Goal: Transaction & Acquisition: Subscribe to service/newsletter

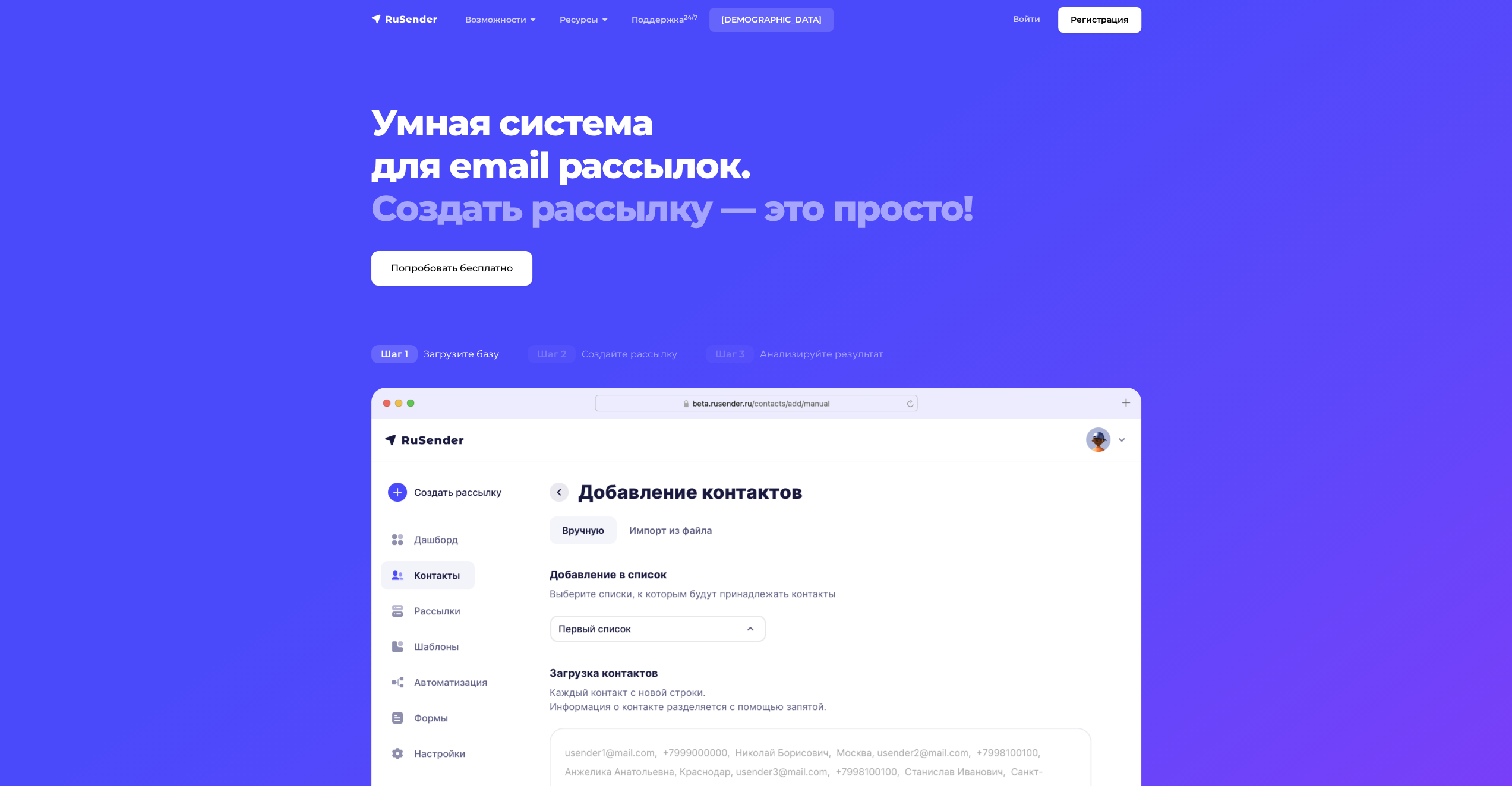
click at [723, 16] on link "Тарифы" at bounding box center [771, 19] width 124 height 24
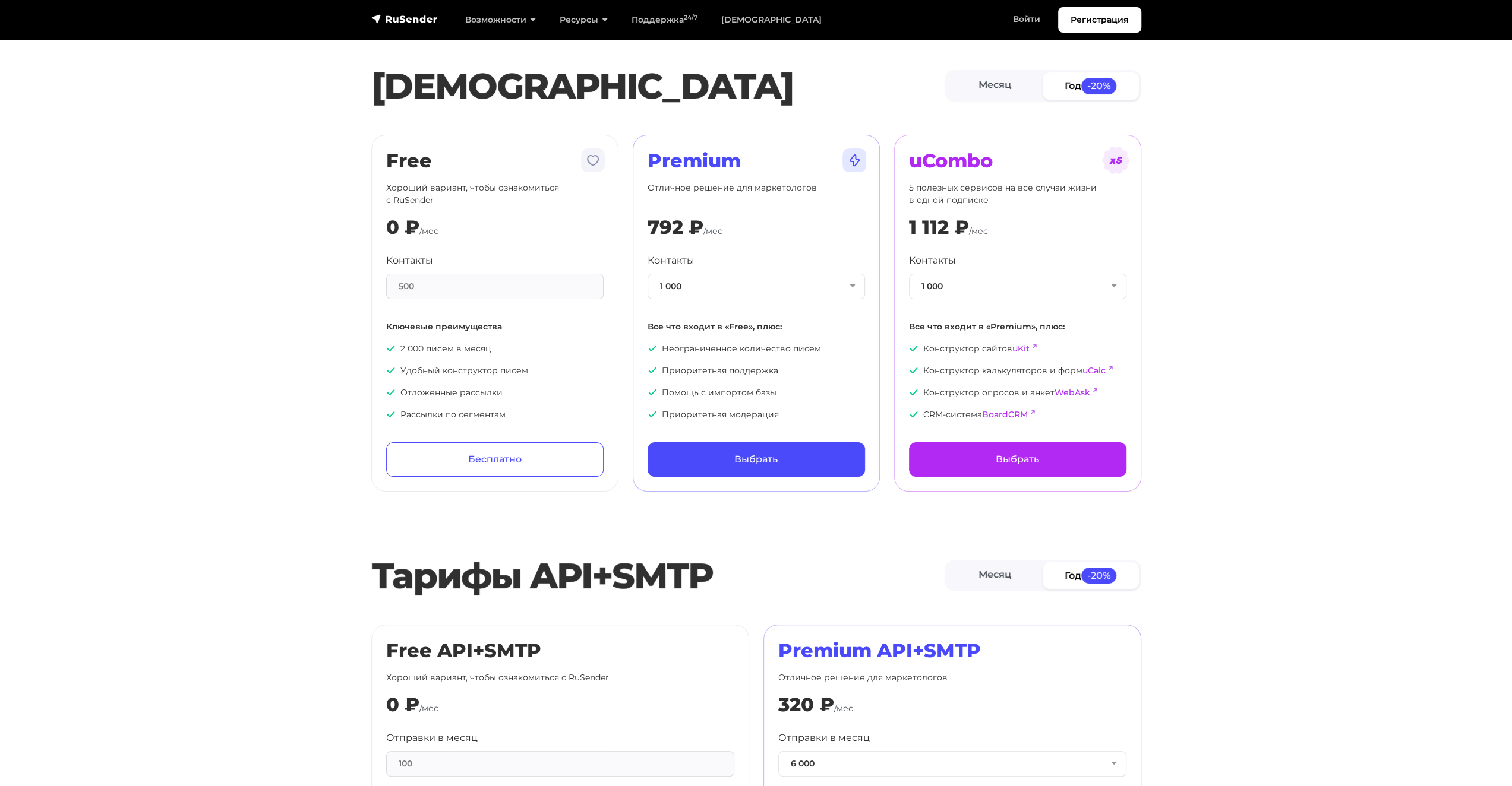
click at [425, 285] on div "500" at bounding box center [495, 286] width 218 height 26
click at [854, 285] on button "1 000" at bounding box center [756, 286] width 218 height 26
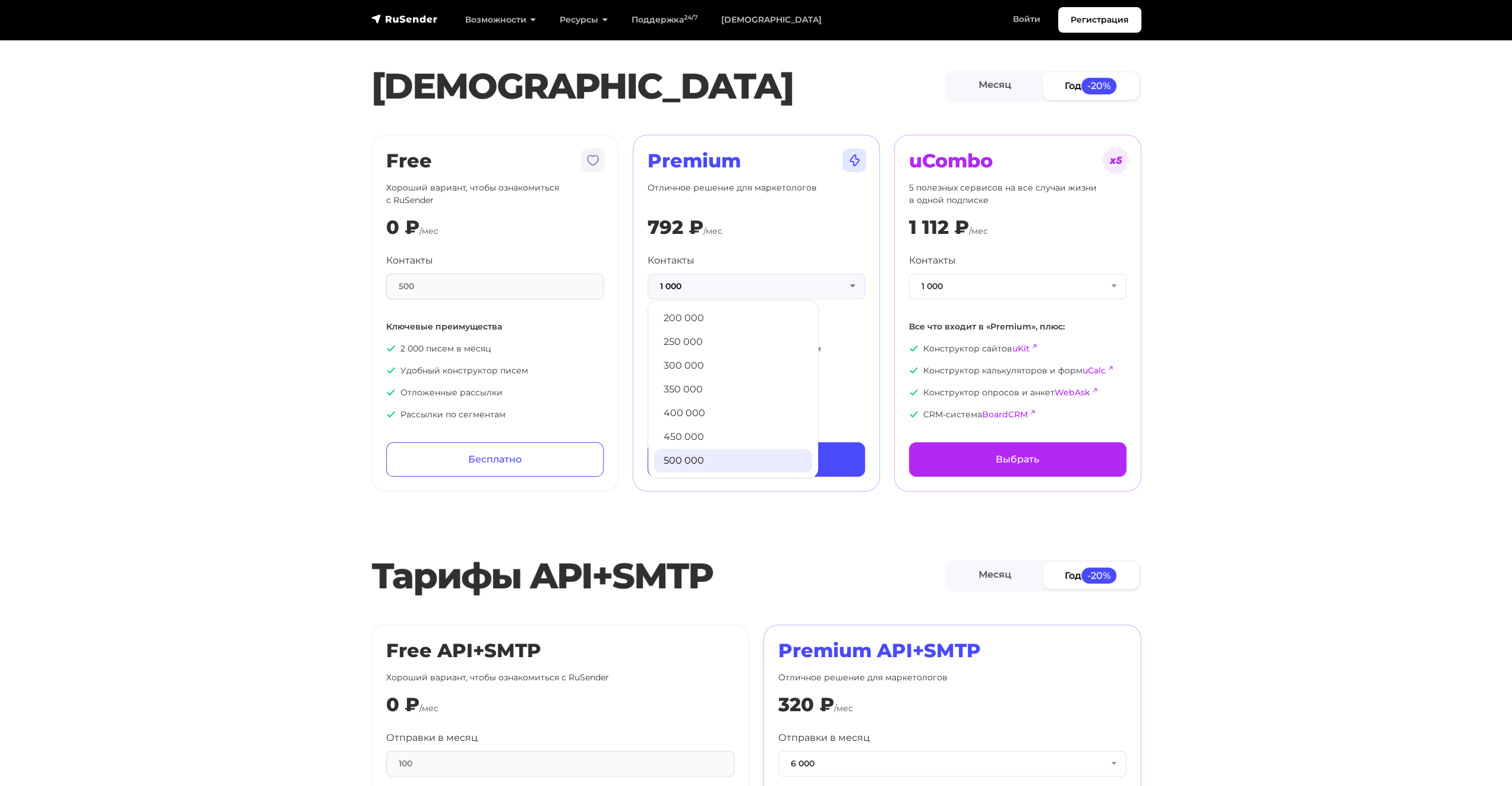
click at [690, 463] on link "500 000" at bounding box center [733, 460] width 158 height 24
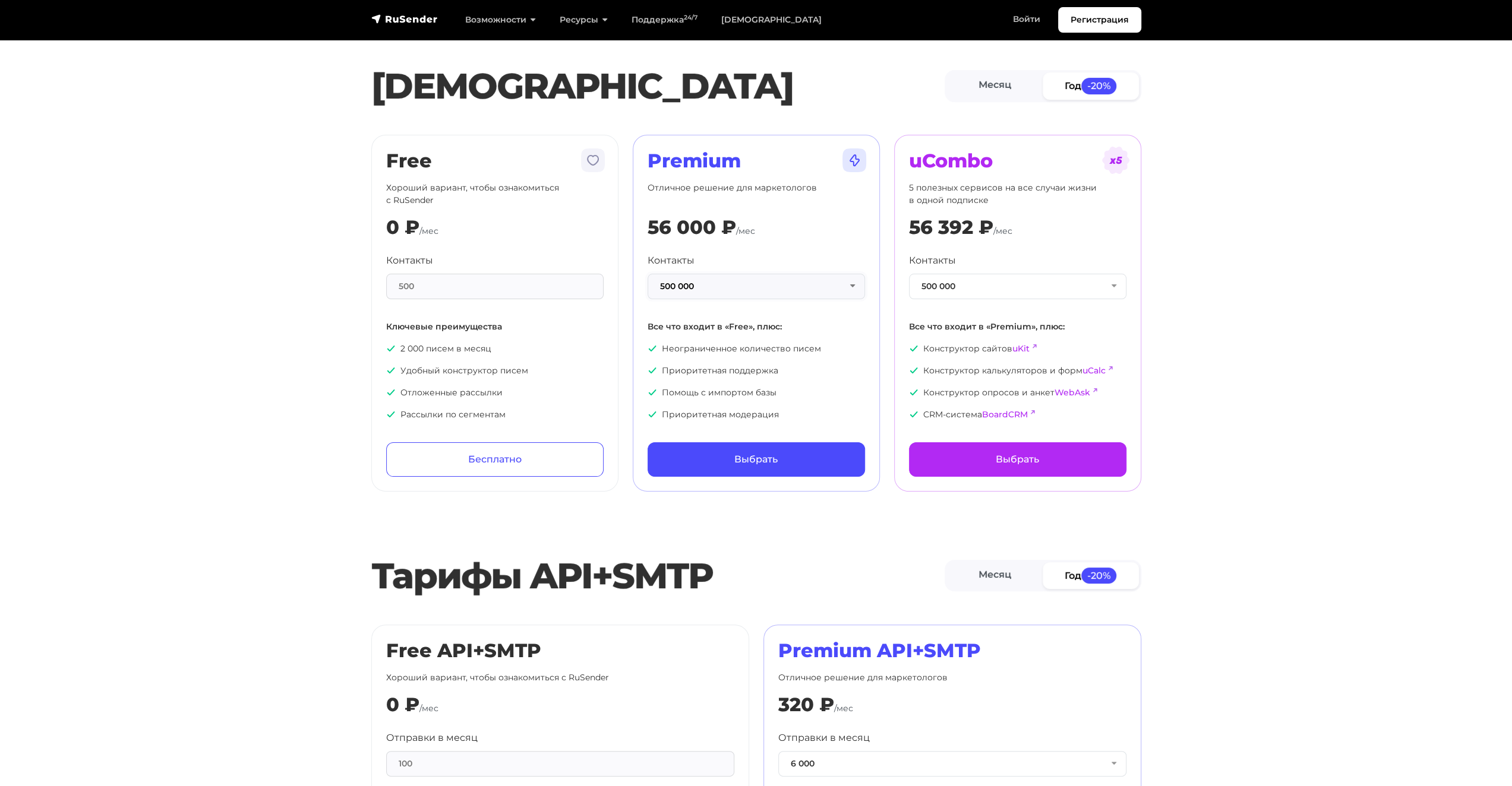
click at [805, 286] on button "500 000" at bounding box center [756, 286] width 218 height 26
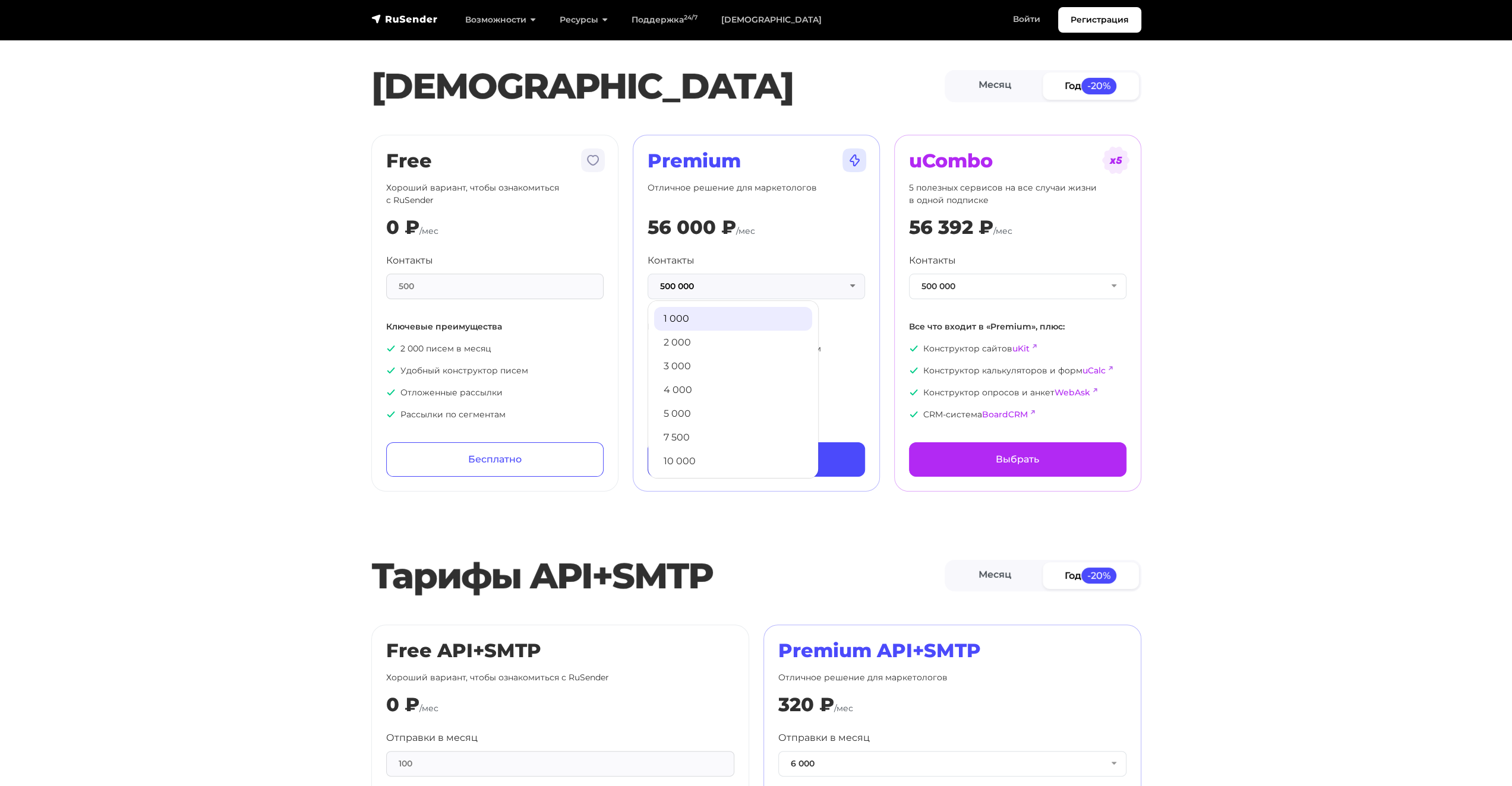
click at [700, 323] on link "1 000" at bounding box center [733, 319] width 158 height 24
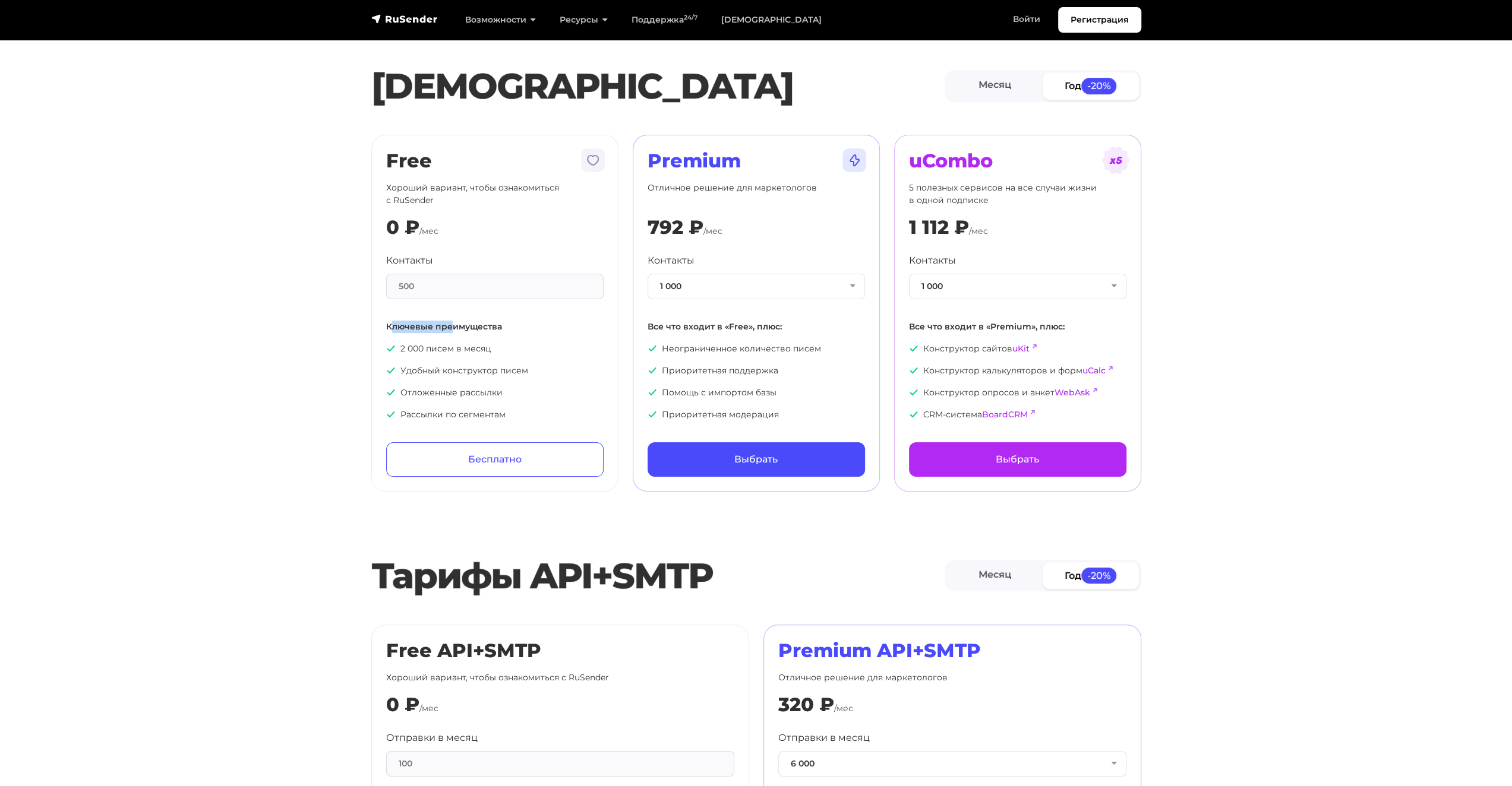
drag, startPoint x: 388, startPoint y: 326, endPoint x: 448, endPoint y: 328, distance: 60.0
click at [448, 328] on p "Ключевые преимущества" at bounding box center [495, 327] width 218 height 13
drag, startPoint x: 402, startPoint y: 349, endPoint x: 419, endPoint y: 349, distance: 17.0
click at [419, 349] on p "2 000 писем в месяц" at bounding box center [495, 349] width 218 height 13
click at [555, 455] on link "Бесплатно" at bounding box center [495, 459] width 218 height 35
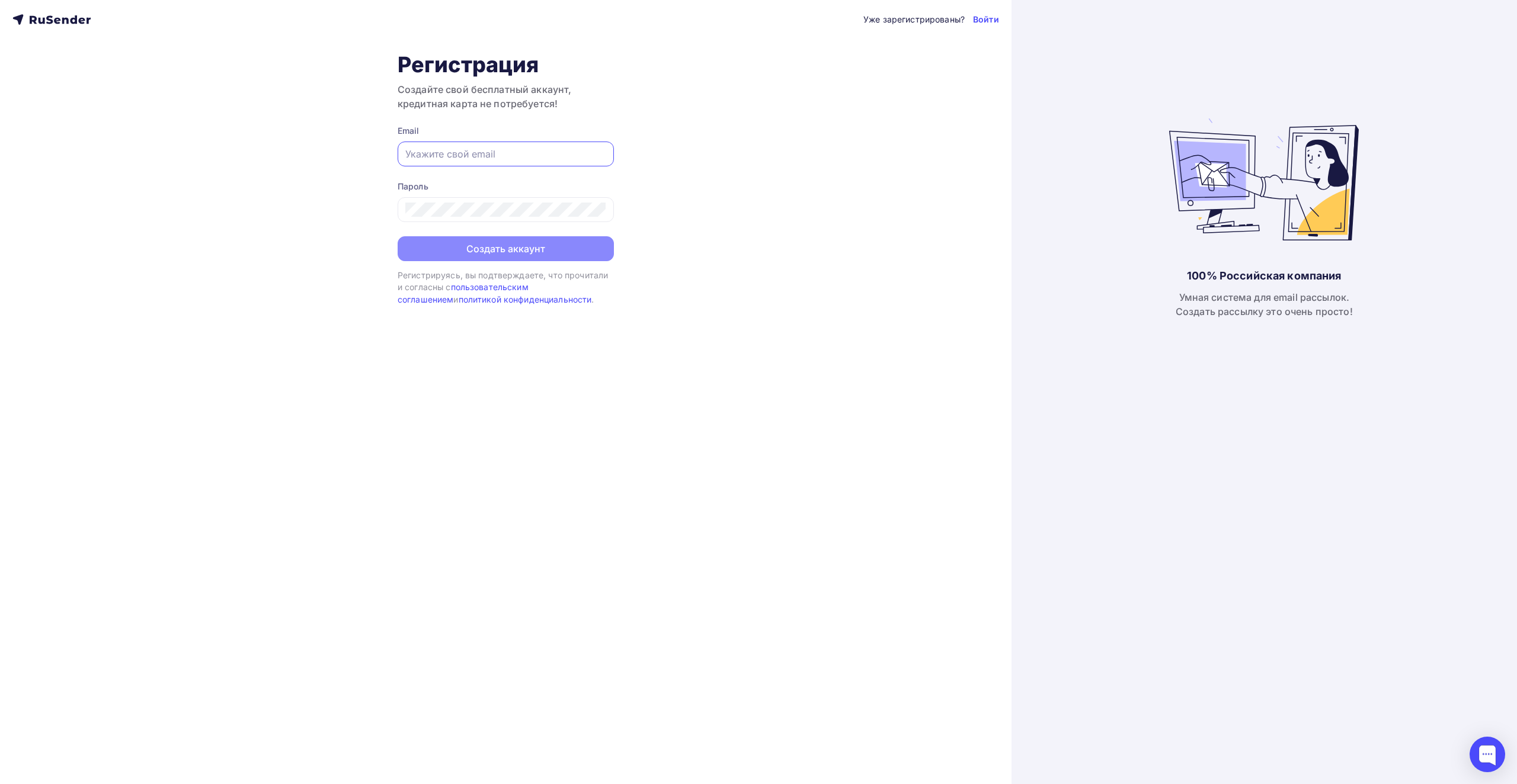
click at [497, 157] on input "text" at bounding box center [506, 154] width 201 height 14
type input "blackziy@yandex.ru"
drag, startPoint x: 497, startPoint y: 155, endPoint x: 396, endPoint y: 156, distance: 101.0
click at [396, 156] on div "Уже зарегистрированы? Войти Регистрация Создайте свой бесплатный аккаунт, креди…" at bounding box center [506, 392] width 1011 height 784
type input "[EMAIL_ADDRESS][DOMAIN_NAME]"
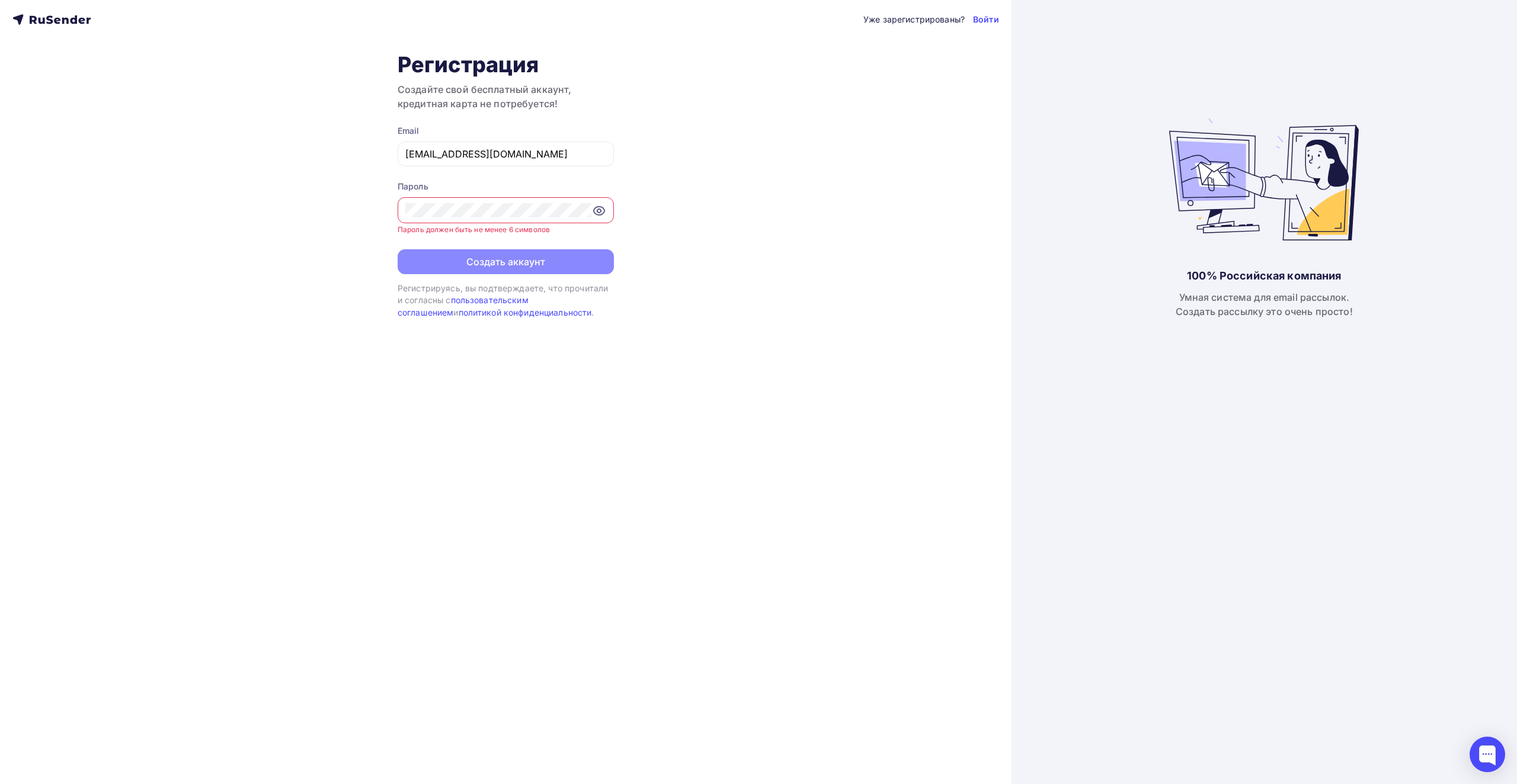
click at [611, 206] on div at bounding box center [506, 209] width 216 height 26
click at [601, 209] on icon at bounding box center [599, 210] width 14 height 14
click at [487, 254] on button "Создать аккаунт" at bounding box center [506, 250] width 216 height 25
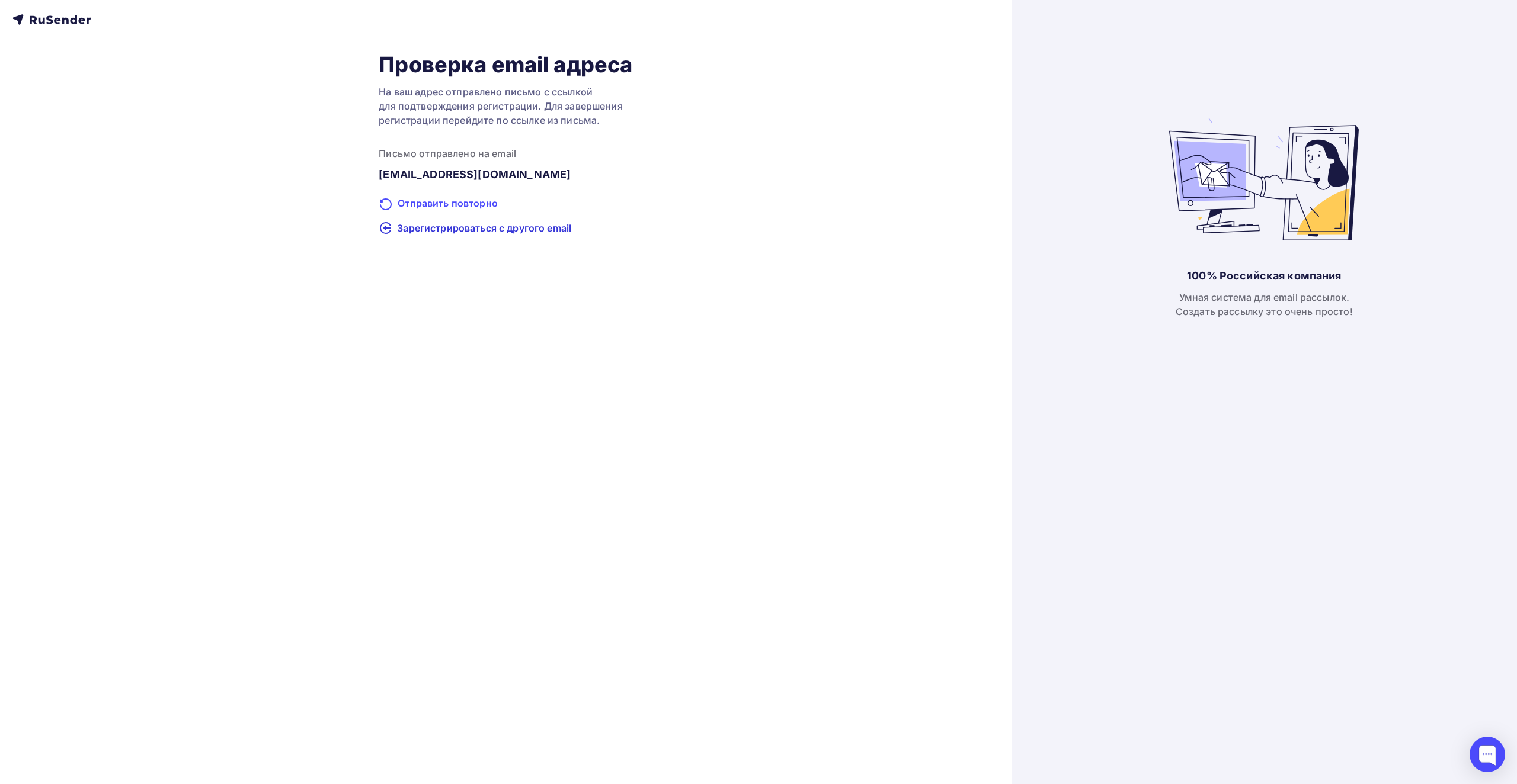
click at [481, 203] on div "Отправить повторно" at bounding box center [506, 204] width 254 height 15
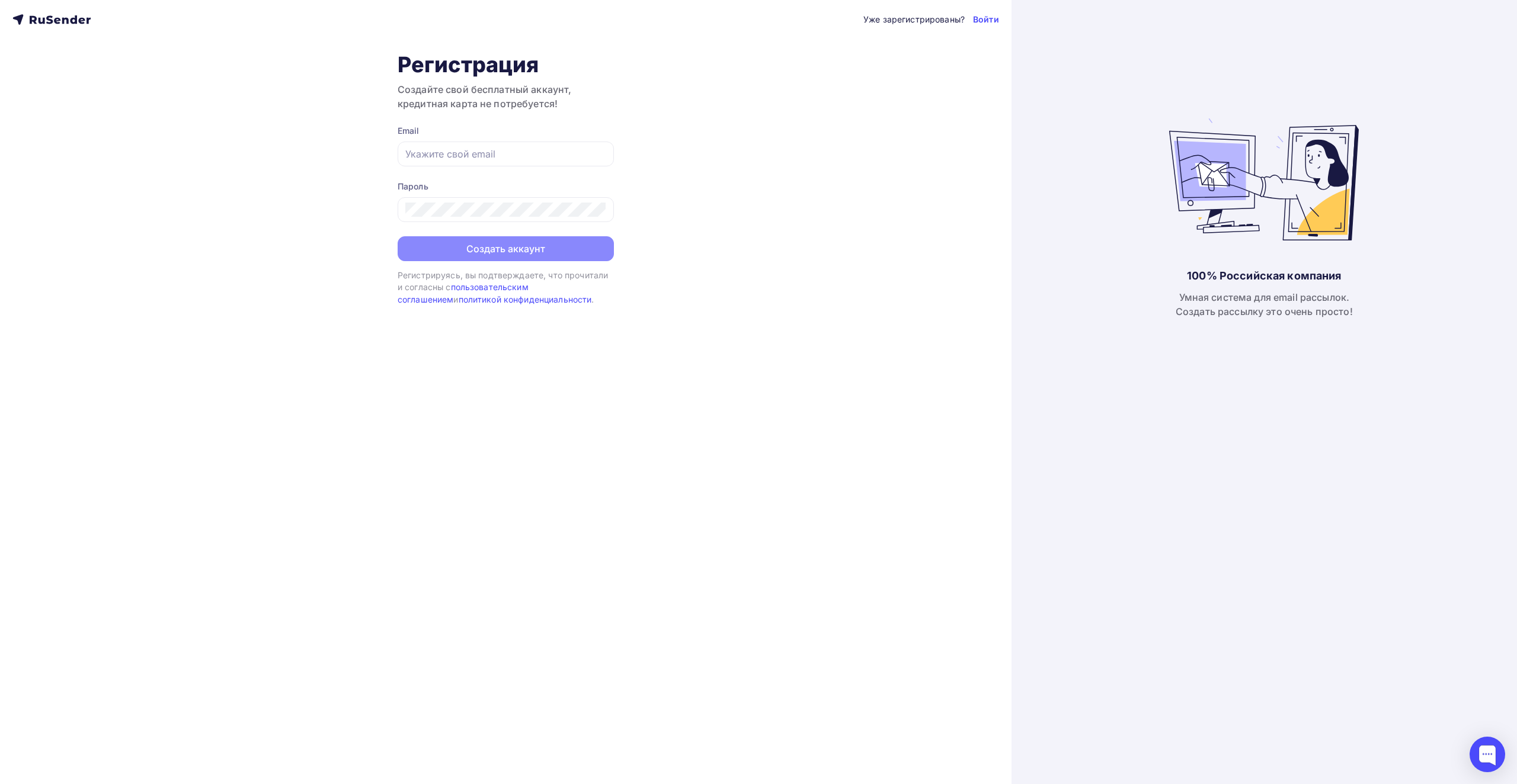
type input "[EMAIL_ADDRESS][DOMAIN_NAME]"
click at [12, 1] on div "Уже зарегистрированы? Войти Регистрация Создайте свой бесплатный аккаунт, креди…" at bounding box center [506, 392] width 1011 height 784
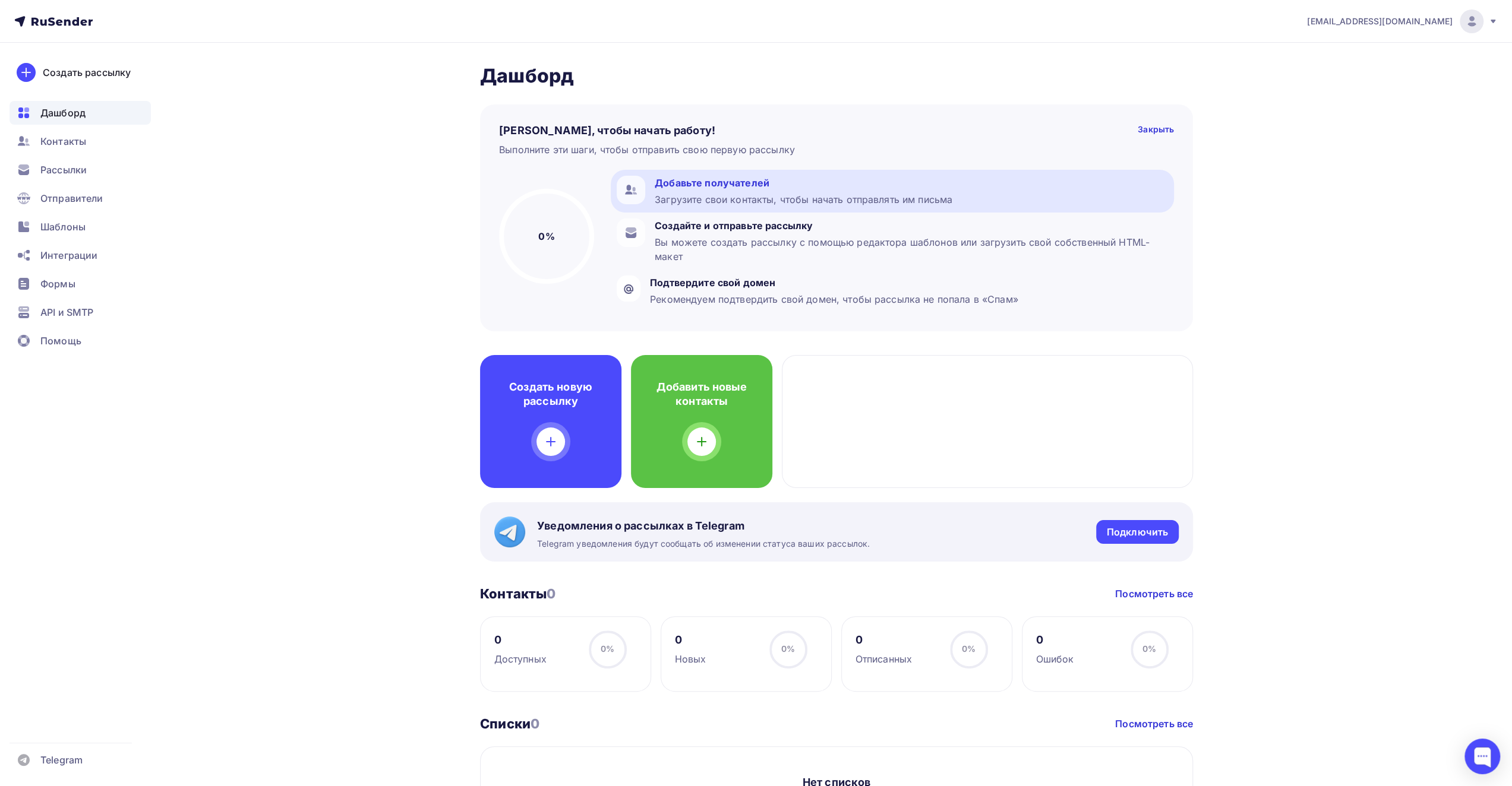
click at [705, 188] on div "Добавьте получателей" at bounding box center [803, 182] width 298 height 14
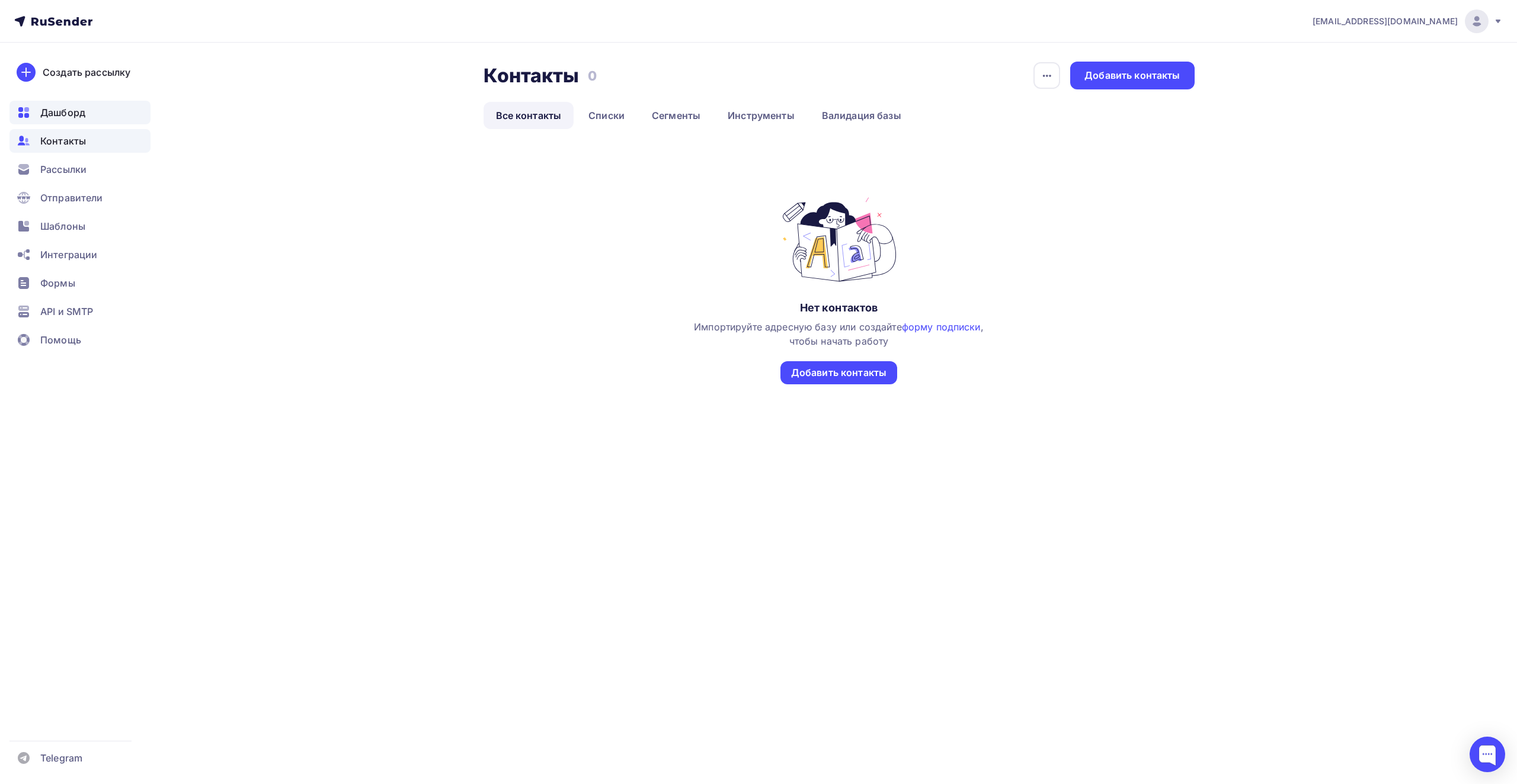
click at [51, 109] on span "Дашборд" at bounding box center [62, 112] width 45 height 14
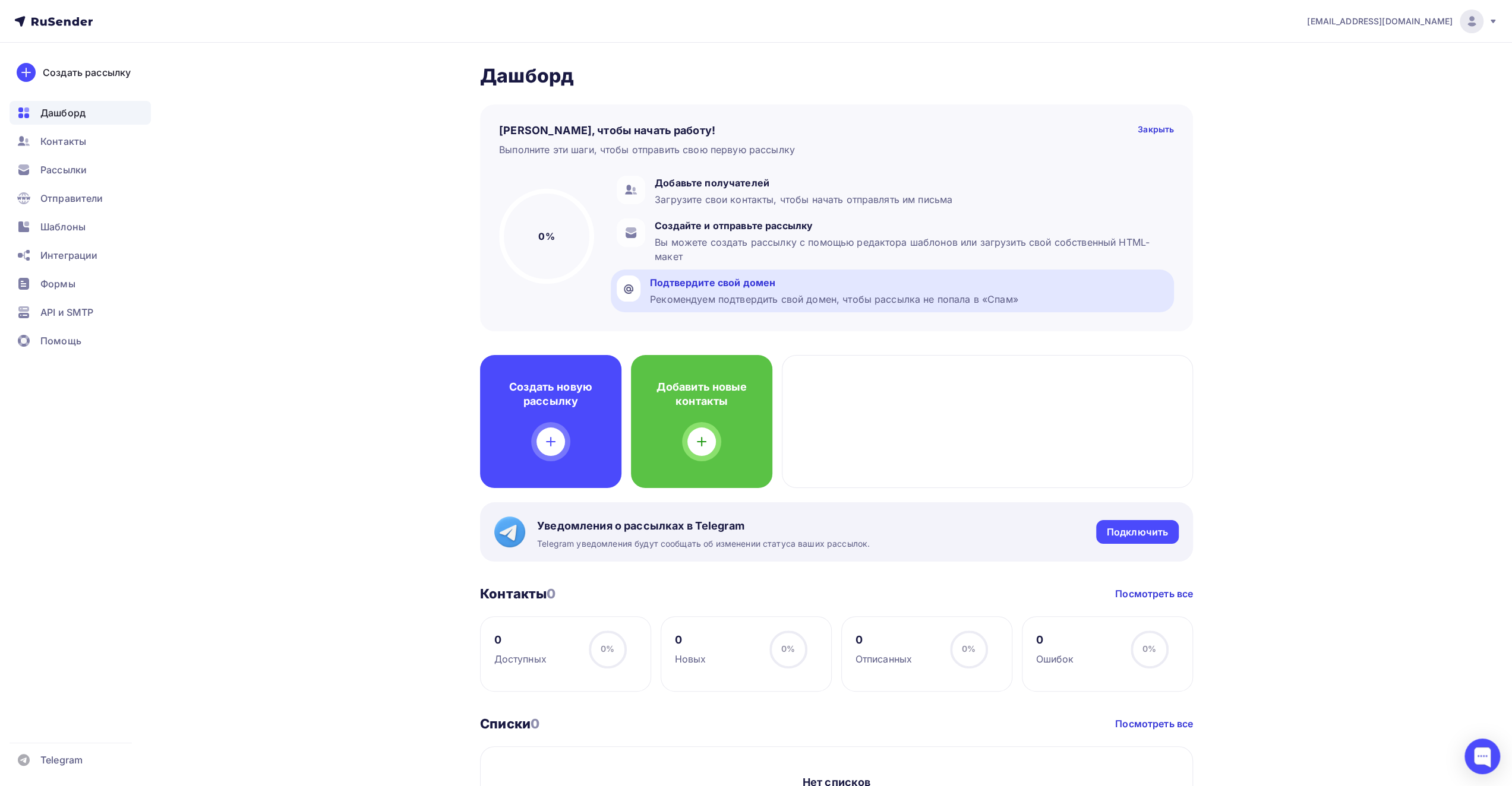
click at [764, 300] on div "Рекомендуем подтвердить свой домен, чтобы рассылка не попала в «Спам»" at bounding box center [834, 299] width 368 height 14
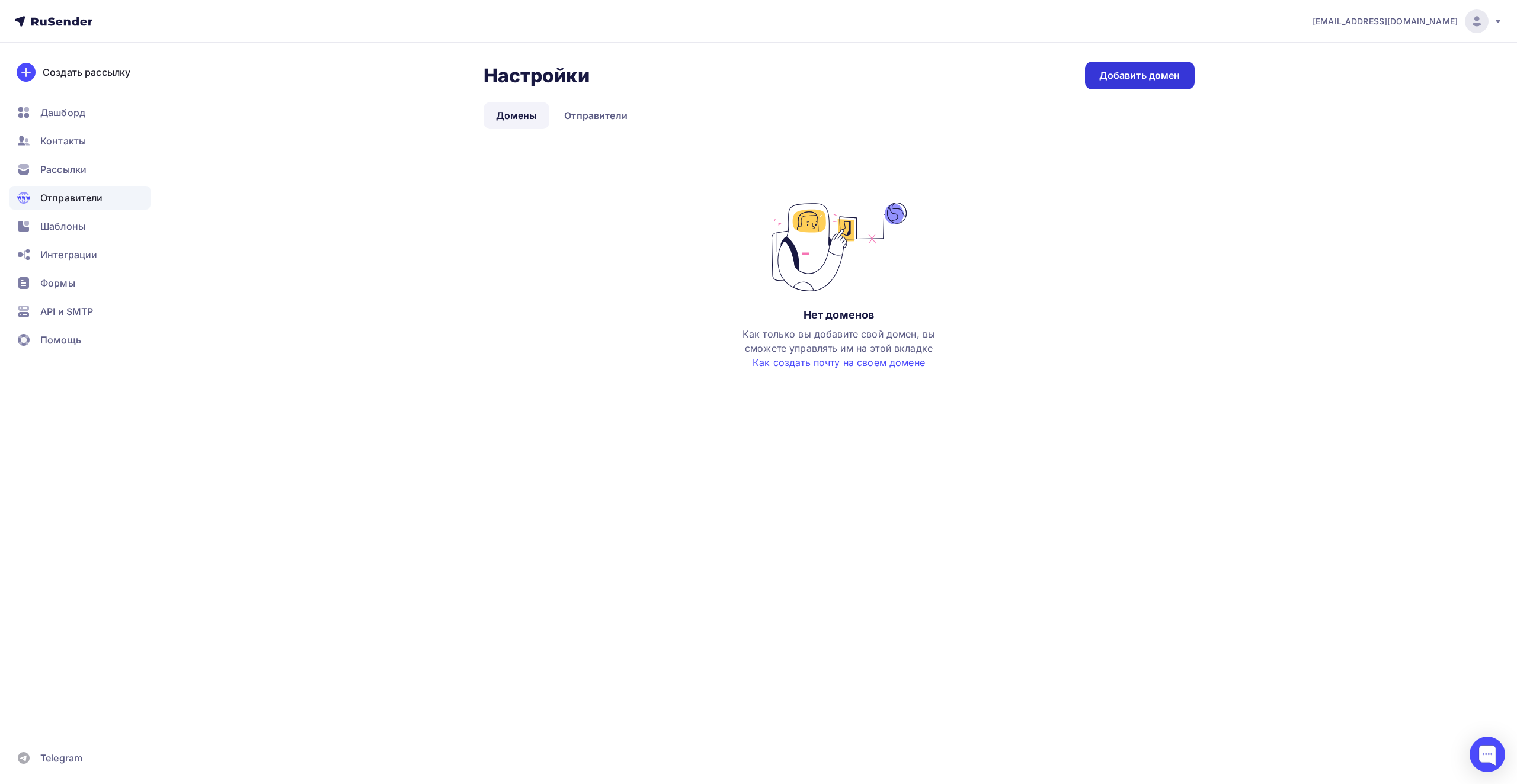
click at [1116, 74] on div "Добавить домен" at bounding box center [1139, 75] width 81 height 13
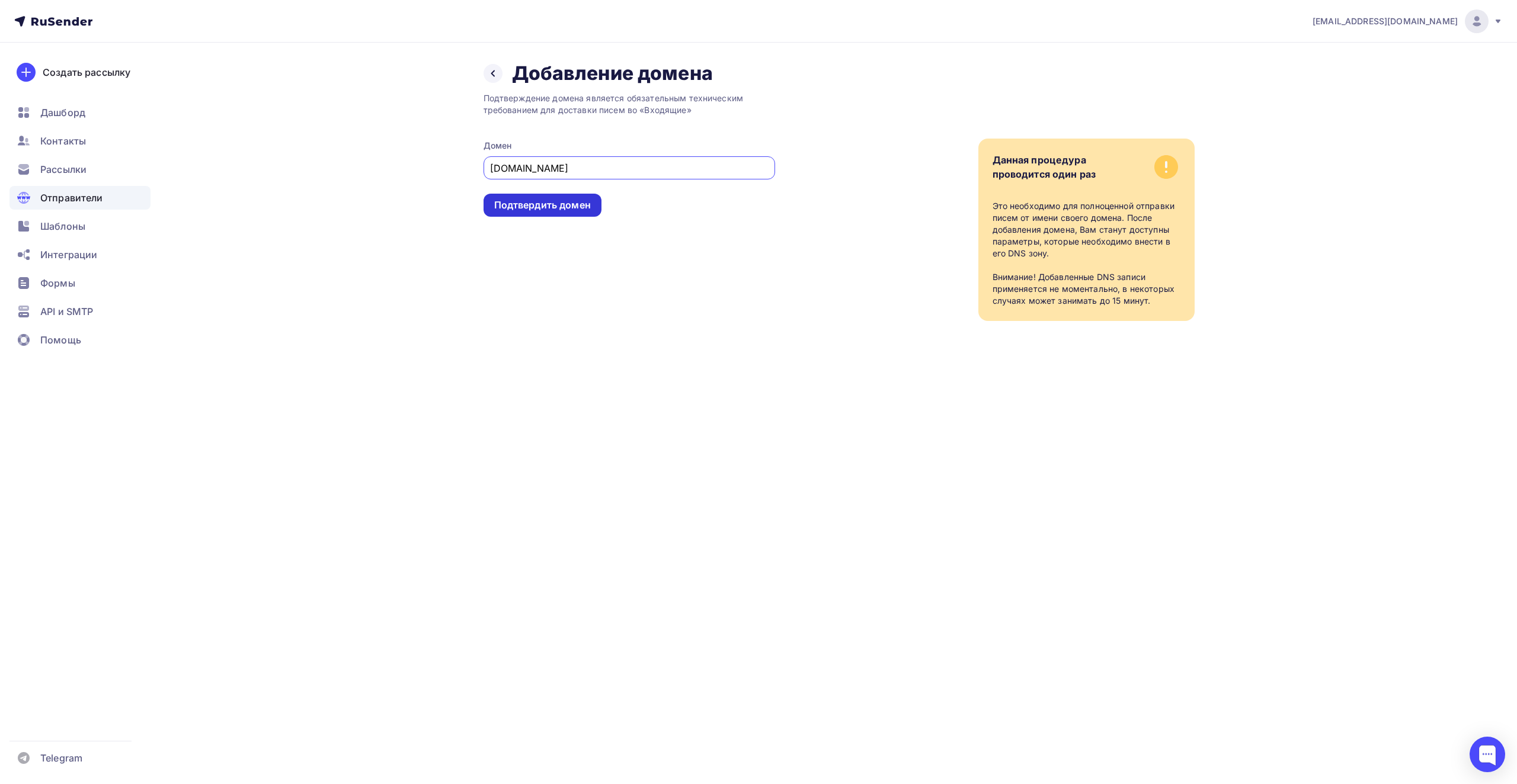
type input "dmitriyvsballs.ru"
click at [554, 203] on div "Подтвердить домен" at bounding box center [542, 205] width 96 height 13
click at [557, 213] on div "Подтвердить домен" at bounding box center [542, 206] width 118 height 23
click at [554, 205] on div "Подтвердить домен" at bounding box center [542, 205] width 96 height 13
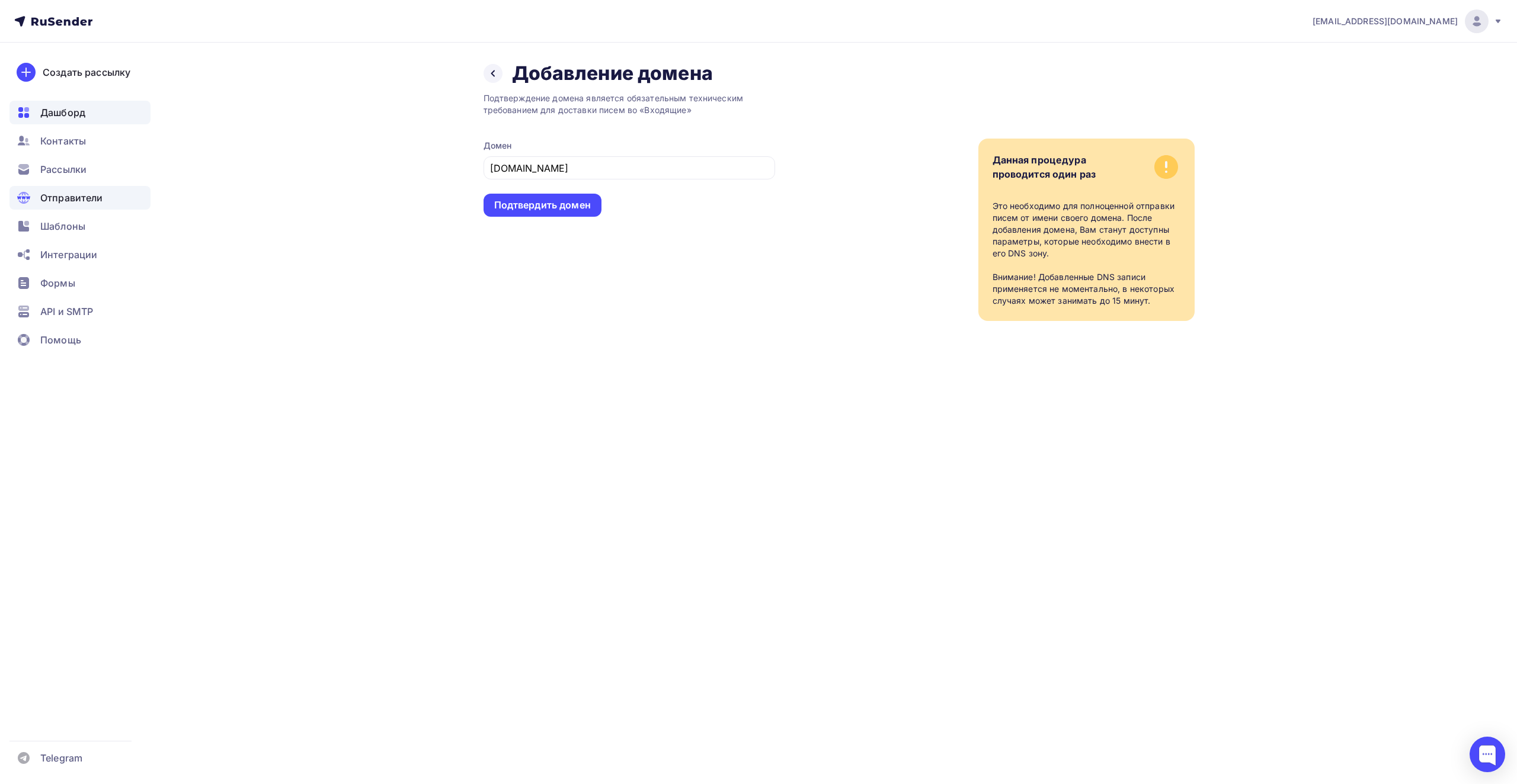
click at [96, 121] on div "Дашборд" at bounding box center [80, 112] width 141 height 24
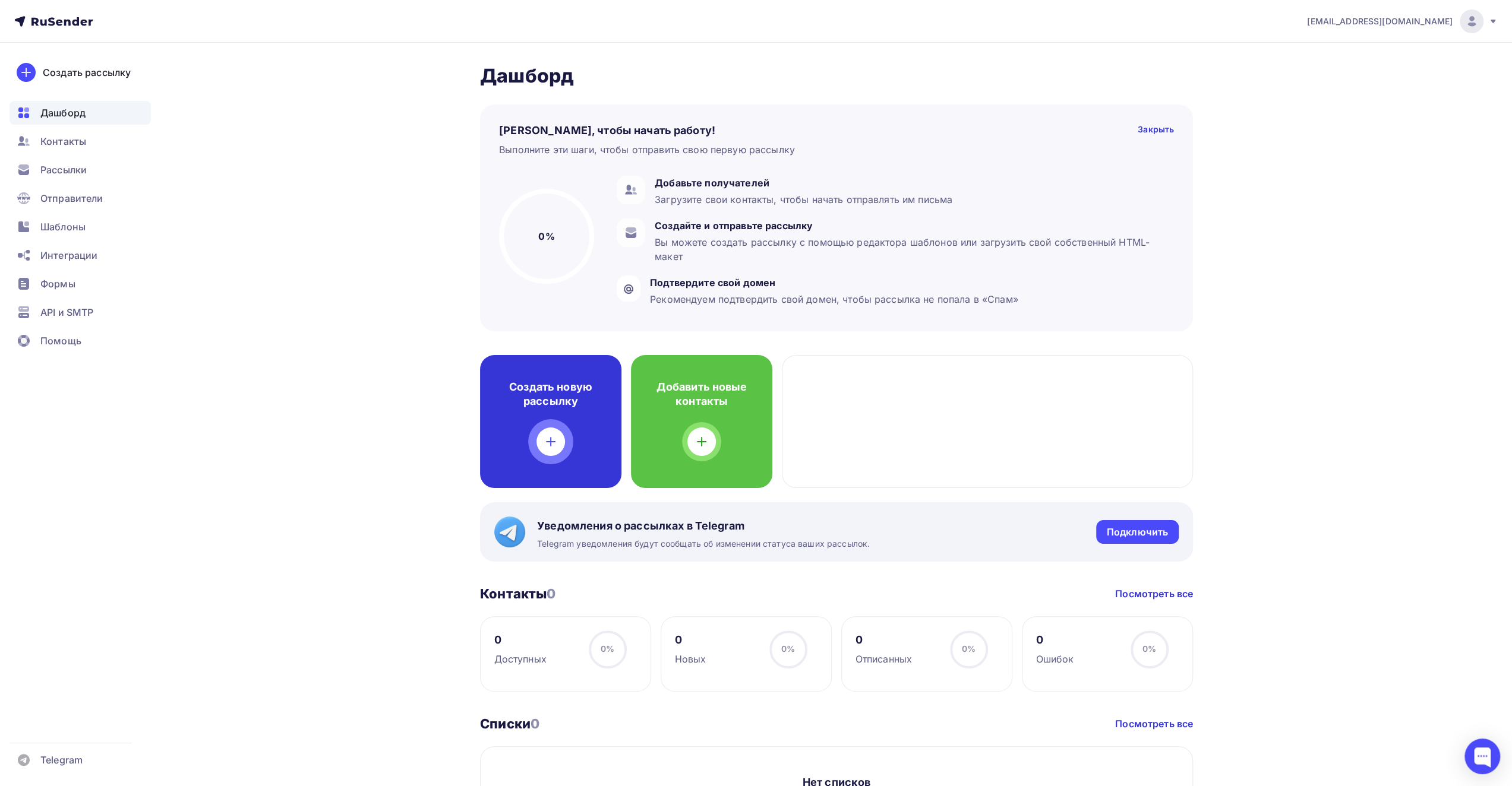
click at [581, 408] on div "Создать новую рассылку" at bounding box center [550, 422] width 142 height 133
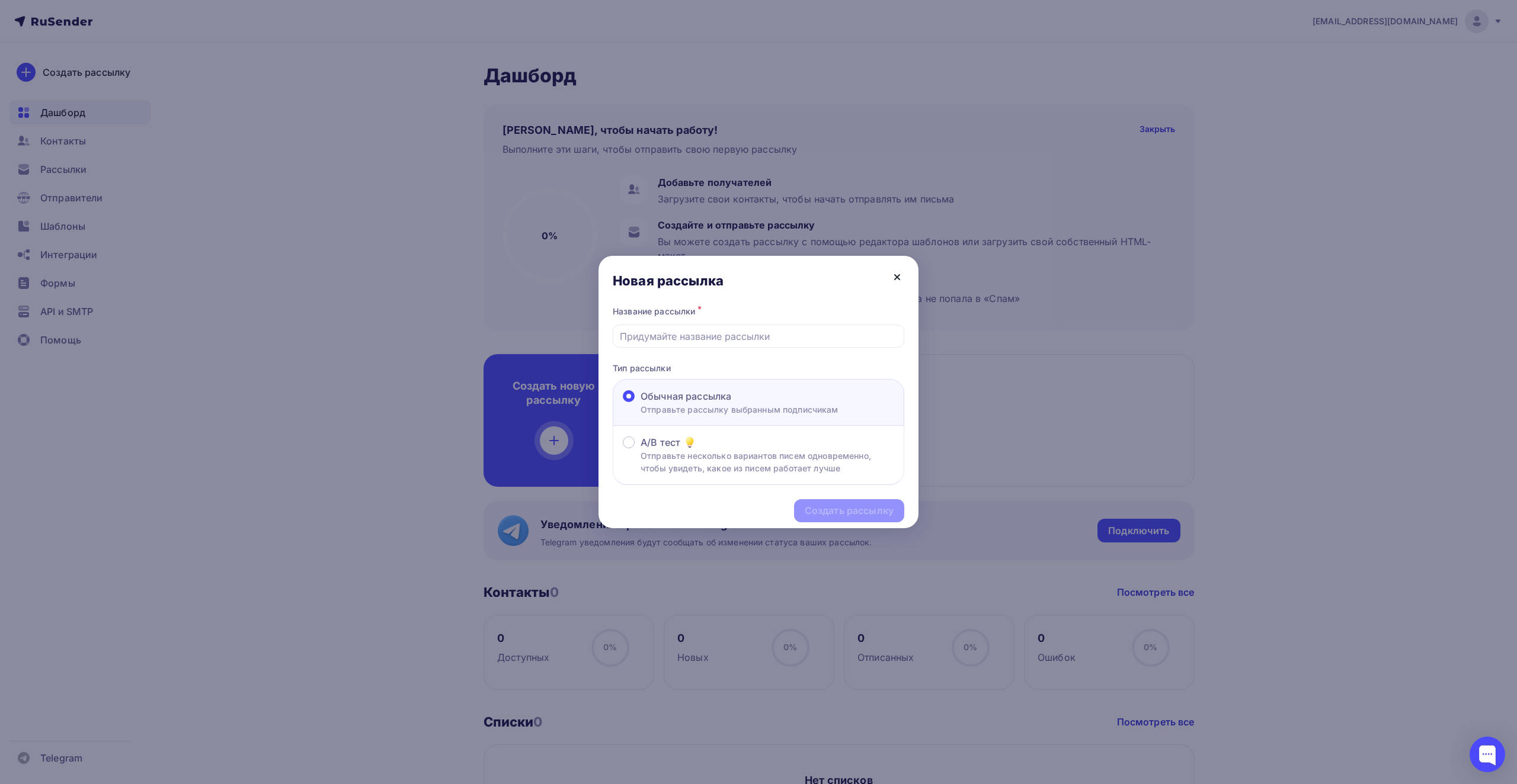
click at [896, 280] on icon at bounding box center [897, 277] width 14 height 14
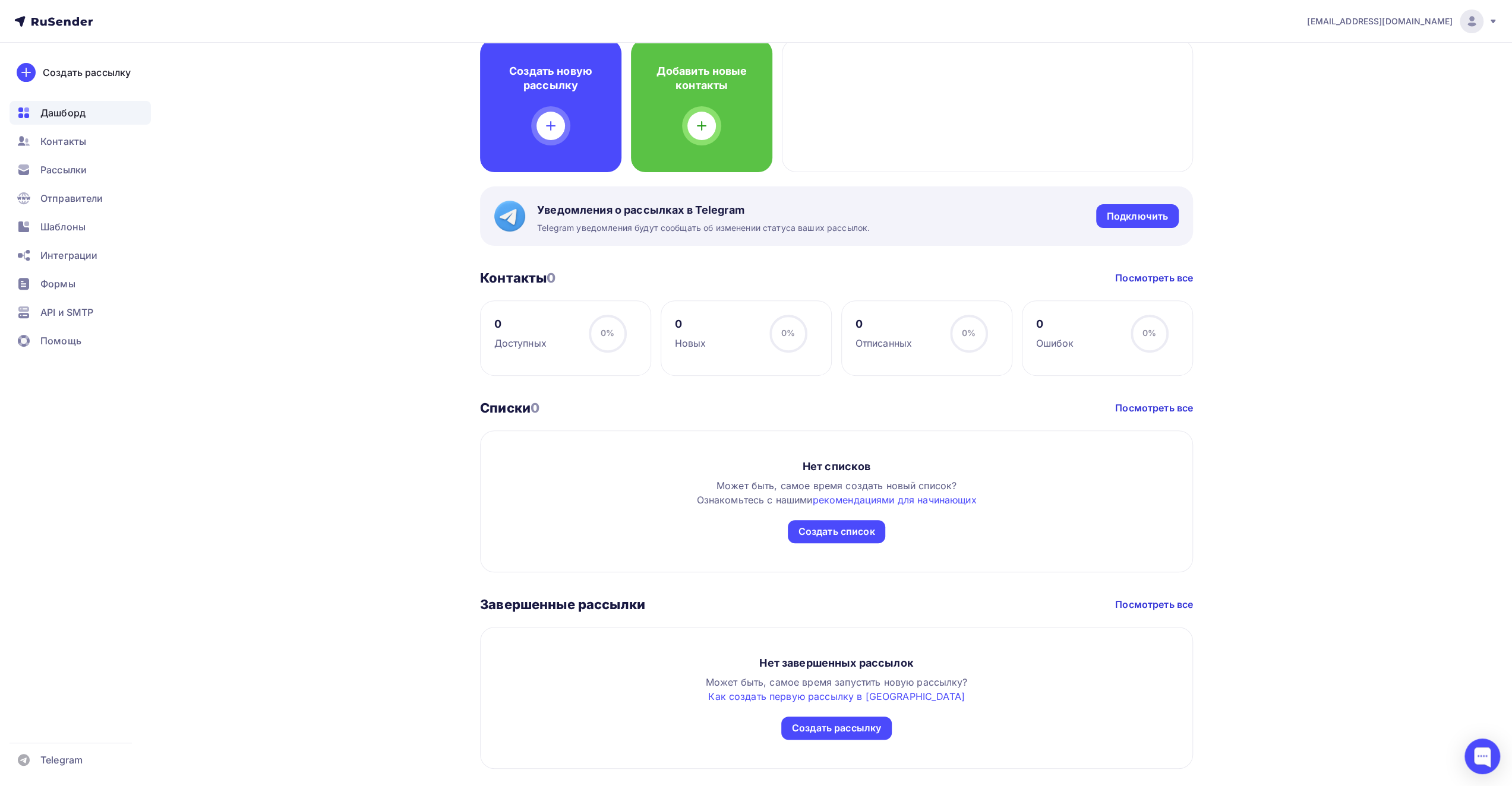
scroll to position [317, 0]
drag, startPoint x: 527, startPoint y: 407, endPoint x: 454, endPoint y: 404, distance: 73.1
click at [455, 404] on div "Дашборд Дашборд Пару шагов, чтобы начать работу! Закрыть Выполните эти шаги, чт…" at bounding box center [756, 271] width 973 height 1089
click at [458, 425] on div "Дашборд Дашборд Пару шагов, чтобы начать работу! Закрыть Выполните эти шаги, чт…" at bounding box center [756, 271] width 973 height 1089
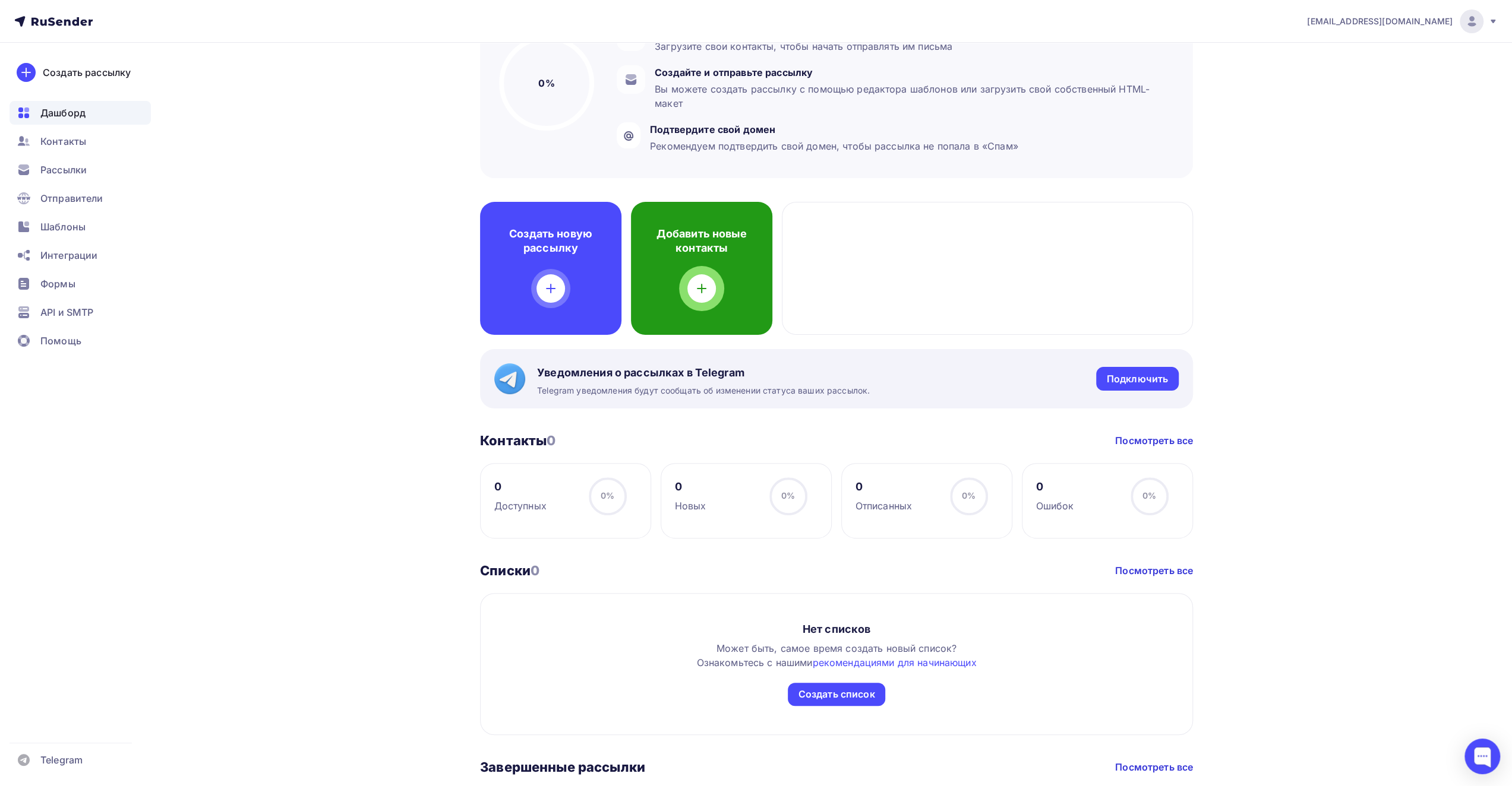
scroll to position [0, 0]
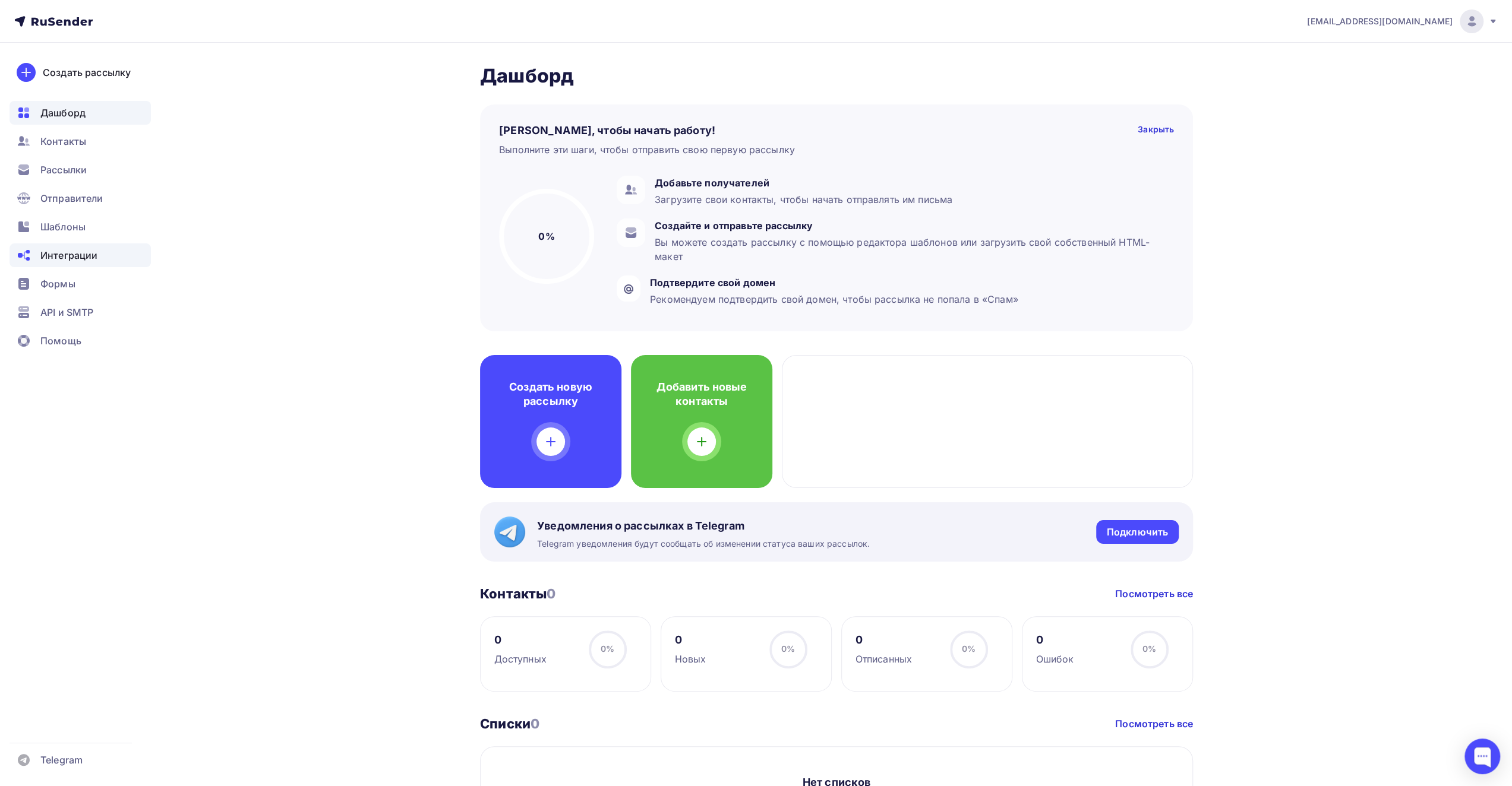
click at [77, 264] on div "Интеграции" at bounding box center [80, 255] width 142 height 24
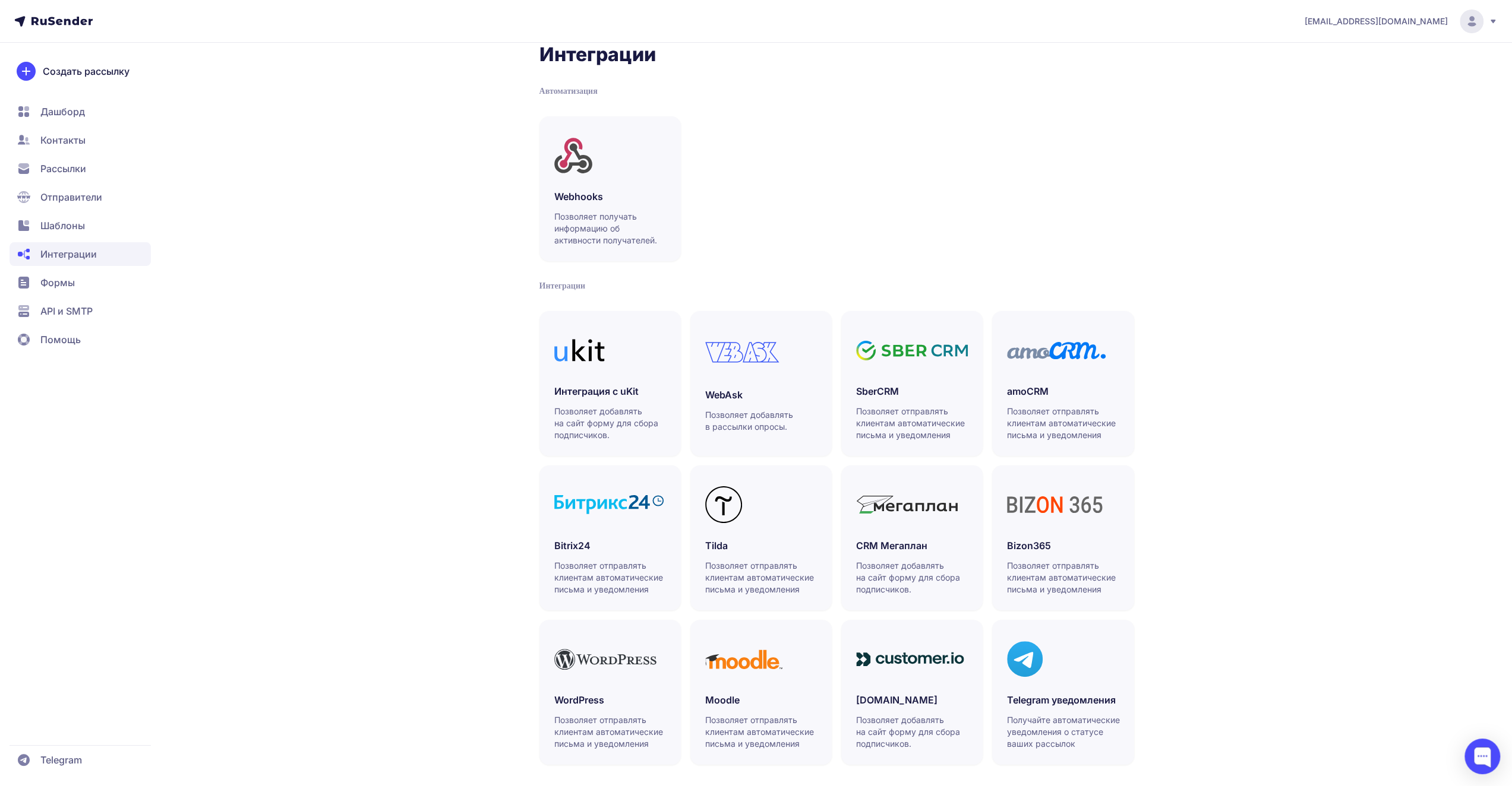
scroll to position [30, 0]
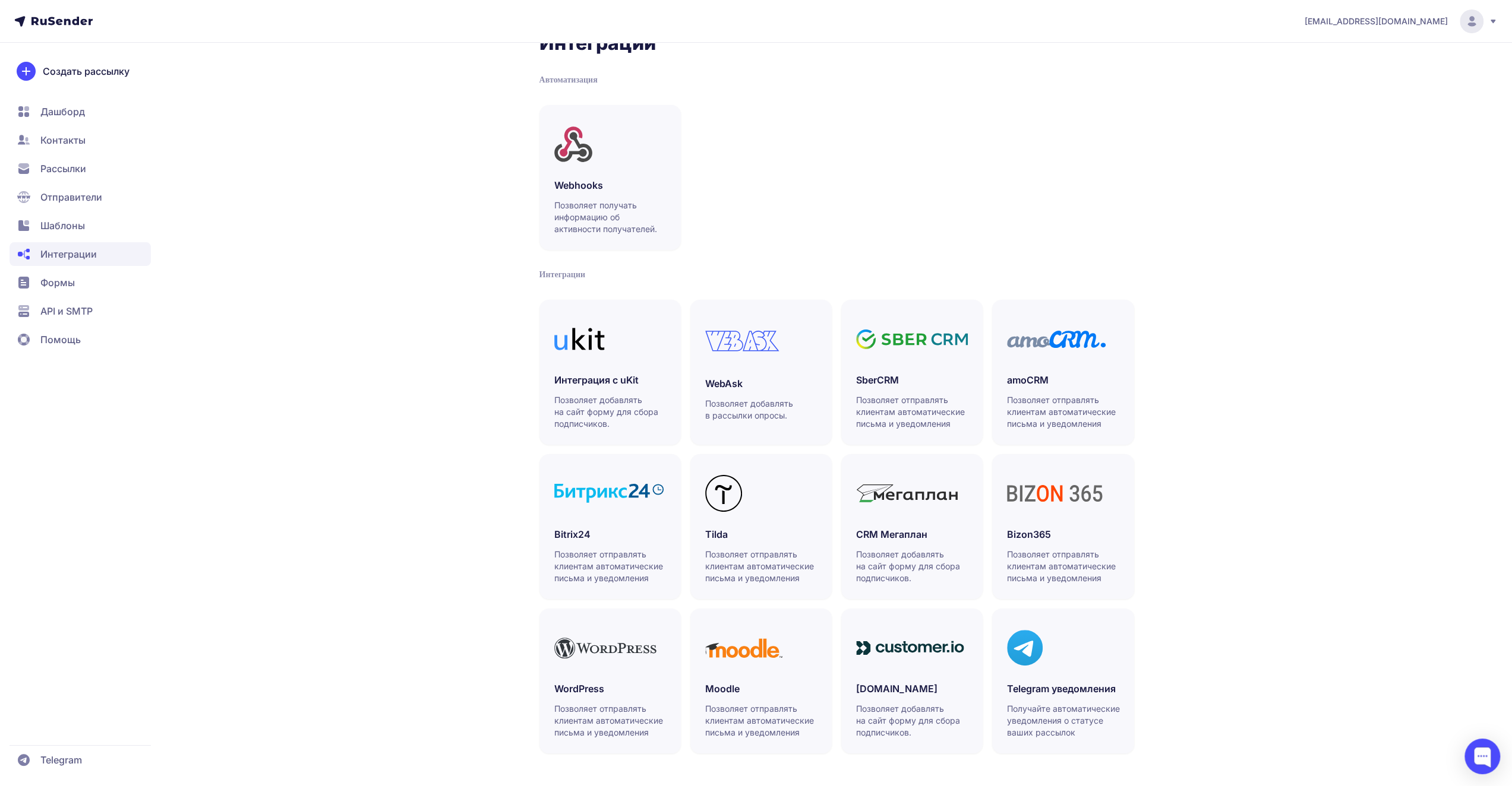
click at [50, 276] on span "Формы" at bounding box center [58, 282] width 35 height 14
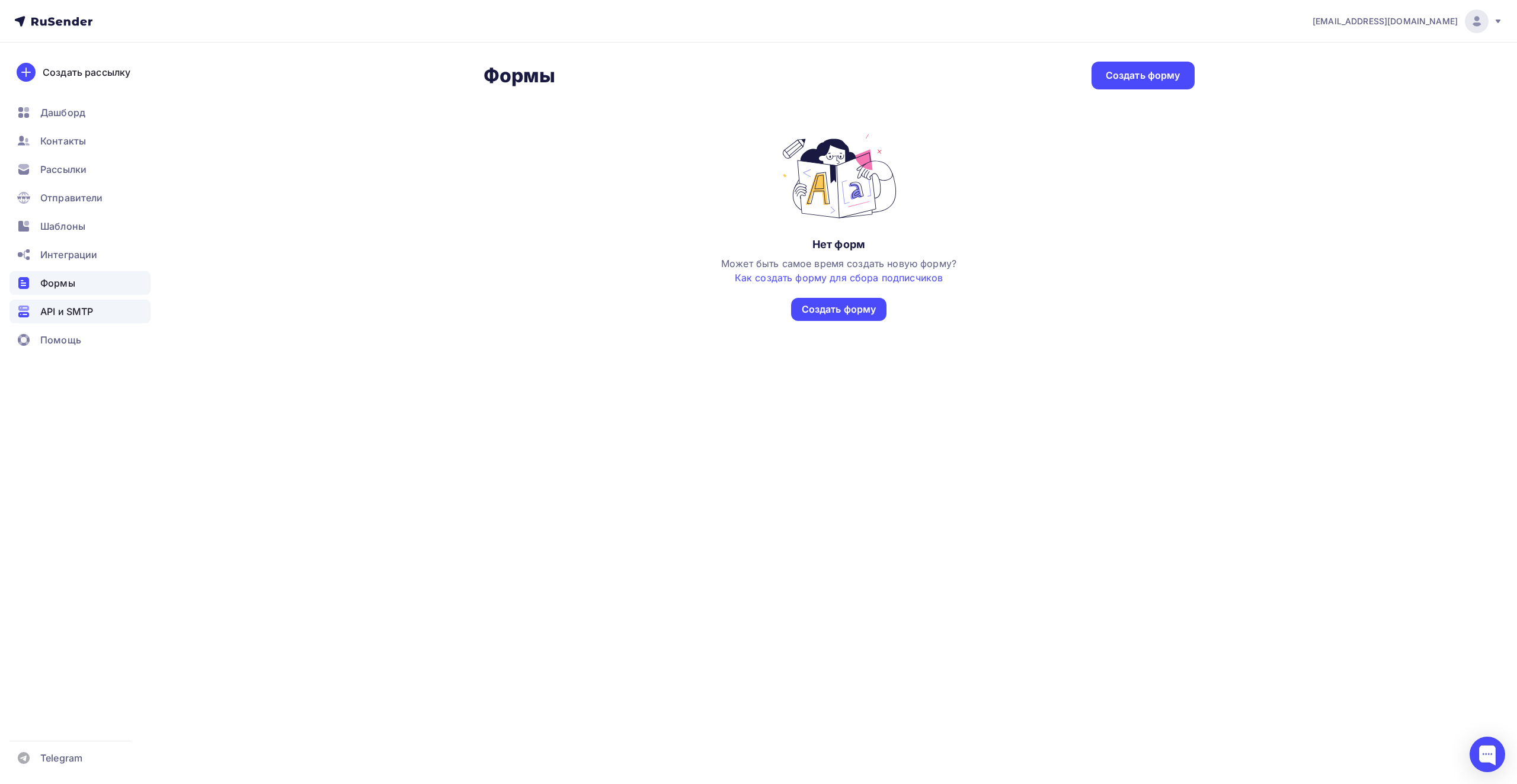
click at [67, 311] on span "API и SMTP" at bounding box center [66, 311] width 53 height 14
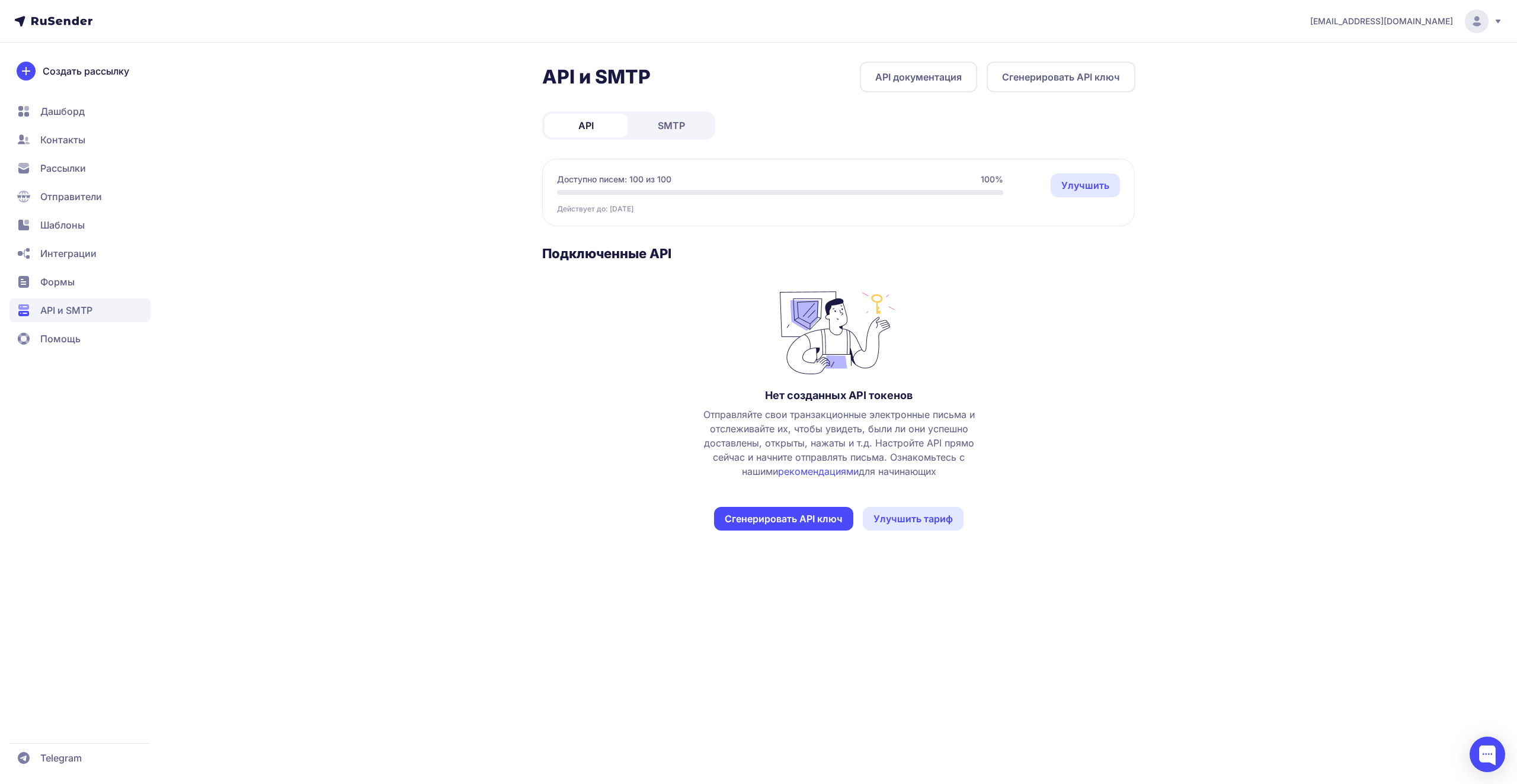
click at [68, 157] on span "Рассылки" at bounding box center [80, 168] width 141 height 24
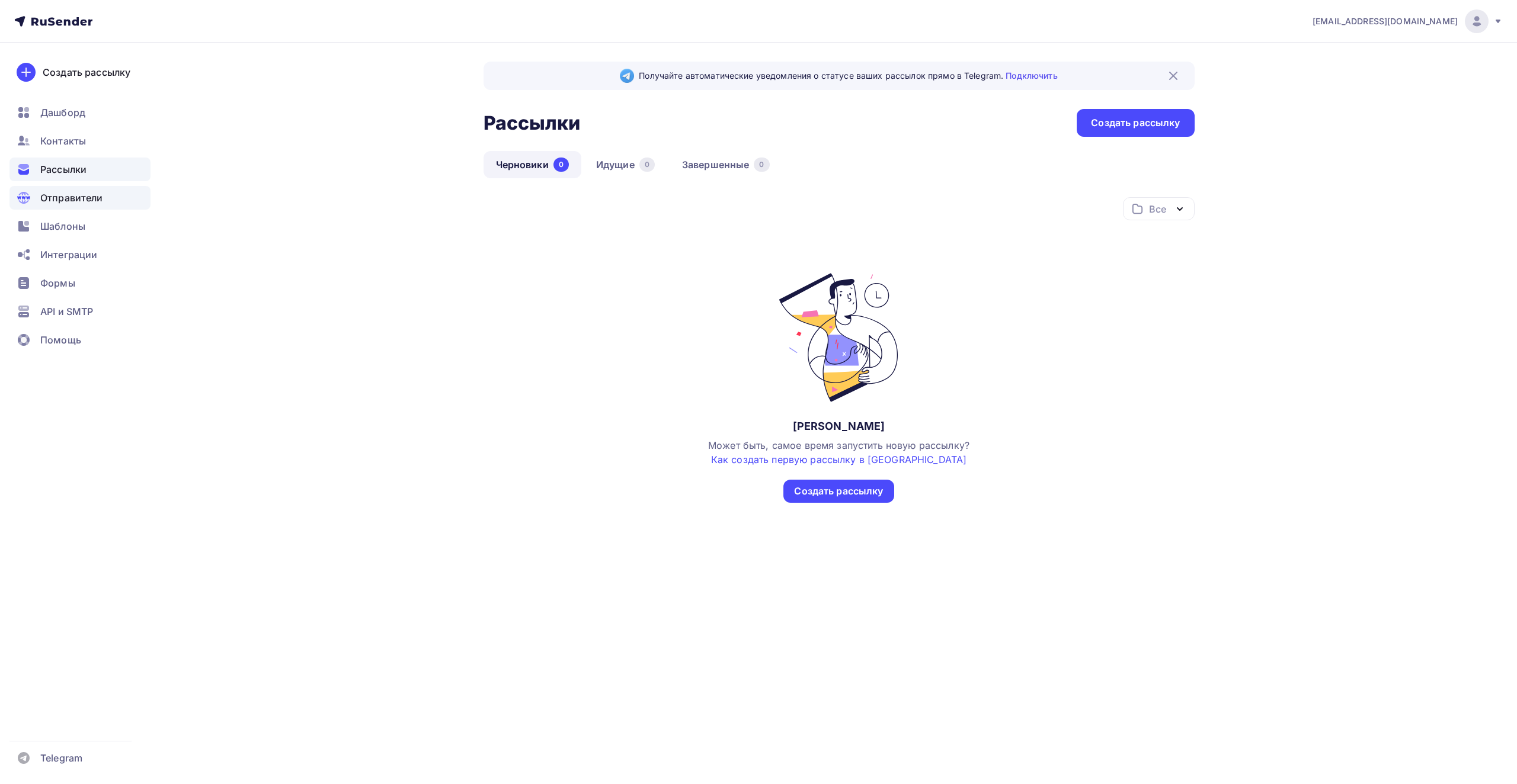
click at [80, 199] on span "Отправители" at bounding box center [71, 197] width 62 height 14
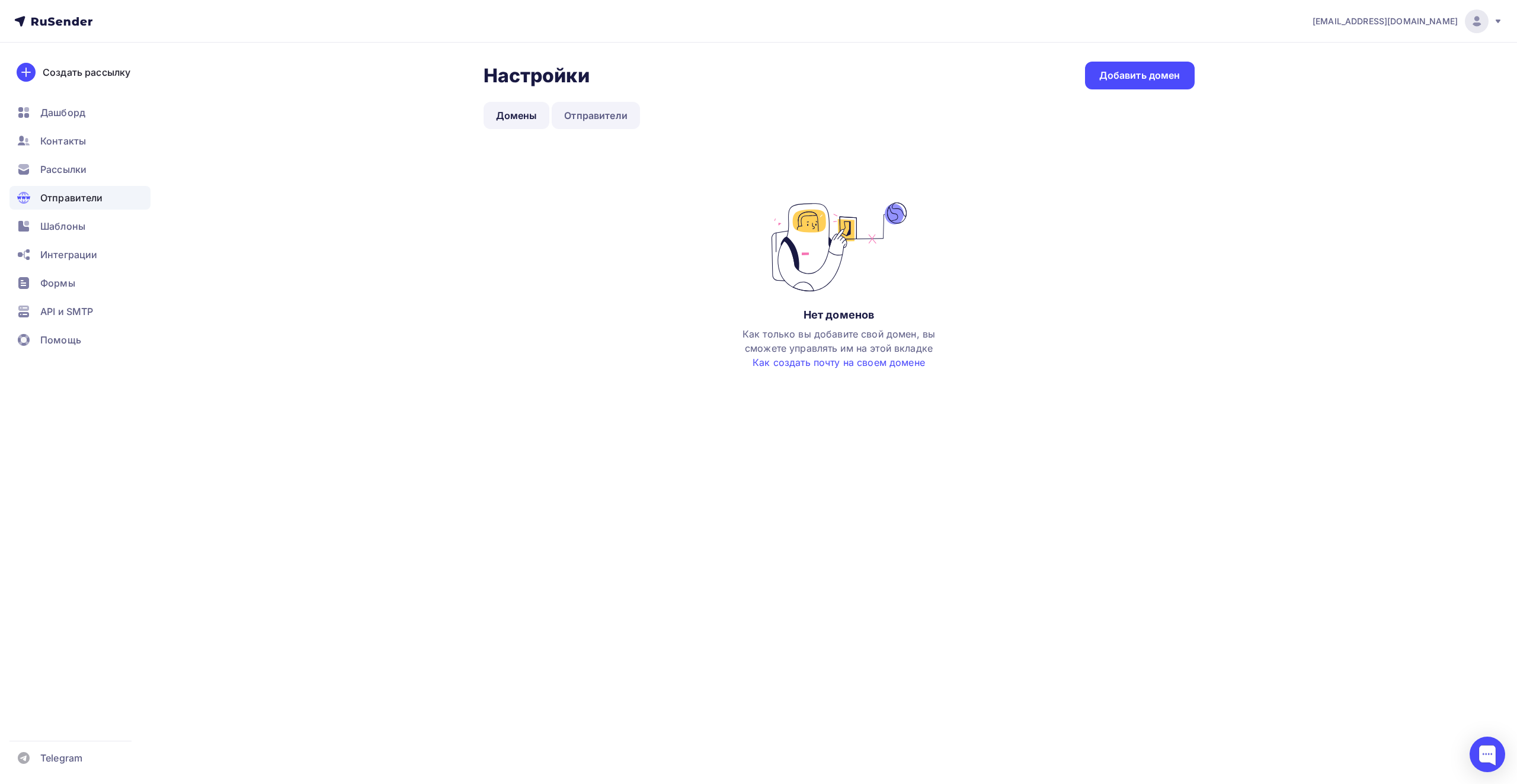
click at [580, 121] on link "Отправители" at bounding box center [596, 115] width 88 height 27
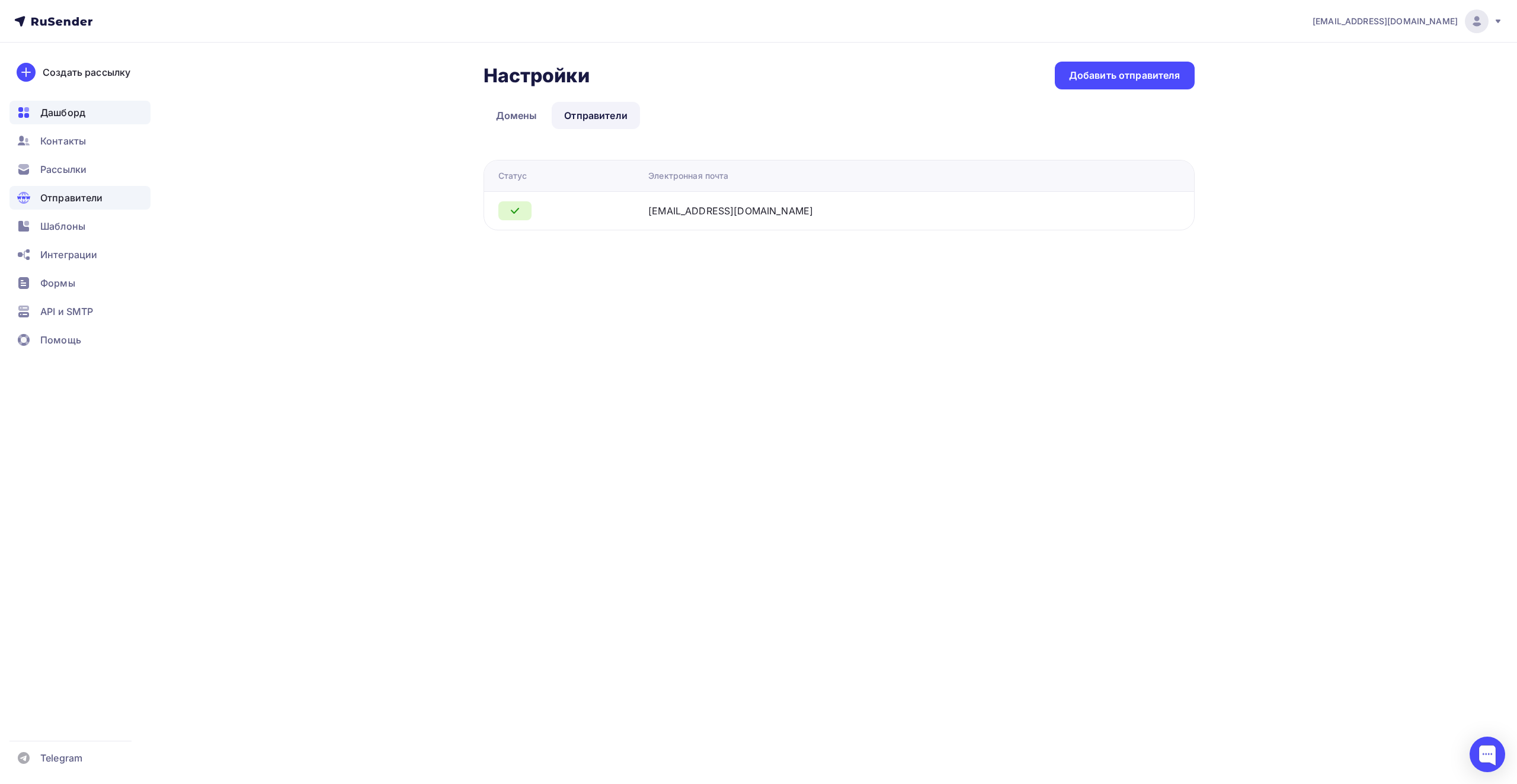
click at [65, 122] on div "Дашборд" at bounding box center [80, 112] width 141 height 24
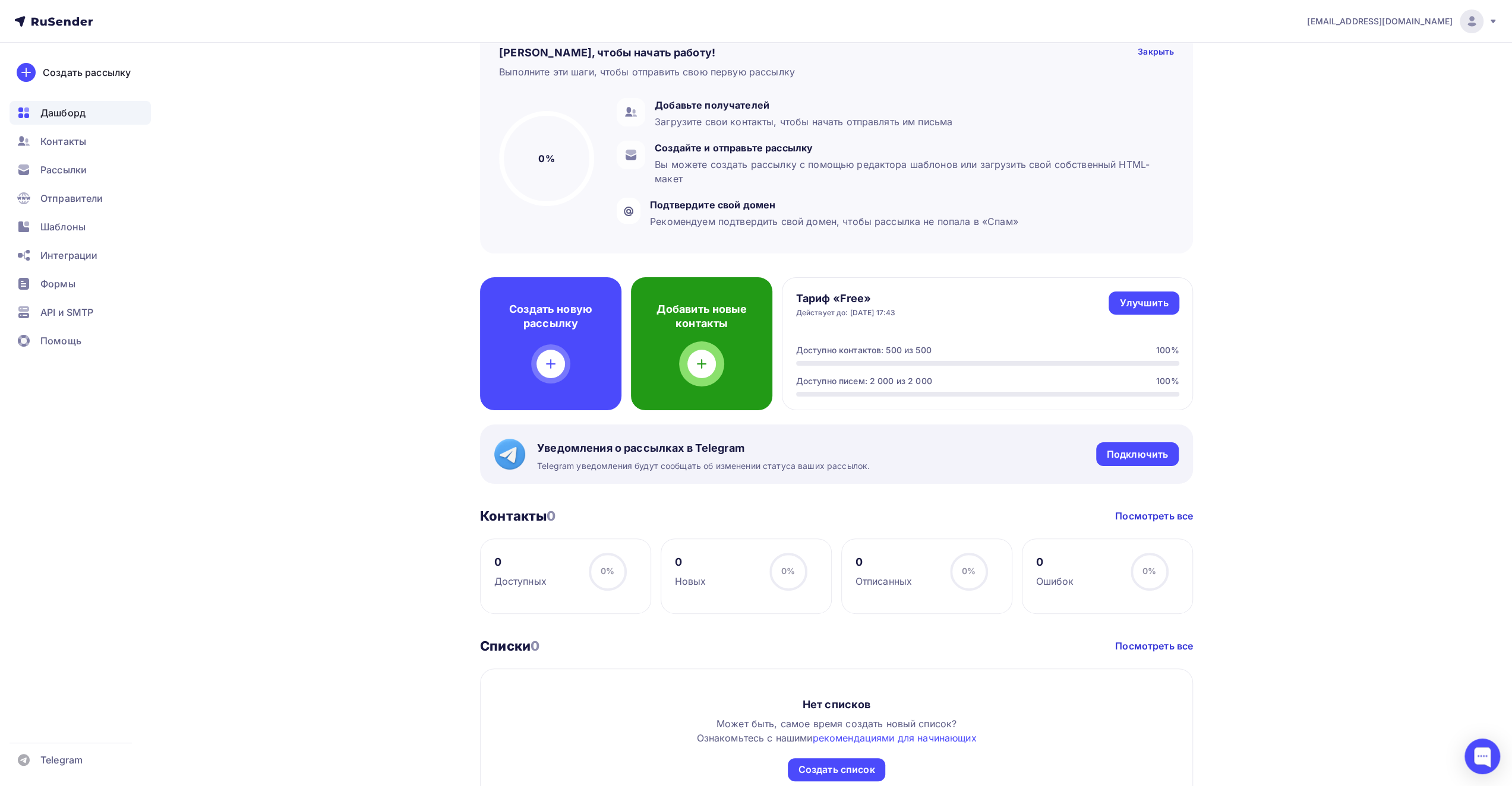
scroll to position [158, 0]
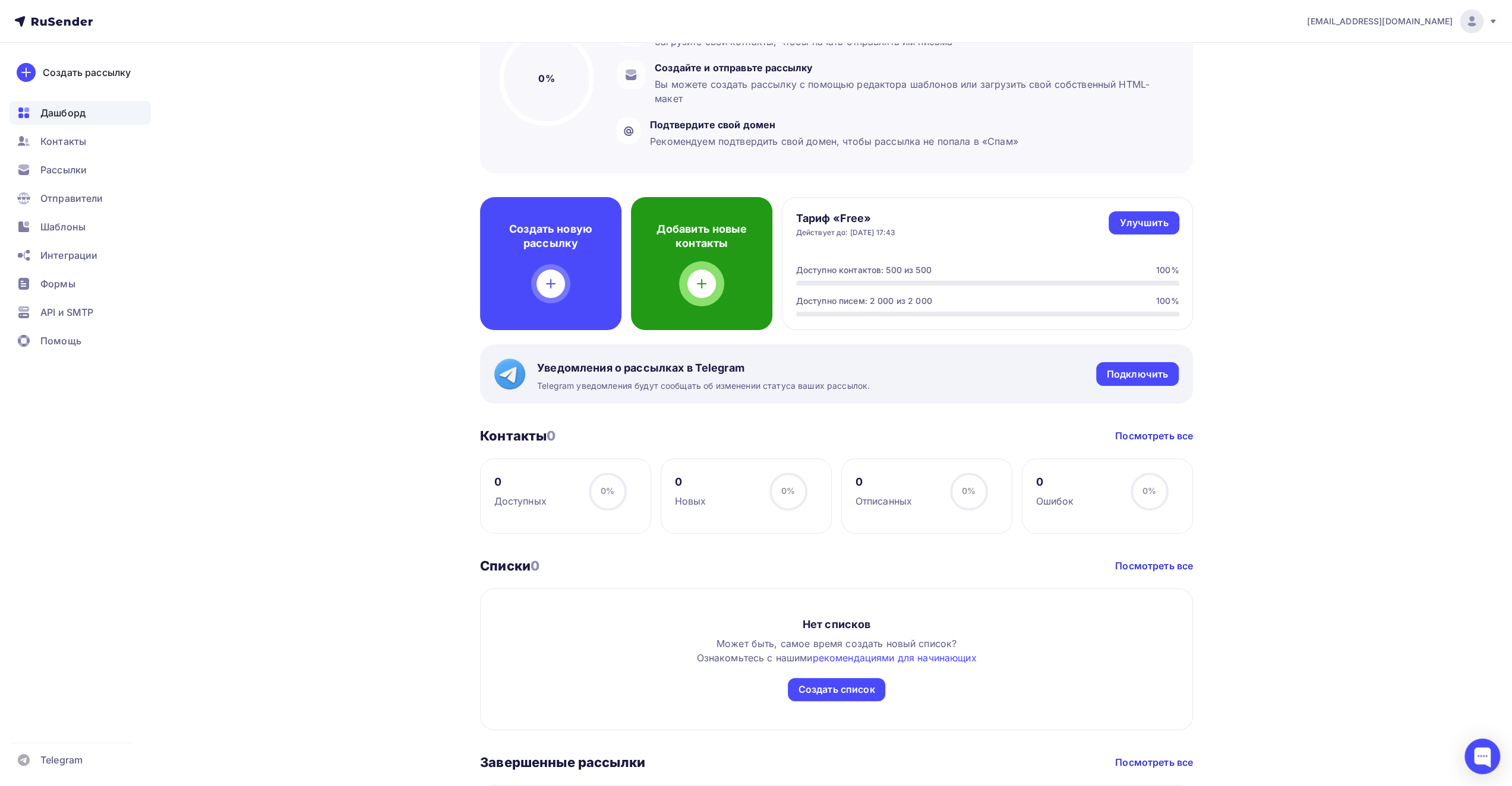
click at [704, 291] on div at bounding box center [702, 284] width 29 height 29
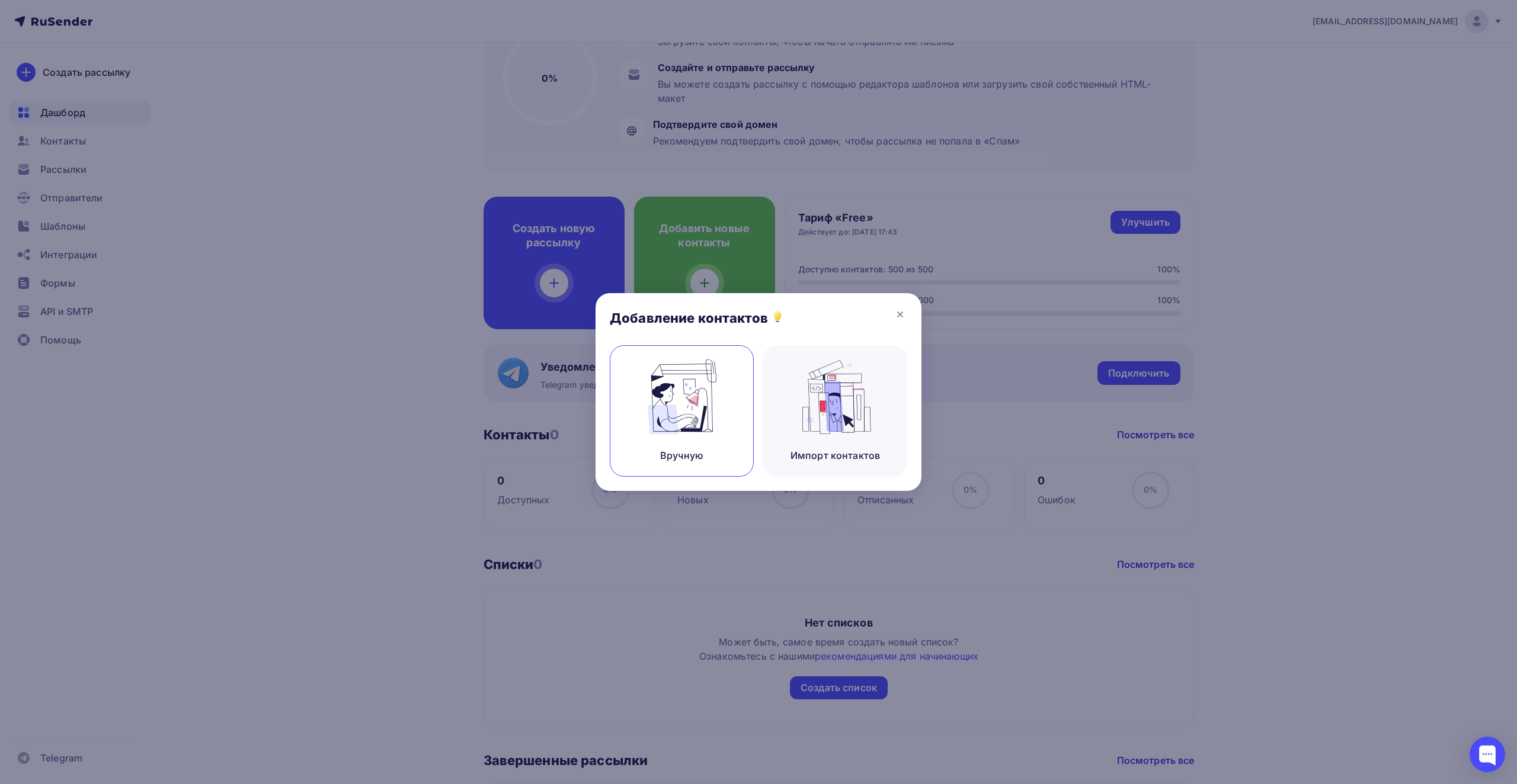
click at [716, 418] on img at bounding box center [682, 397] width 80 height 75
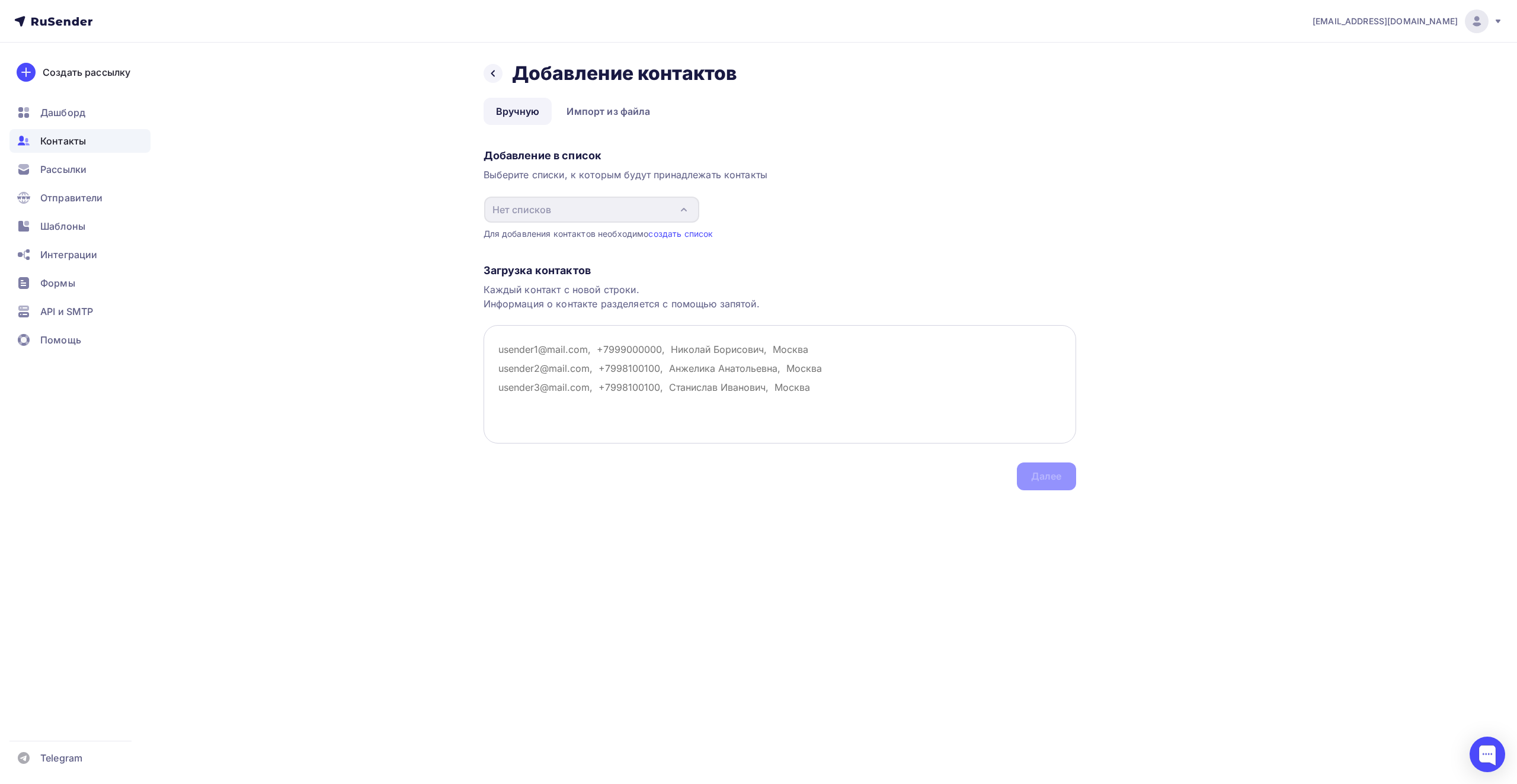
click at [692, 356] on textarea at bounding box center [780, 383] width 592 height 118
click at [603, 116] on link "Импорт из файла" at bounding box center [608, 111] width 109 height 27
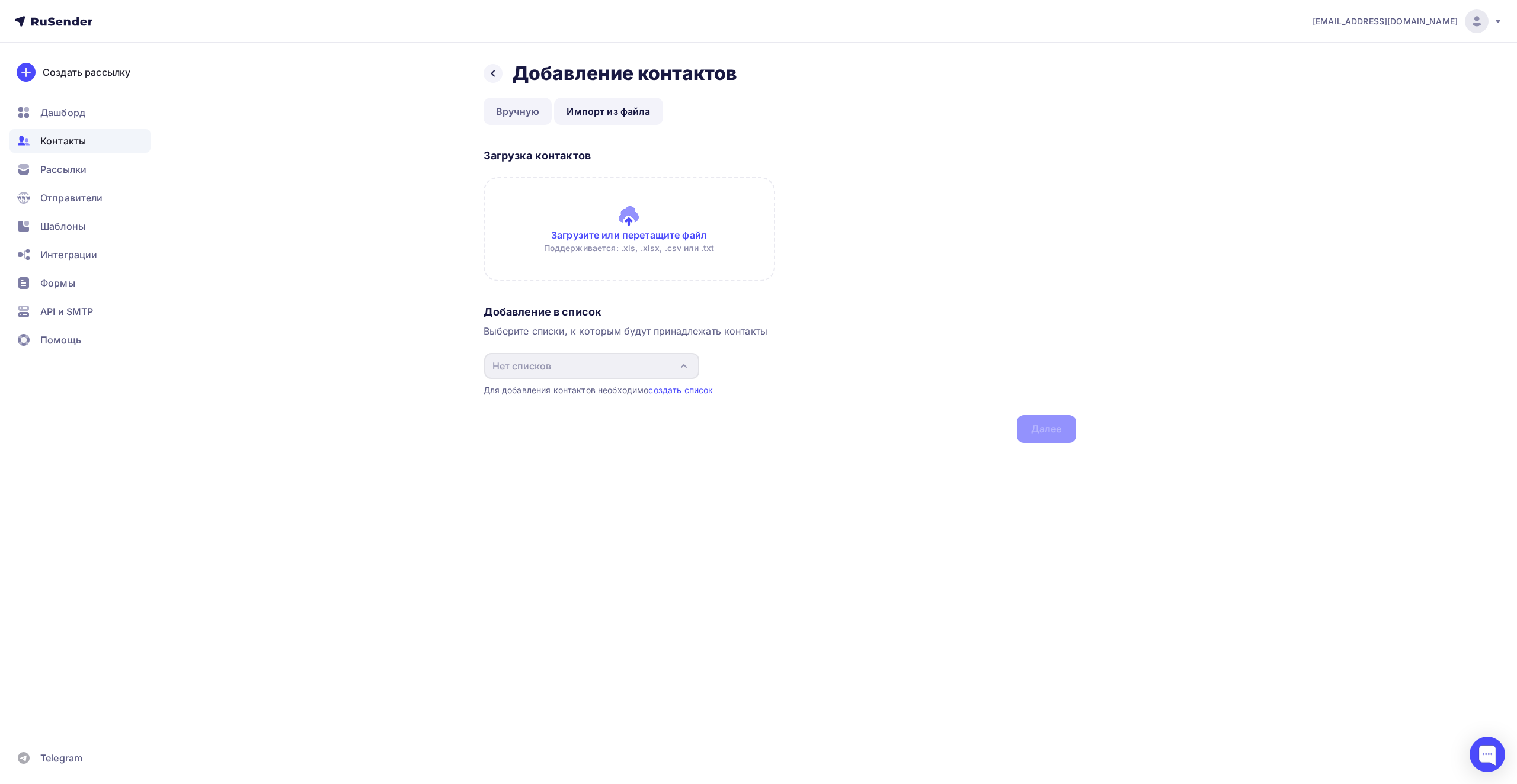
click at [525, 115] on link "Вручную" at bounding box center [517, 111] width 68 height 27
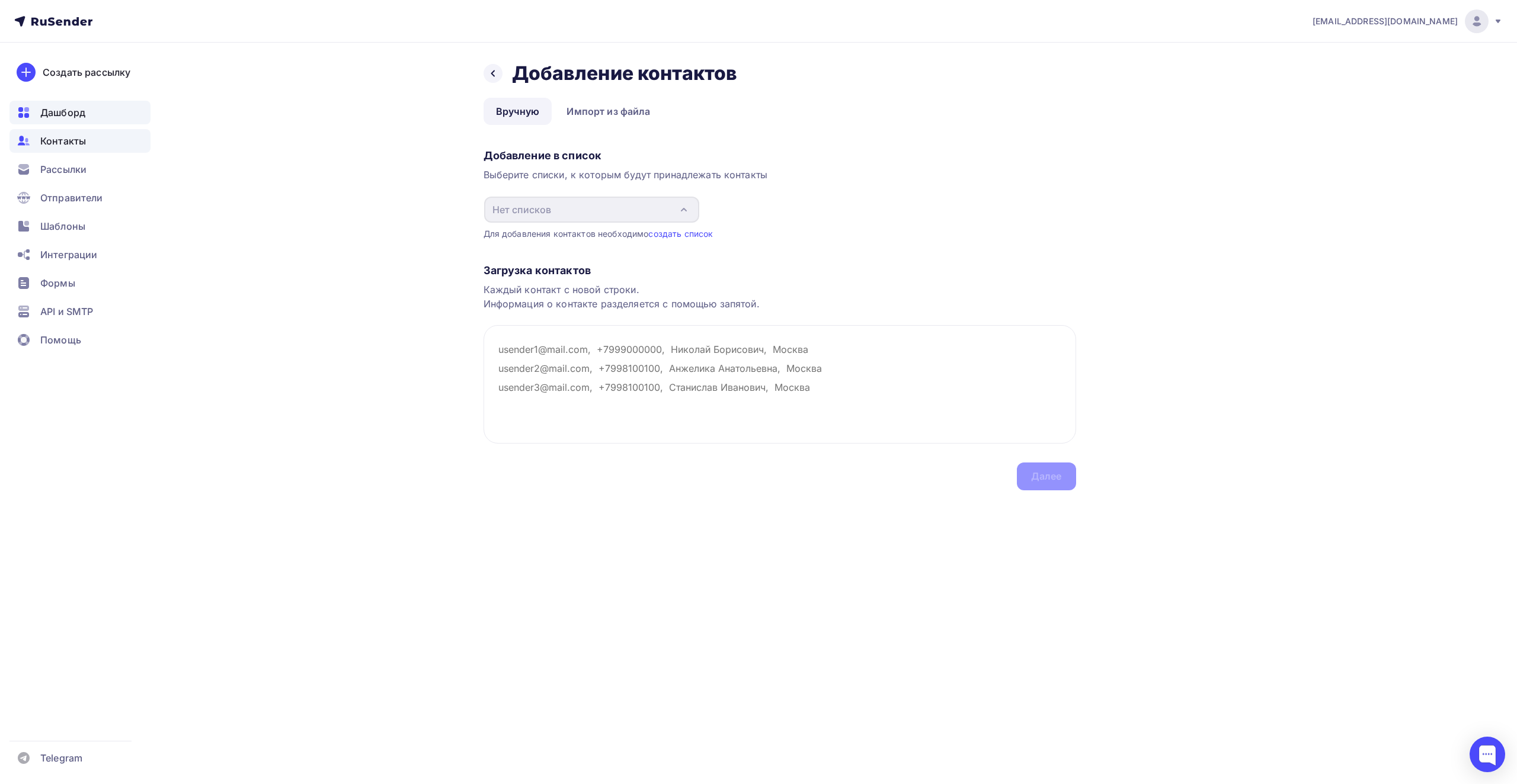
click at [37, 118] on div "Дашборд" at bounding box center [80, 112] width 141 height 24
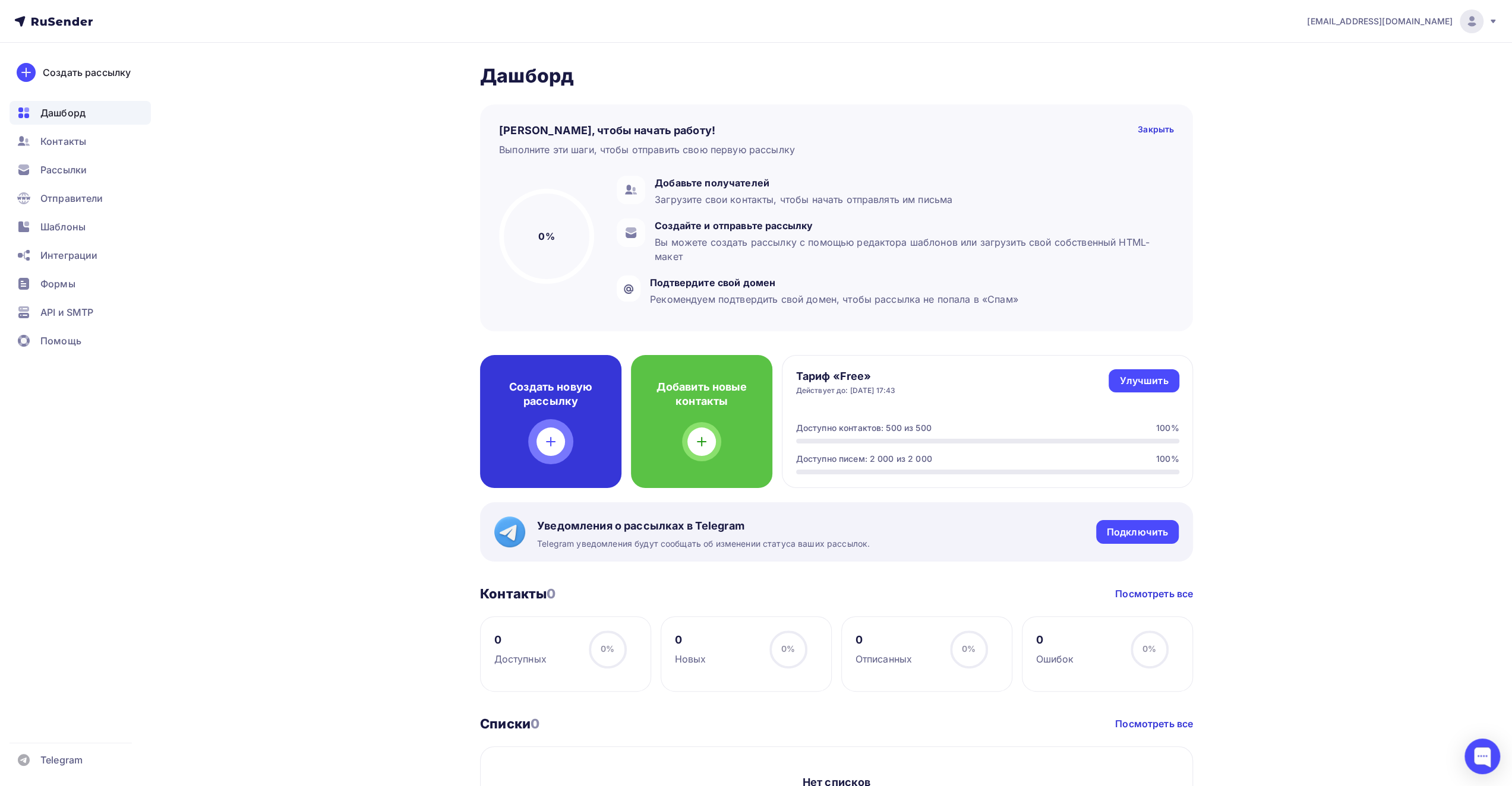
click at [557, 414] on div "Создать новую рассылку" at bounding box center [550, 422] width 142 height 133
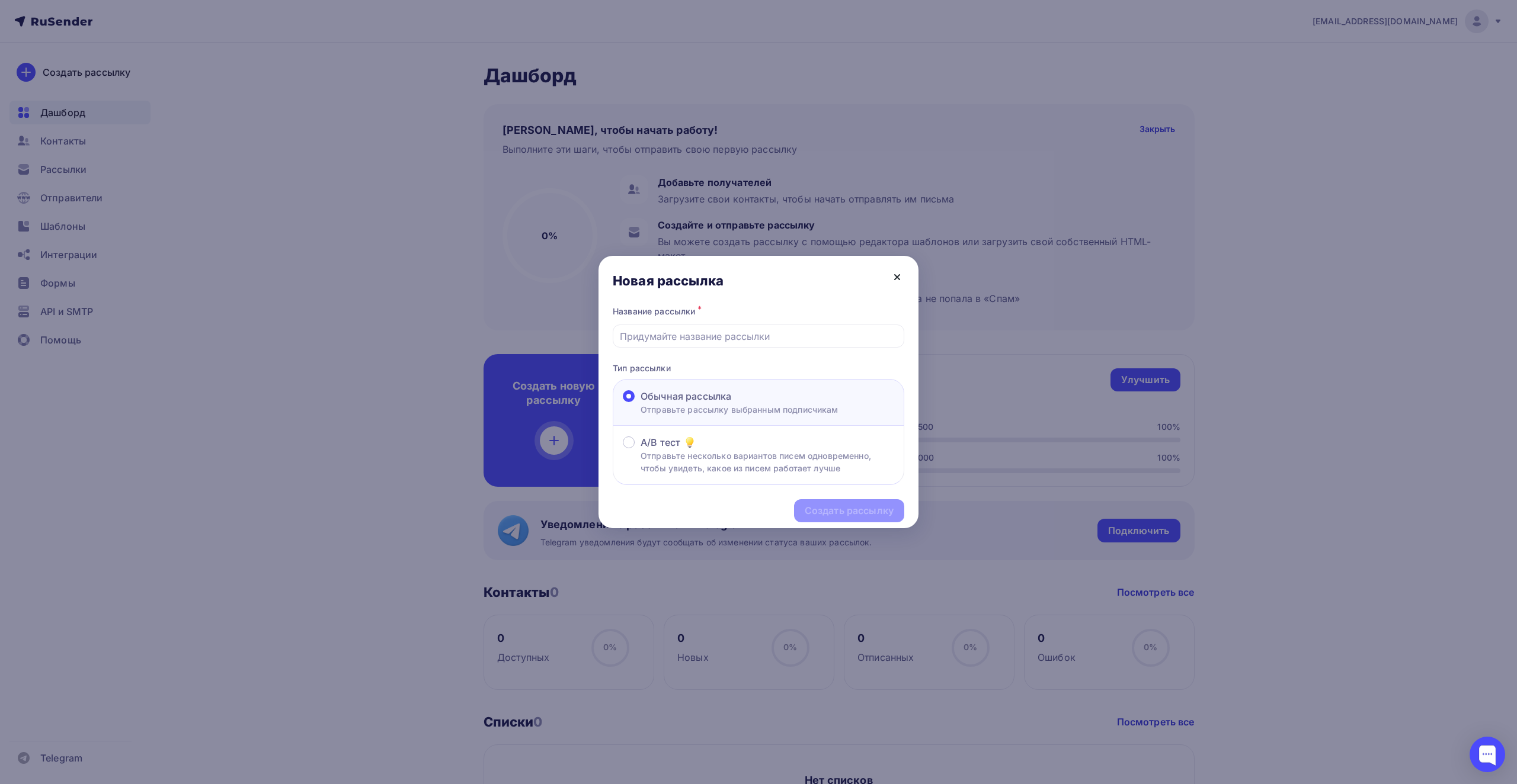
click at [899, 282] on icon at bounding box center [897, 277] width 14 height 14
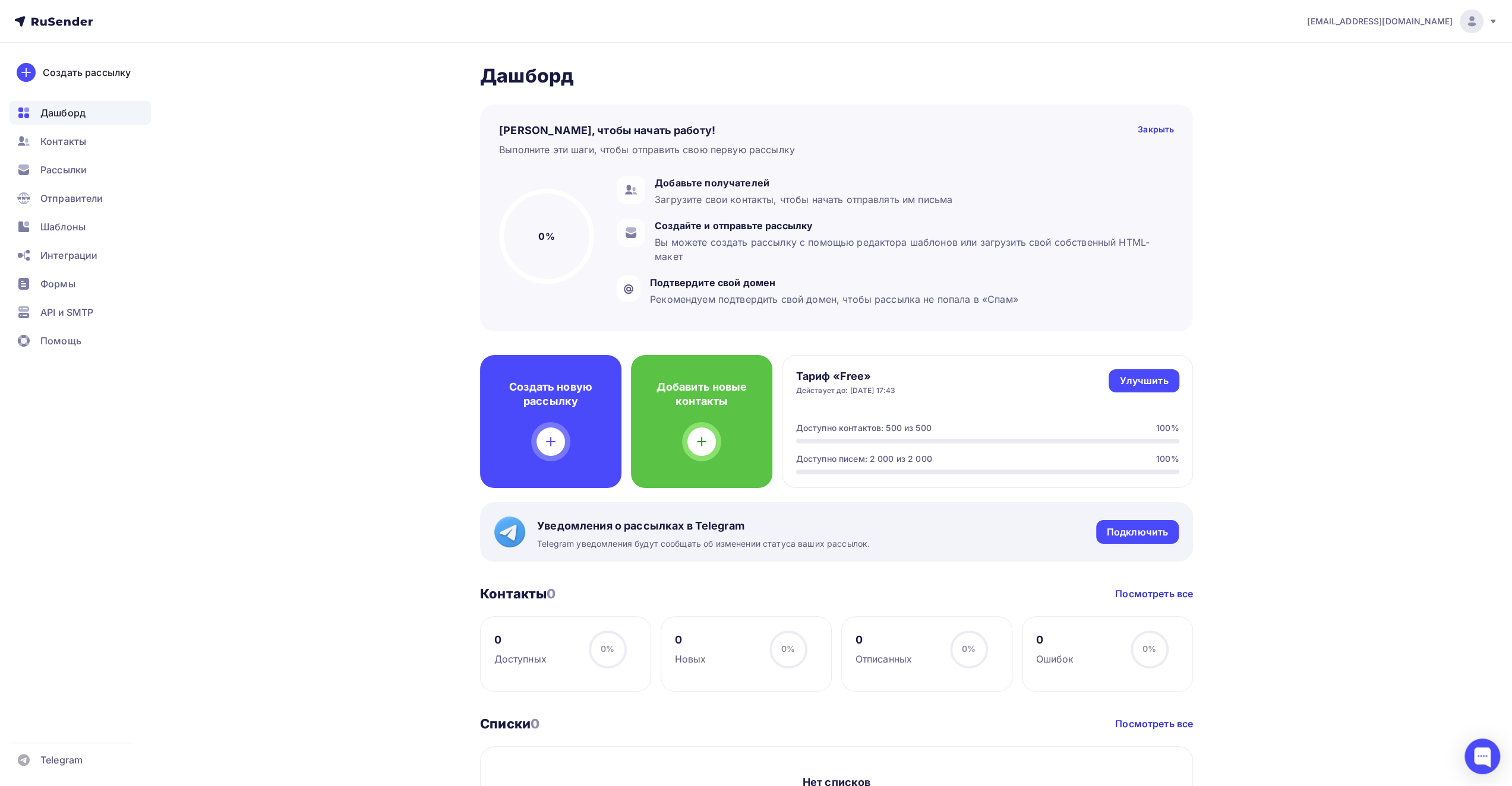
click at [1490, 21] on icon at bounding box center [1493, 21] width 10 height 10
click at [1352, 55] on span "Аккаунт" at bounding box center [1339, 52] width 40 height 14
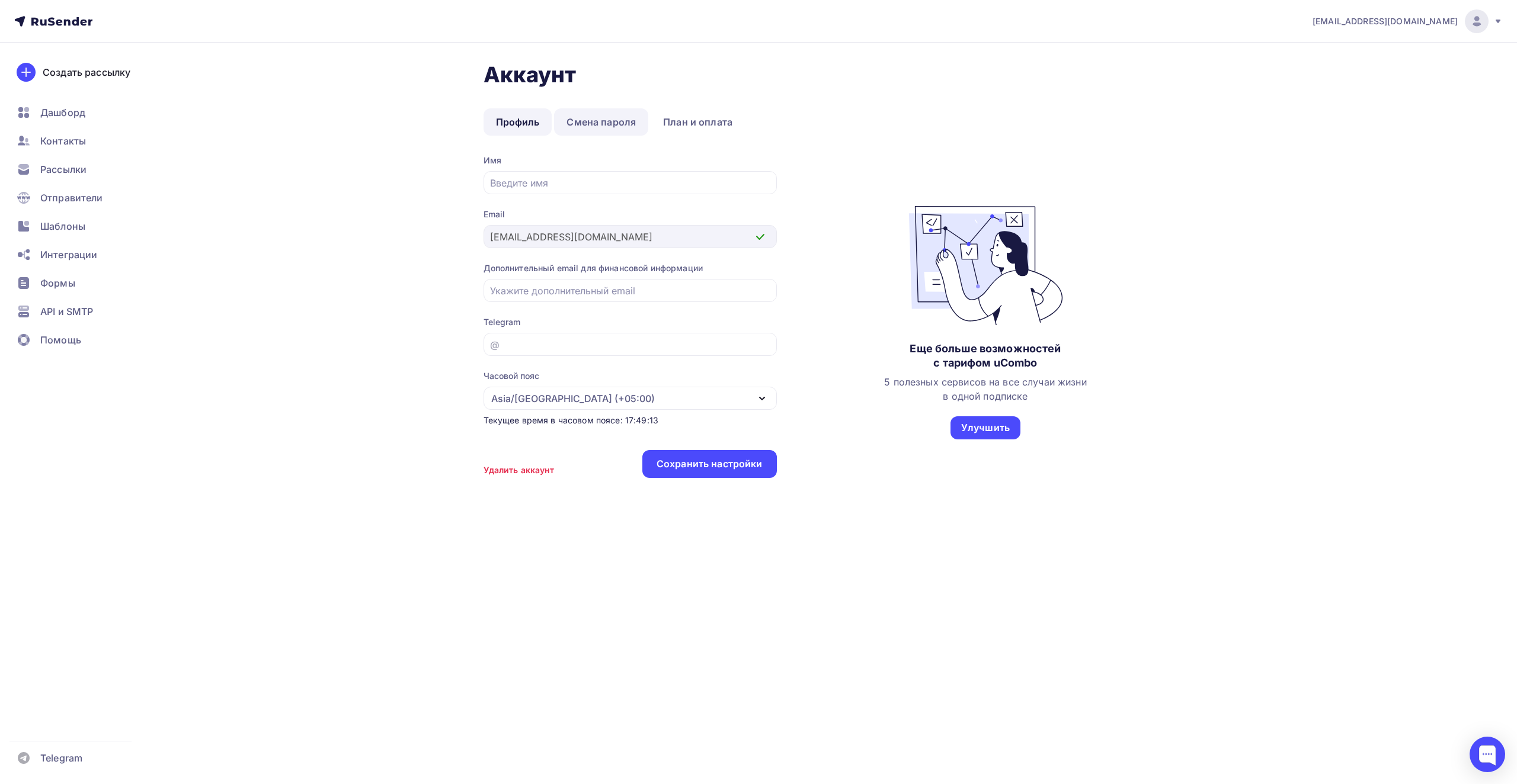
click at [603, 128] on link "Смена пароля" at bounding box center [601, 122] width 94 height 27
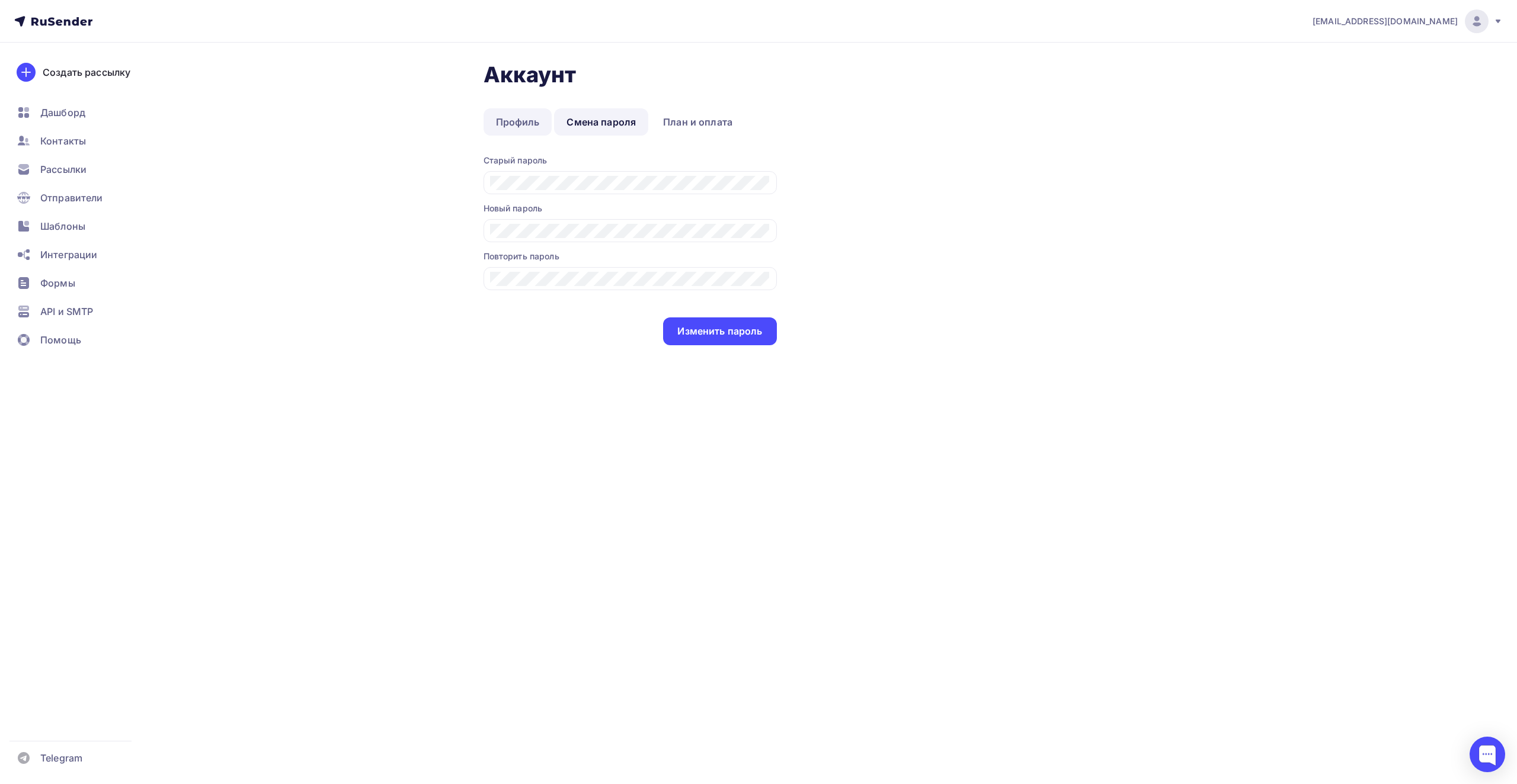
click at [524, 120] on link "Профиль" at bounding box center [517, 122] width 68 height 27
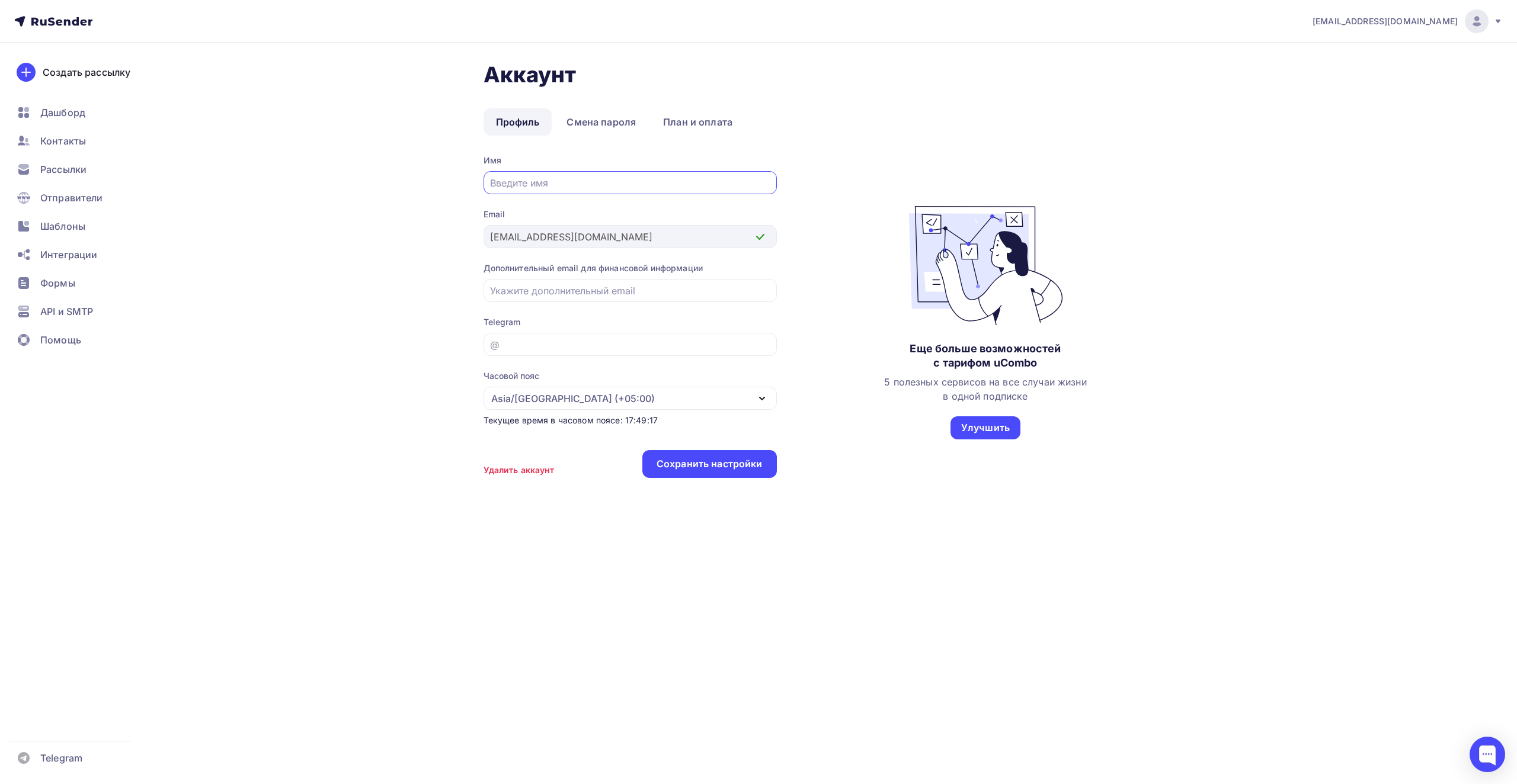
type input "[PERSON_NAME]"
type input "Blackziy"
click at [702, 465] on div "Сохранить настройки" at bounding box center [709, 464] width 106 height 13
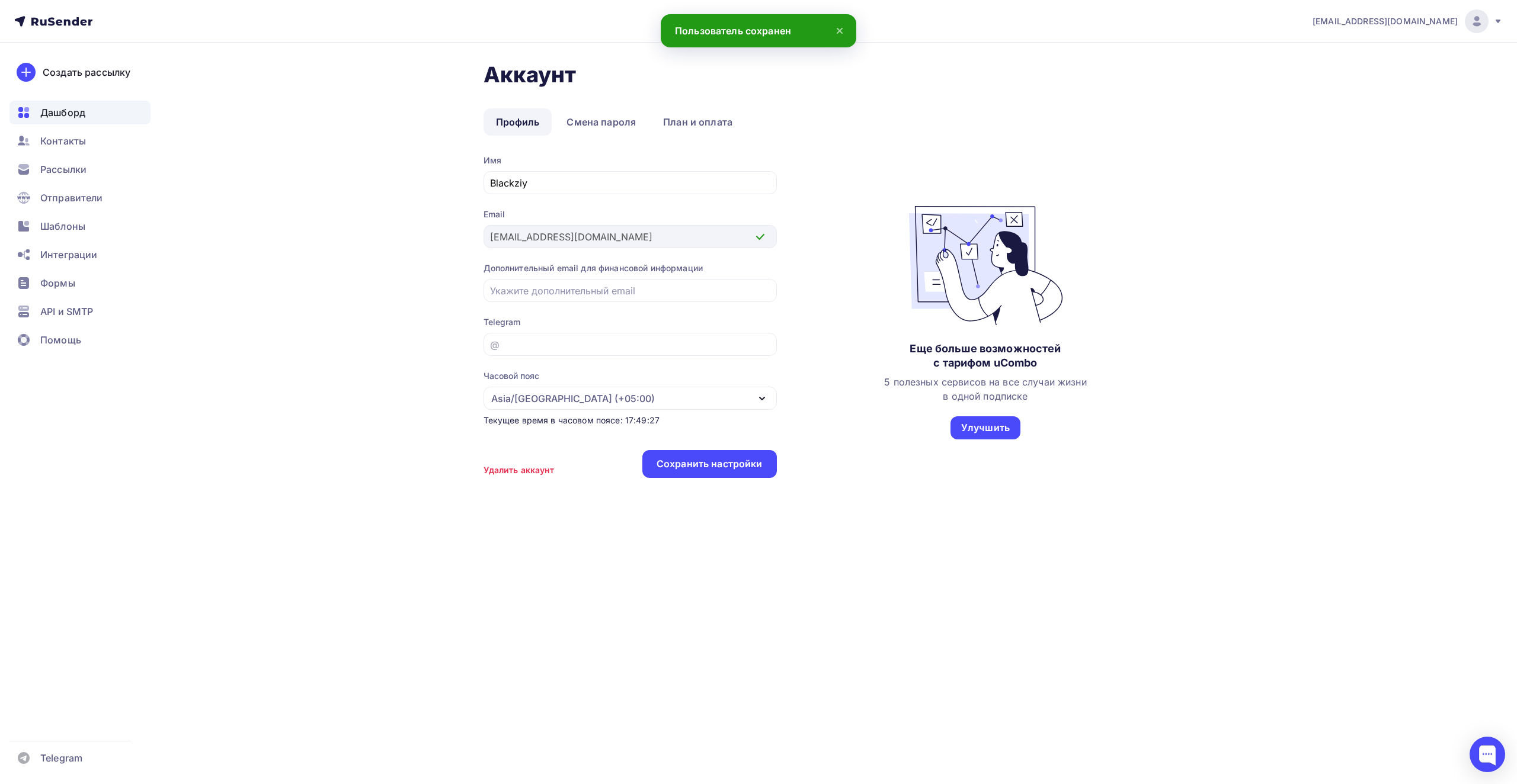
click at [83, 112] on span "Дашборд" at bounding box center [62, 112] width 45 height 14
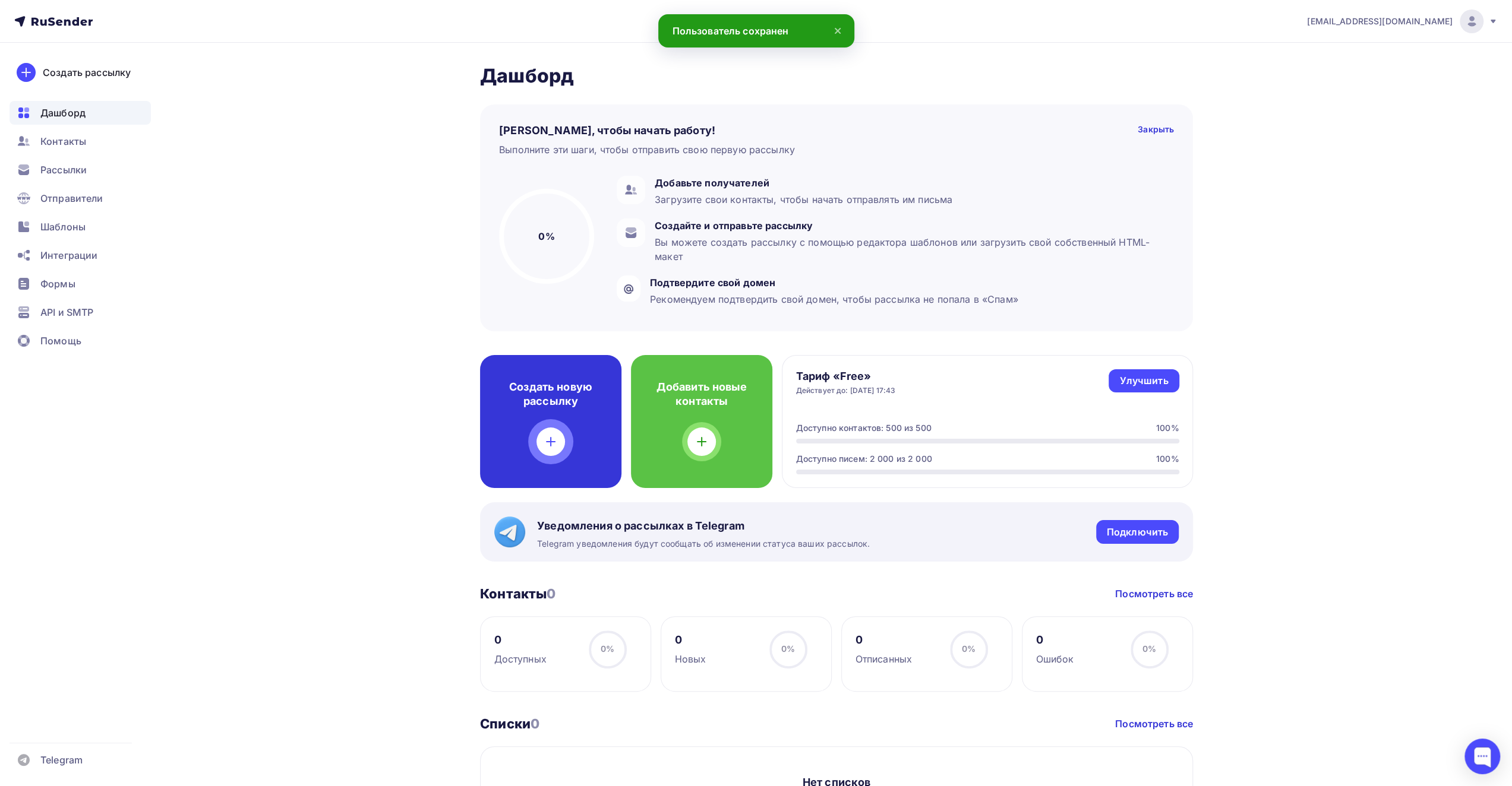
click at [543, 424] on div "Создать новую рассылку" at bounding box center [550, 422] width 142 height 133
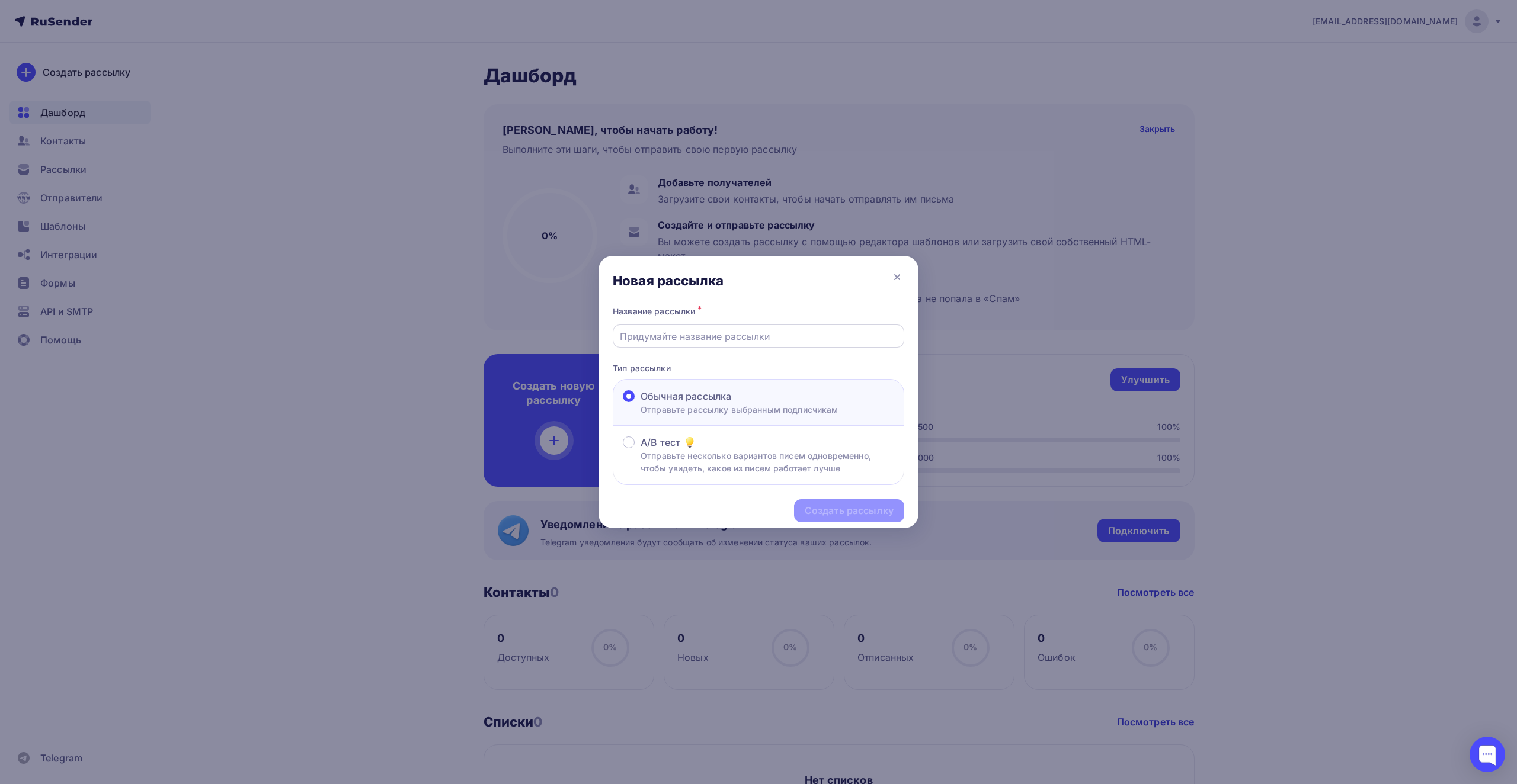
click at [651, 339] on input "text" at bounding box center [758, 336] width 278 height 14
click at [867, 502] on div "Создать рассылку" at bounding box center [849, 511] width 111 height 23
click at [662, 331] on input "08" at bounding box center [758, 336] width 278 height 14
type input "08test"
click at [818, 512] on div "Создать рассылку" at bounding box center [849, 511] width 88 height 13
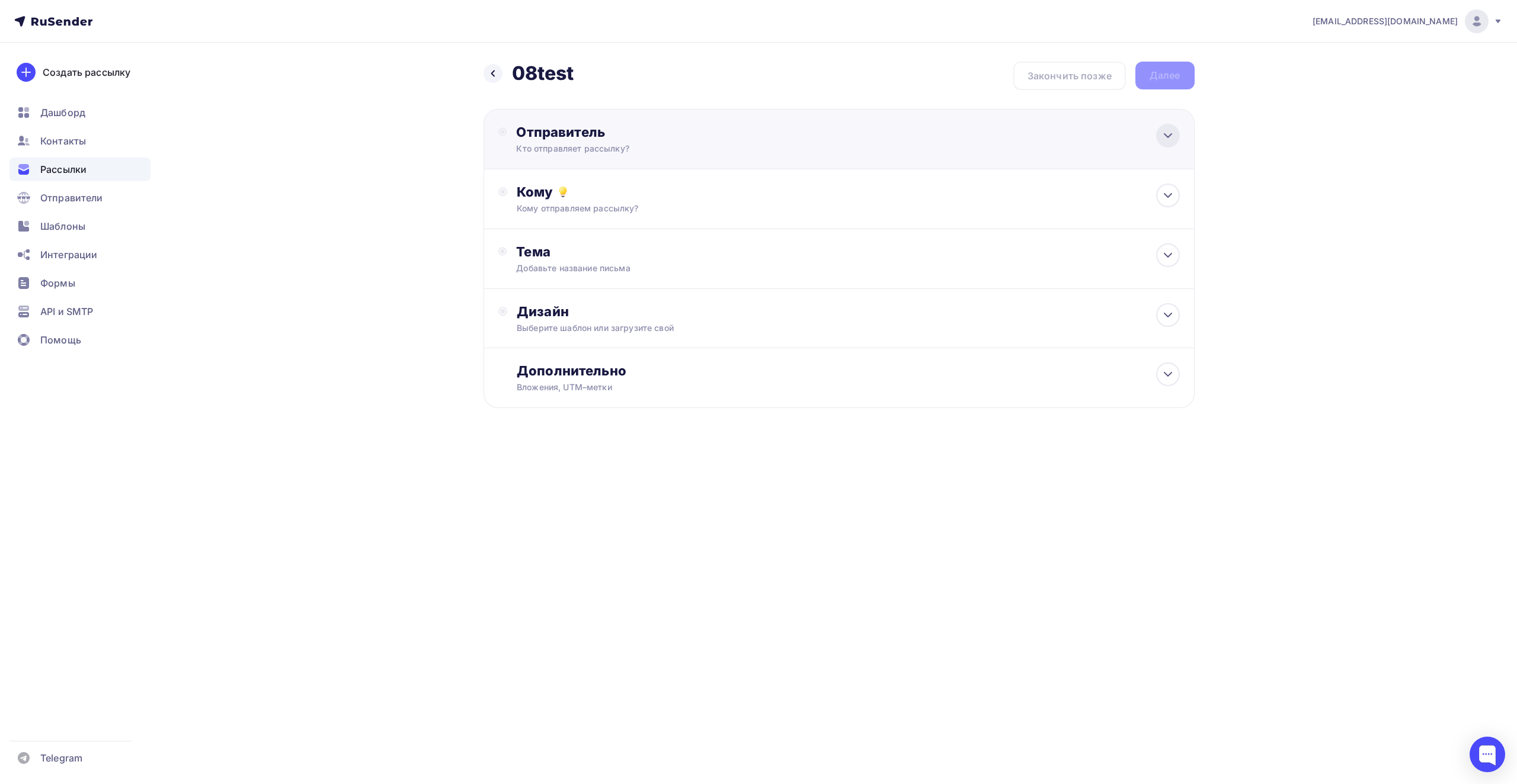
click at [1167, 136] on icon at bounding box center [1167, 135] width 7 height 4
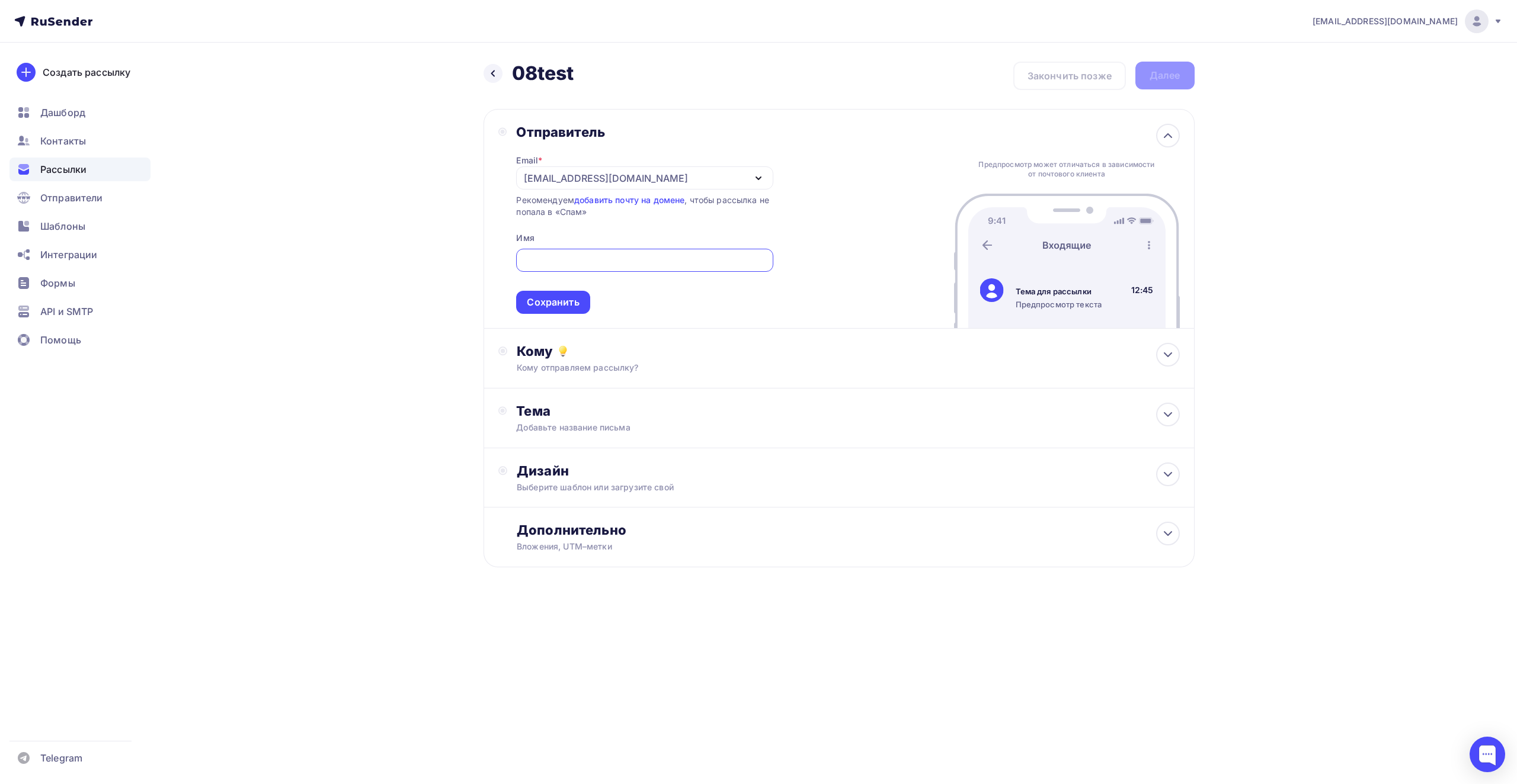
click at [549, 204] on div "Рекомендуем добавить почту на домене , чтобы рассылка не попала в «Спам»" at bounding box center [644, 206] width 257 height 24
click at [733, 180] on div "[EMAIL_ADDRESS][DOMAIN_NAME]" at bounding box center [644, 178] width 257 height 23
click at [681, 176] on div "[EMAIL_ADDRESS][DOMAIN_NAME]" at bounding box center [644, 178] width 257 height 23
drag, startPoint x: 681, startPoint y: 176, endPoint x: 672, endPoint y: 183, distance: 11.4
click at [672, 183] on div "[EMAIL_ADDRESS][DOMAIN_NAME]" at bounding box center [644, 178] width 257 height 23
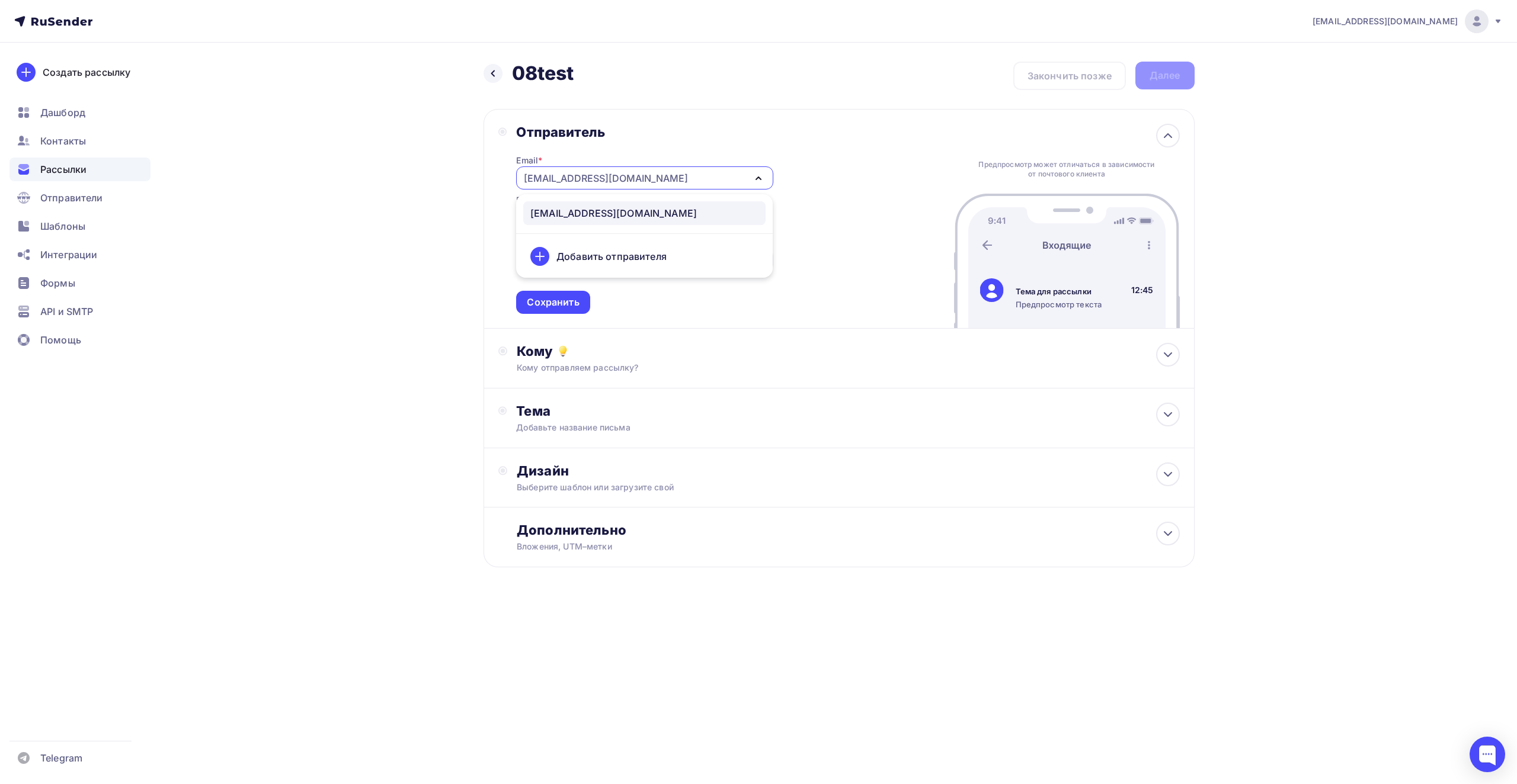
click at [659, 182] on div "[EMAIL_ADDRESS][DOMAIN_NAME]" at bounding box center [644, 178] width 257 height 23
click at [588, 362] on div "Кому Кому отправляем рассылку? Списки получателей Нет получателей Все списки id…" at bounding box center [847, 358] width 662 height 31
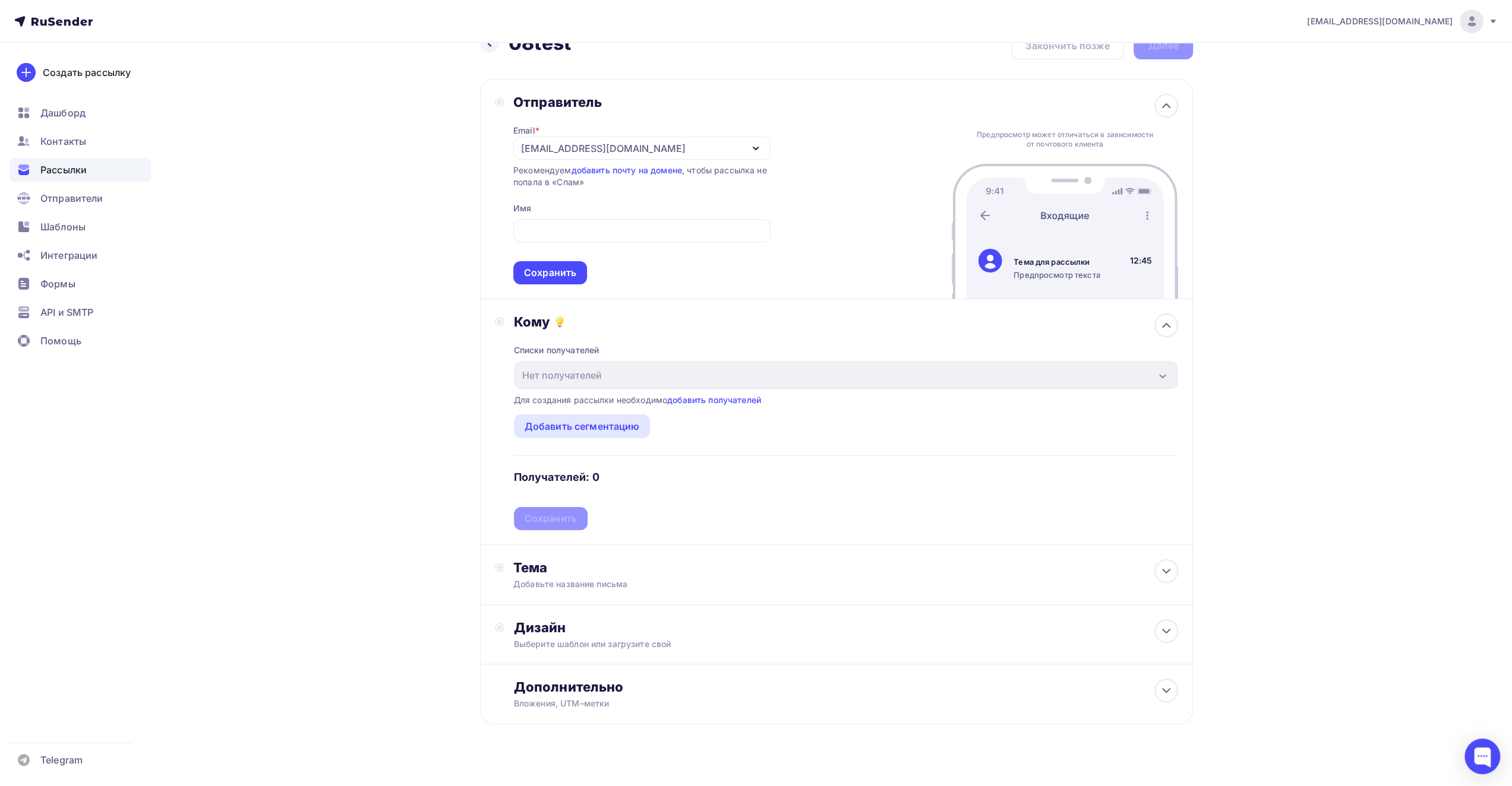
scroll to position [47, 0]
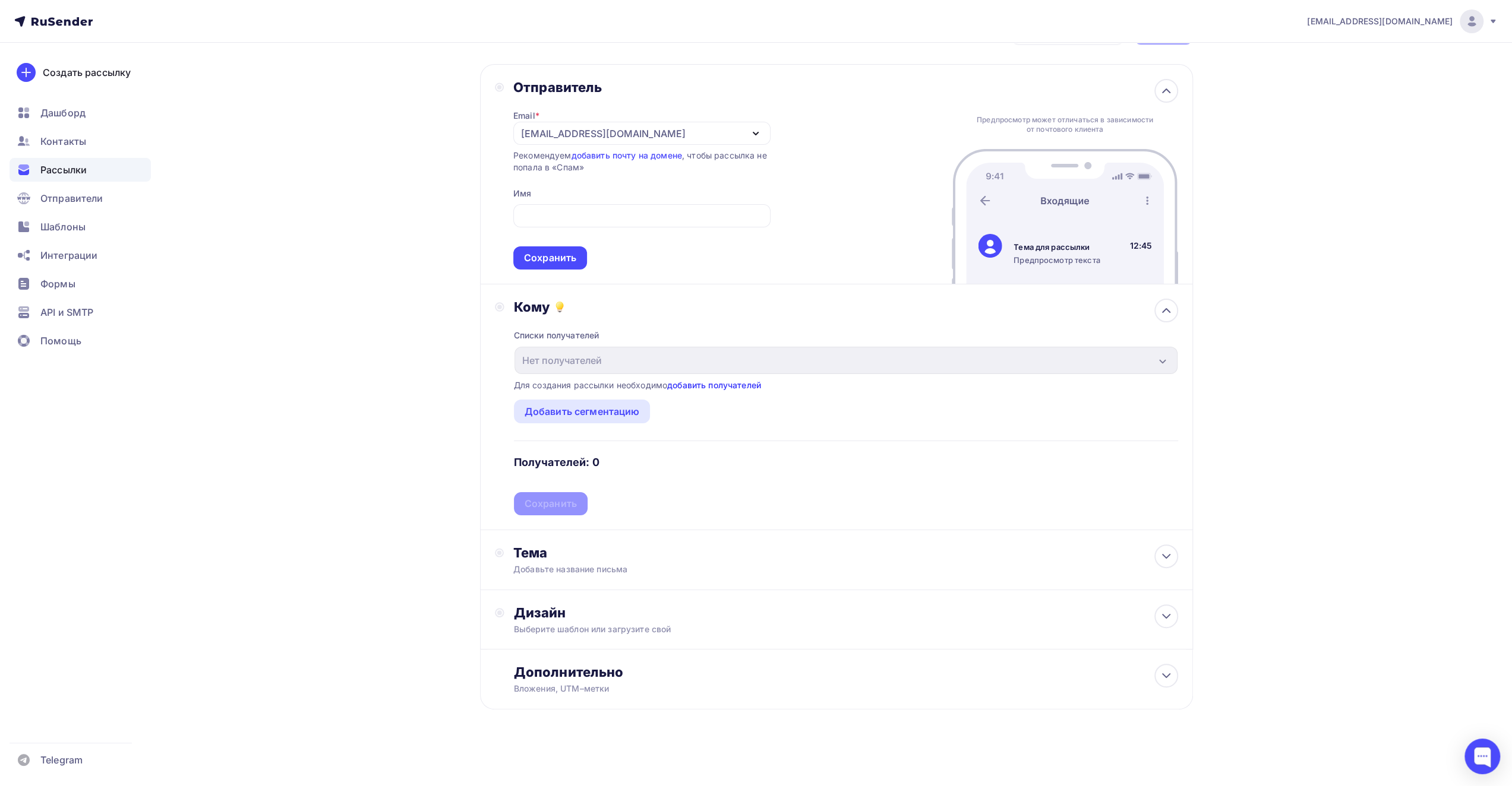
click at [685, 381] on link "добавить получателей" at bounding box center [713, 384] width 93 height 10
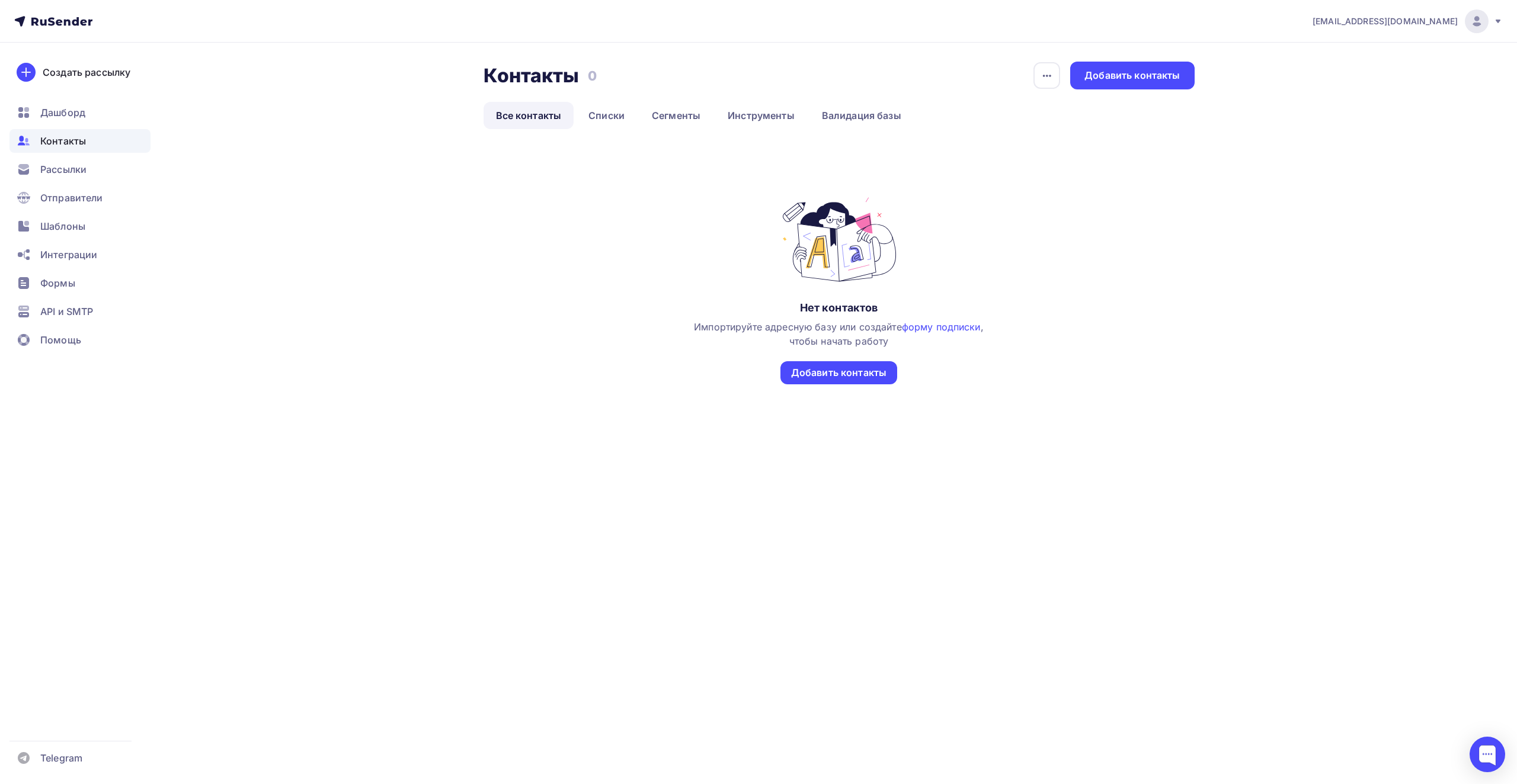
click at [823, 347] on div "Импортируйте адресную базу или создайте форму подписки , чтобы начать работу" at bounding box center [839, 334] width 294 height 29
click at [822, 361] on div "Добавить контакты" at bounding box center [838, 373] width 116 height 23
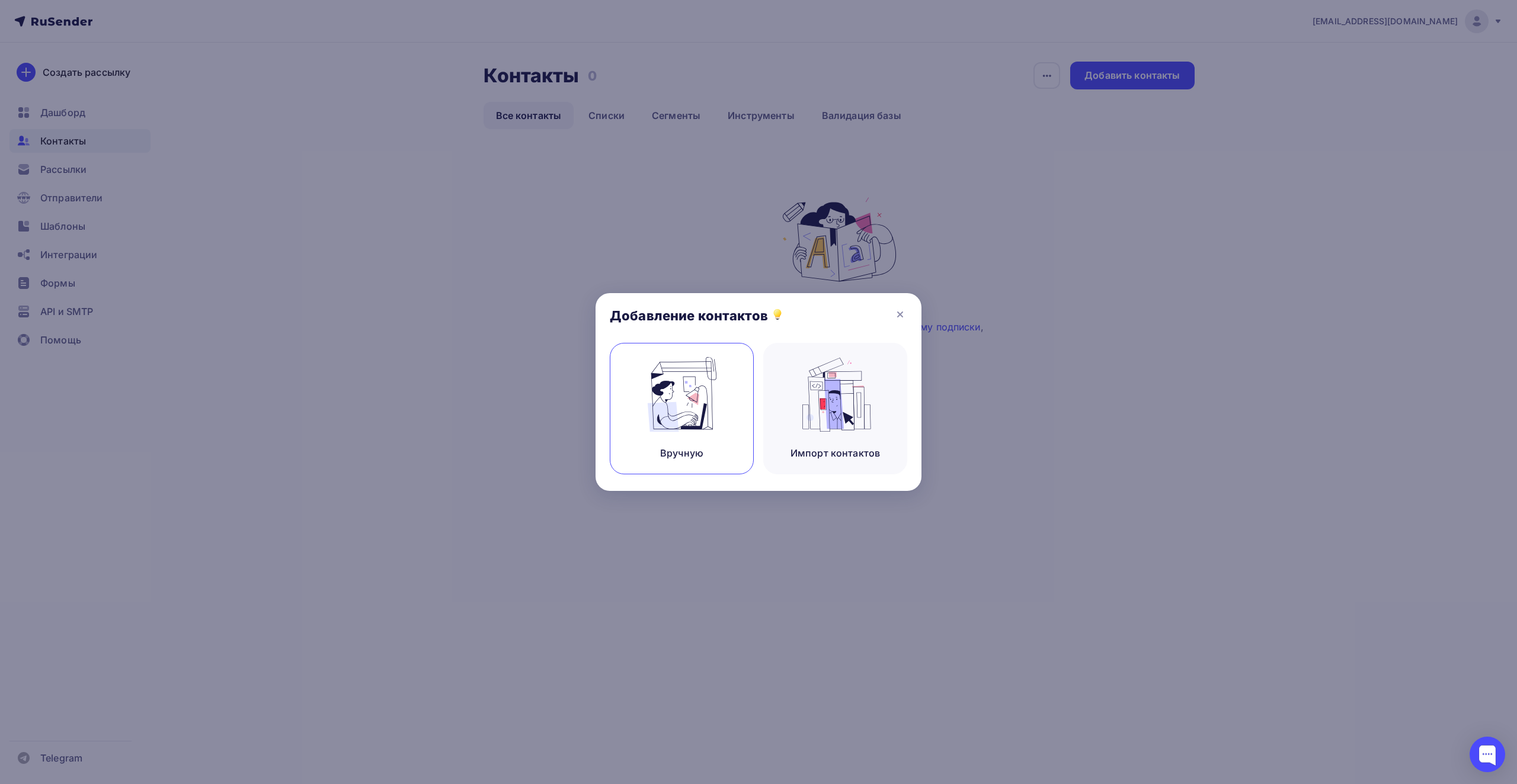
click at [717, 380] on img at bounding box center [682, 395] width 80 height 75
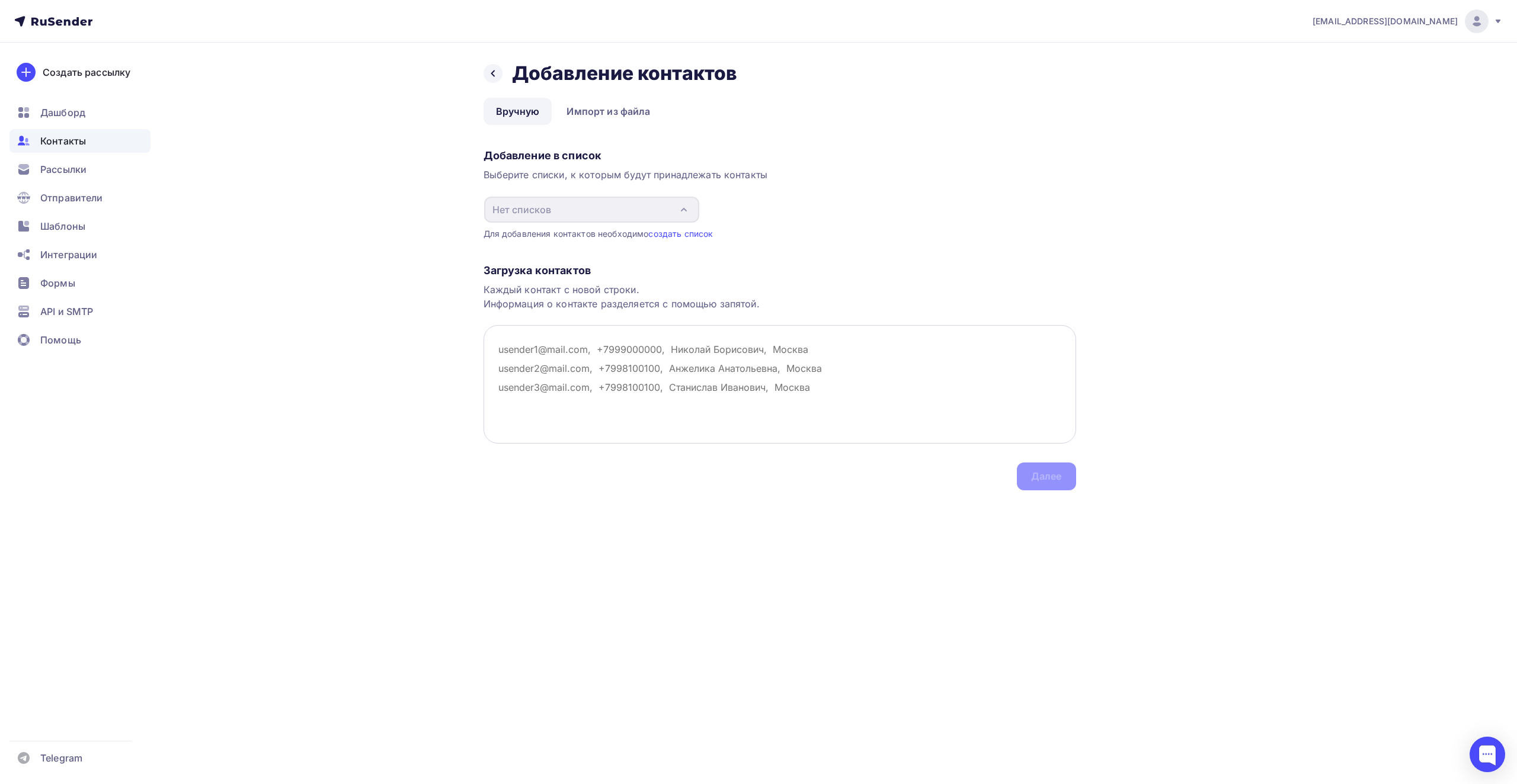
type textarea "d"
type textarea "[EMAIL_ADDRESS][DOMAIN_NAME]"
click at [781, 556] on div "[EMAIL_ADDRESS][DOMAIN_NAME] Аккаунт Тарифы Выйти Создать рассылку [GEOGRAPHIC_…" at bounding box center [758, 392] width 1517 height 784
click at [1058, 475] on div "Загрузка контактов Каждый контакт с новой строки. Информация о контакте разделя…" at bounding box center [780, 365] width 592 height 251
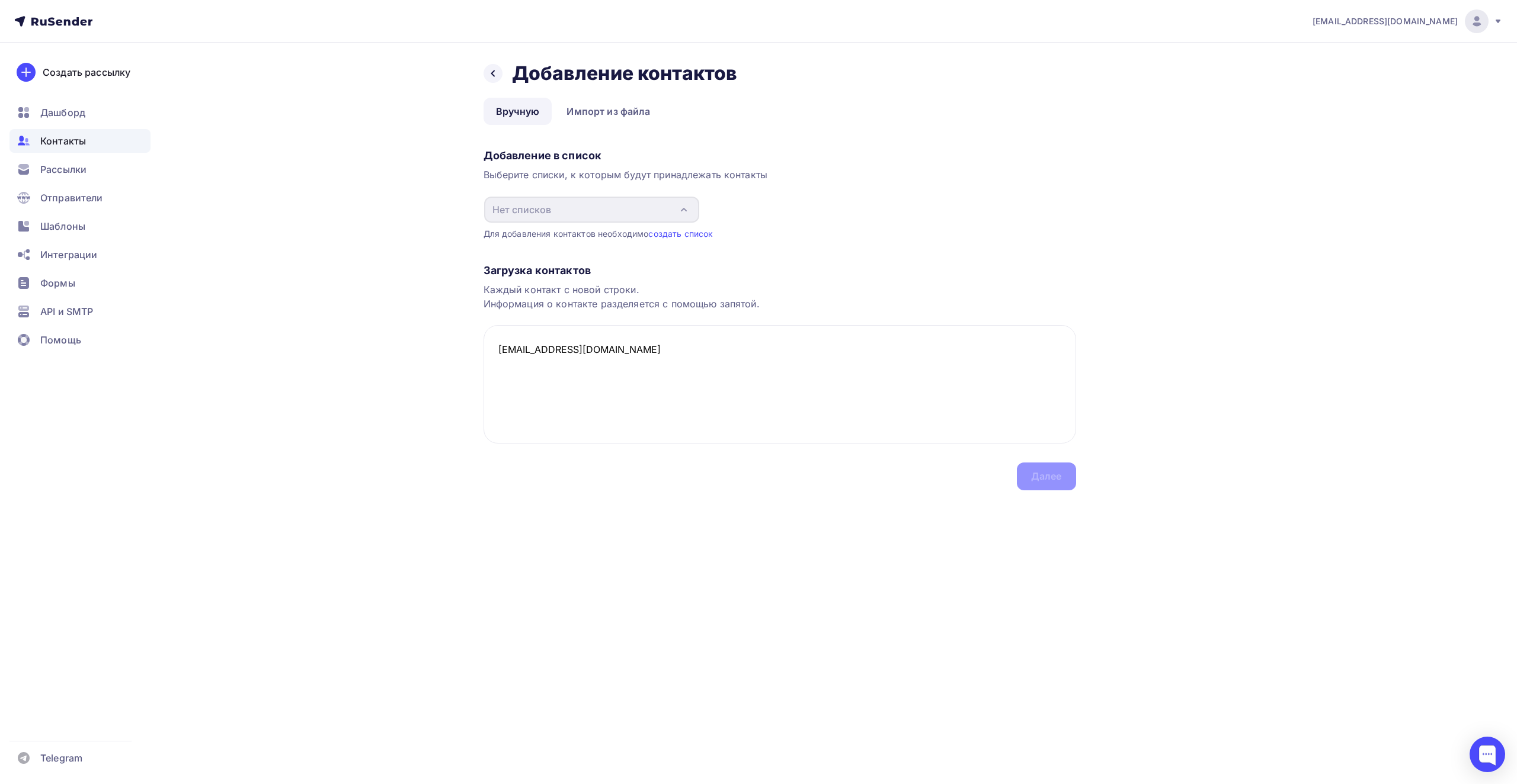
drag, startPoint x: 650, startPoint y: 340, endPoint x: 478, endPoint y: 362, distance: 173.4
click at [478, 362] on div "Назад Добавление контактов Добавление контактов Вручную Импорт из файла Вручную…" at bounding box center [758, 289] width 971 height 495
paste textarea "[EMAIL_ADDRESS][DOMAIN_NAME]"
click at [710, 350] on textarea "[EMAIL_ADDRESS][DOMAIN_NAME], +234234, Как Как, [GEOGRAPHIC_DATA]" at bounding box center [780, 383] width 592 height 118
click at [669, 350] on textarea "[EMAIL_ADDRESS][DOMAIN_NAME], +234234, [PERSON_NAME], [GEOGRAPHIC_DATA]" at bounding box center [780, 383] width 592 height 118
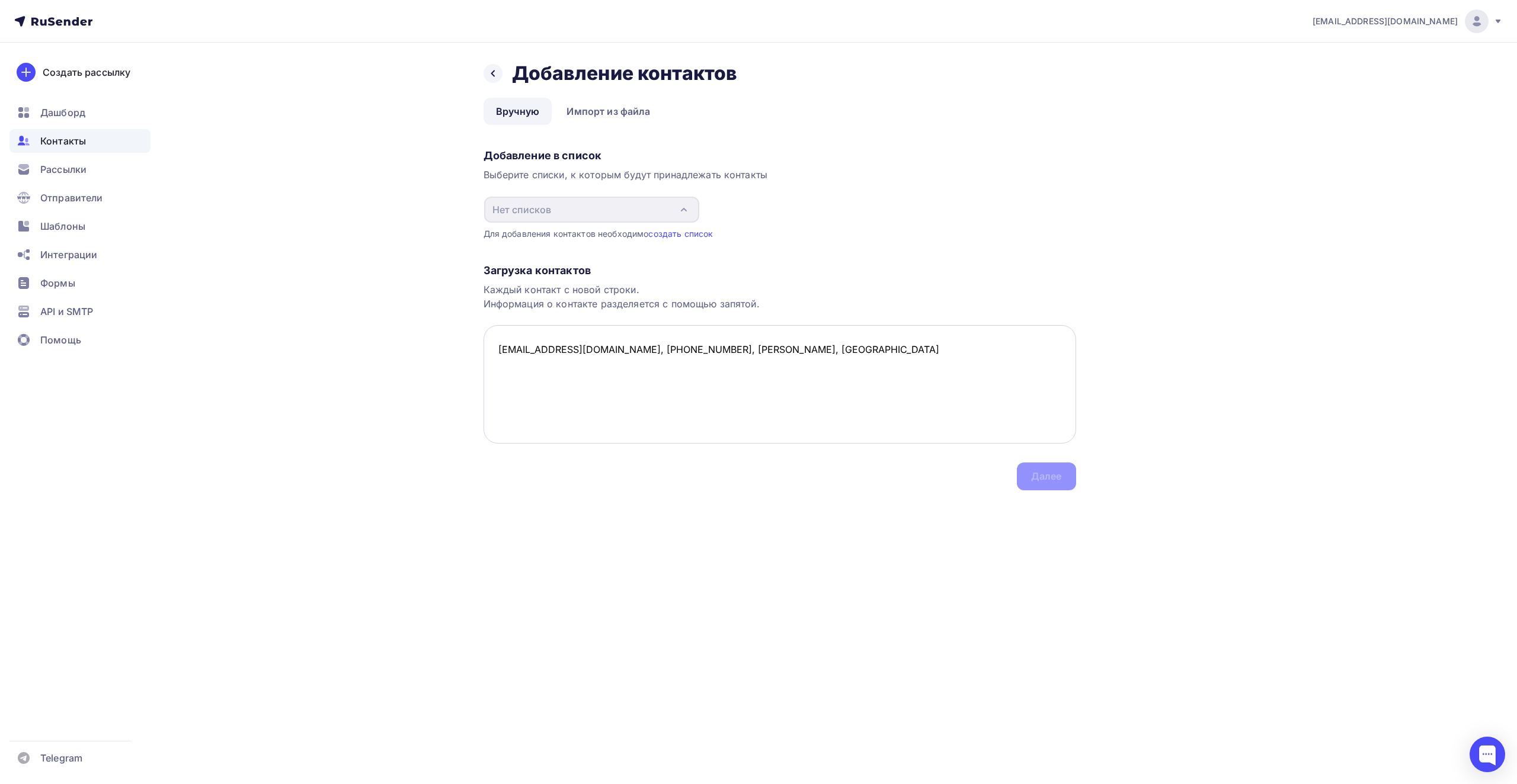
drag, startPoint x: 615, startPoint y: 350, endPoint x: 629, endPoint y: 350, distance: 14.0
click at [615, 350] on textarea "[EMAIL_ADDRESS][DOMAIN_NAME], [PHONE_NUMBER], [PERSON_NAME], [GEOGRAPHIC_DATA]" at bounding box center [780, 383] width 592 height 118
click at [868, 355] on textarea "[EMAIL_ADDRESS][DOMAIN_NAME], [PHONE_NUMBER], [PERSON_NAME], [GEOGRAPHIC_DATA]" at bounding box center [780, 383] width 592 height 118
drag, startPoint x: 841, startPoint y: 350, endPoint x: 487, endPoint y: 355, distance: 354.0
click at [487, 355] on textarea "[EMAIL_ADDRESS][DOMAIN_NAME], [PHONE_NUMBER], [PERSON_NAME], [GEOGRAPHIC_DATA]" at bounding box center [780, 383] width 592 height 118
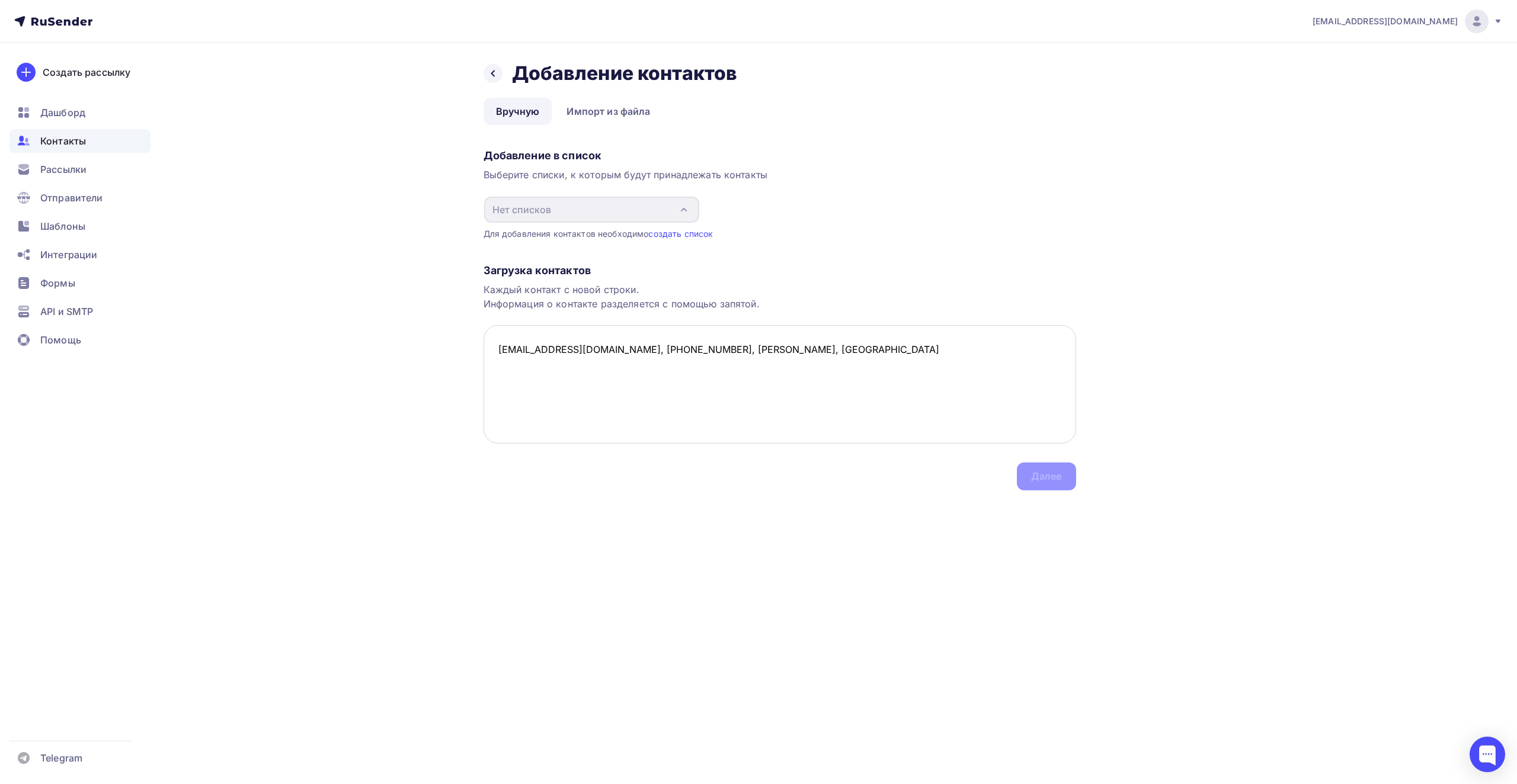
click at [859, 348] on textarea "[EMAIL_ADDRESS][DOMAIN_NAME], [PHONE_NUMBER], [PERSON_NAME], [GEOGRAPHIC_DATA]" at bounding box center [780, 383] width 592 height 118
type textarea "[EMAIL_ADDRESS][DOMAIN_NAME], [PHONE_NUMBER], [PERSON_NAME], [GEOGRAPHIC_DATA]"
drag, startPoint x: 859, startPoint y: 348, endPoint x: 445, endPoint y: 346, distance: 414.0
click at [445, 346] on div "Назад Добавление контактов Добавление контактов Вручную Импорт из файла Вручную…" at bounding box center [758, 289] width 971 height 495
click at [536, 380] on textarea at bounding box center [780, 383] width 592 height 118
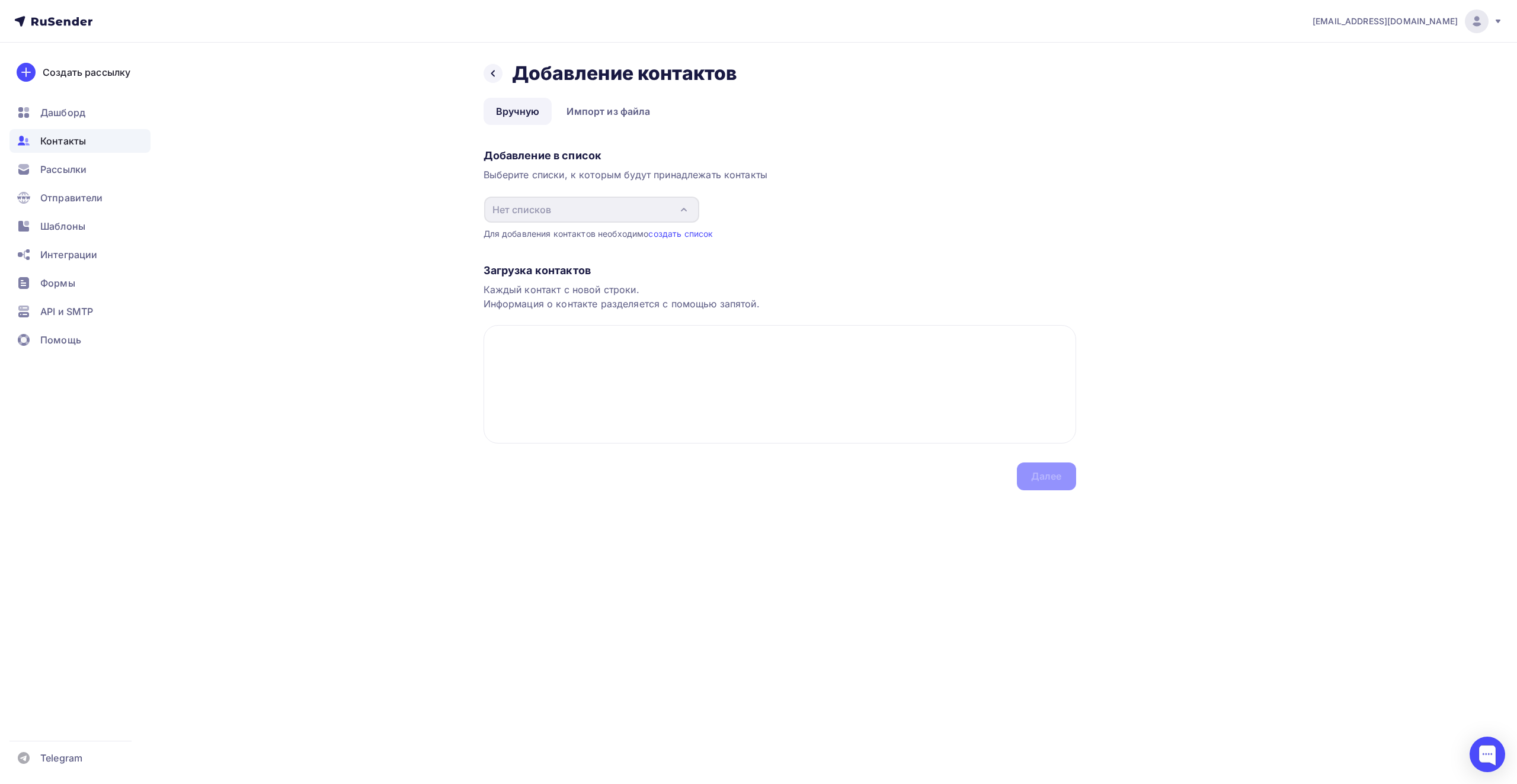
click at [540, 532] on div "Назад Добавление контактов Добавление контактов Вручную Импорт из файла Вручную…" at bounding box center [758, 289] width 971 height 495
click at [529, 416] on textarea at bounding box center [780, 383] width 592 height 118
paste textarea "[EMAIL_ADDRESS][DOMAIN_NAME], [PHONE_NUMBER], [PERSON_NAME], [GEOGRAPHIC_DATA]"
type textarea "[EMAIL_ADDRESS][DOMAIN_NAME], [PHONE_NUMBER], [PERSON_NAME], [GEOGRAPHIC_DATA]"
click at [677, 233] on link "создать список" at bounding box center [680, 233] width 64 height 10
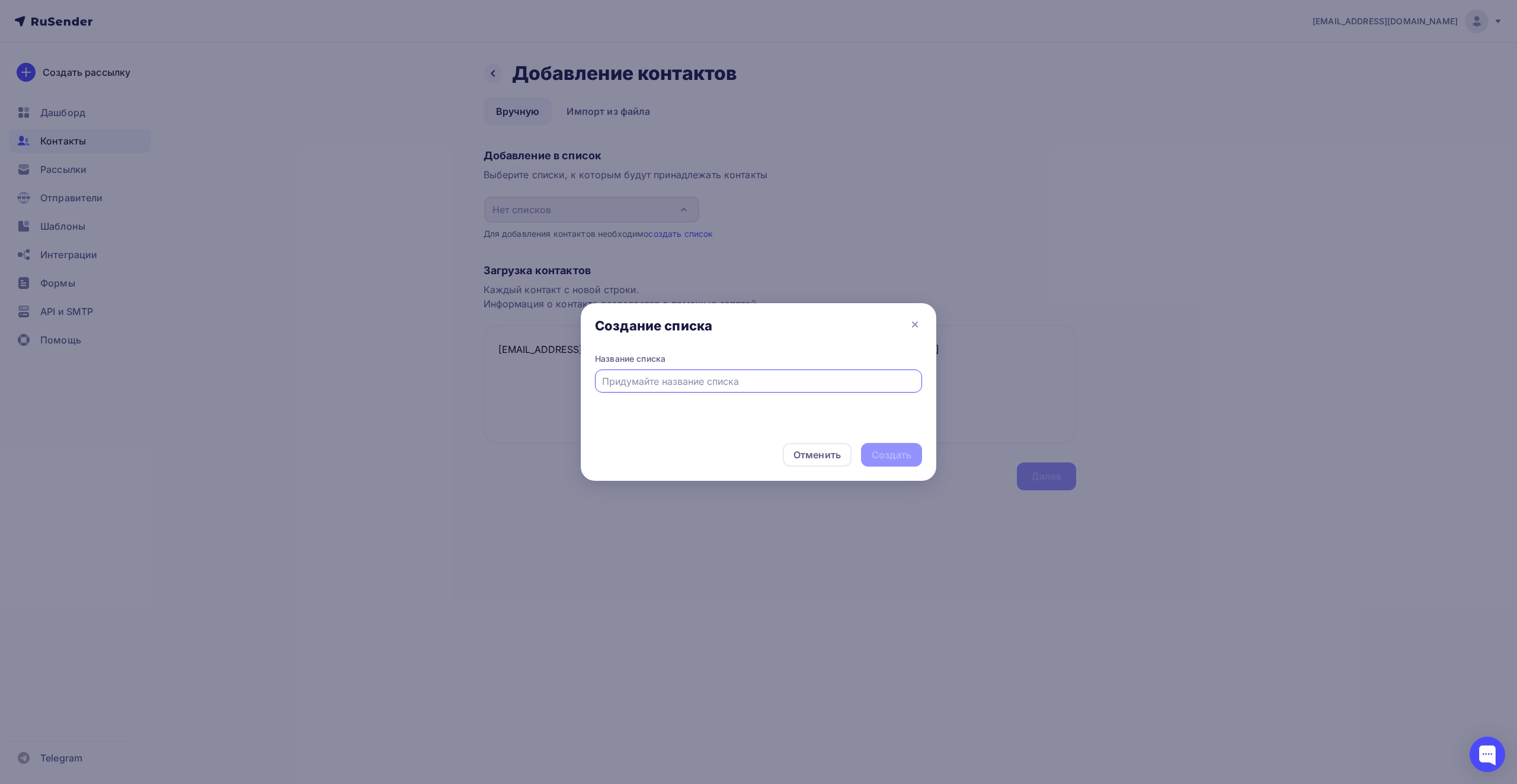
click at [658, 379] on input "text" at bounding box center [758, 381] width 313 height 14
type input "-"
type input "е"
type input "test"
click at [897, 454] on div "Создать" at bounding box center [891, 455] width 39 height 13
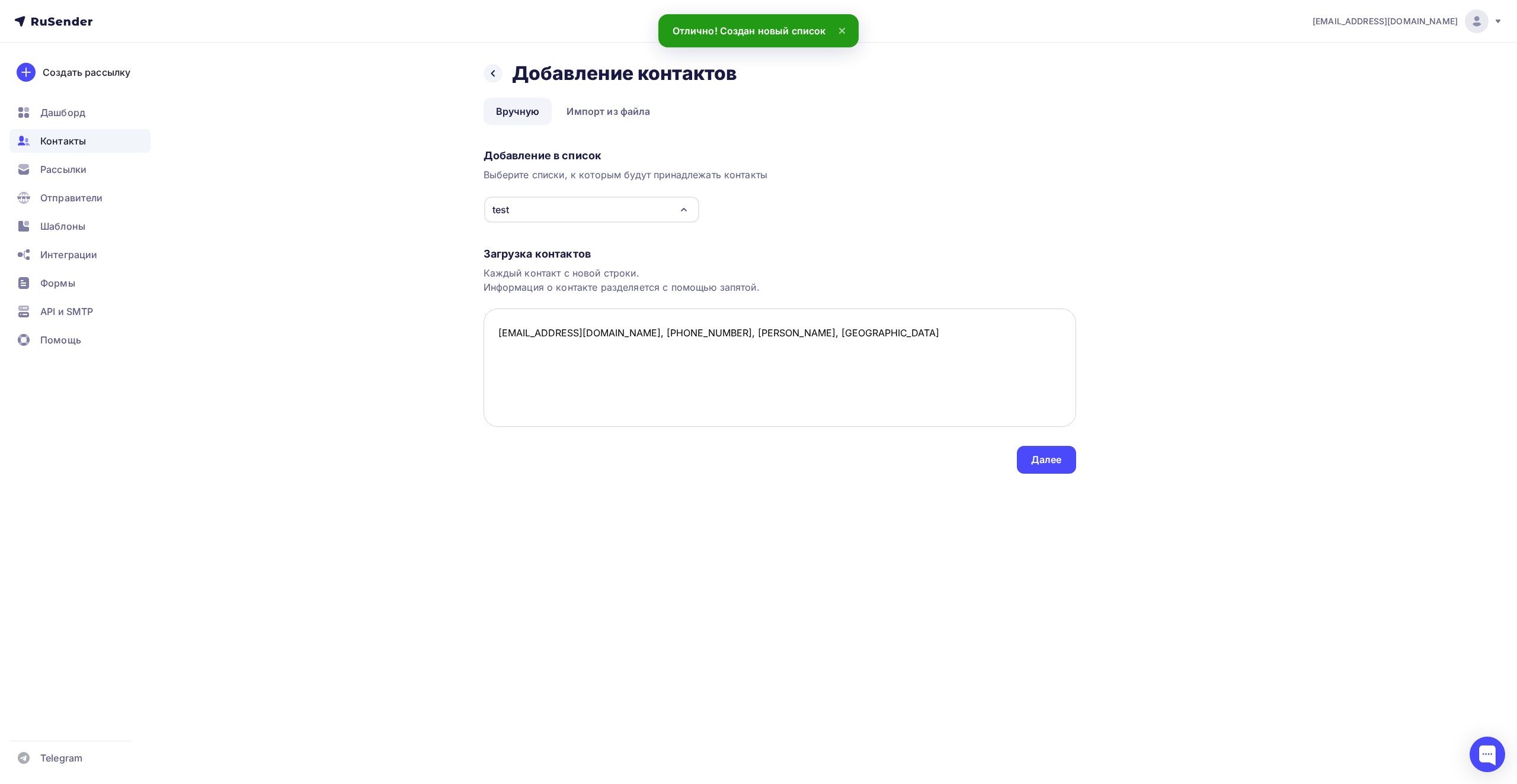
click at [858, 342] on textarea "[EMAIL_ADDRESS][DOMAIN_NAME], [PHONE_NUMBER], [PERSON_NAME], [GEOGRAPHIC_DATA]" at bounding box center [780, 367] width 592 height 118
drag, startPoint x: 858, startPoint y: 342, endPoint x: 622, endPoint y: 354, distance: 236.3
click at [622, 354] on textarea "[EMAIL_ADDRESS][DOMAIN_NAME], [PHONE_NUMBER], [PERSON_NAME], [GEOGRAPHIC_DATA]" at bounding box center [780, 367] width 592 height 118
type textarea "[EMAIL_ADDRESS][DOMAIN_NAME]"
click at [1041, 457] on div "Далее" at bounding box center [1046, 460] width 31 height 13
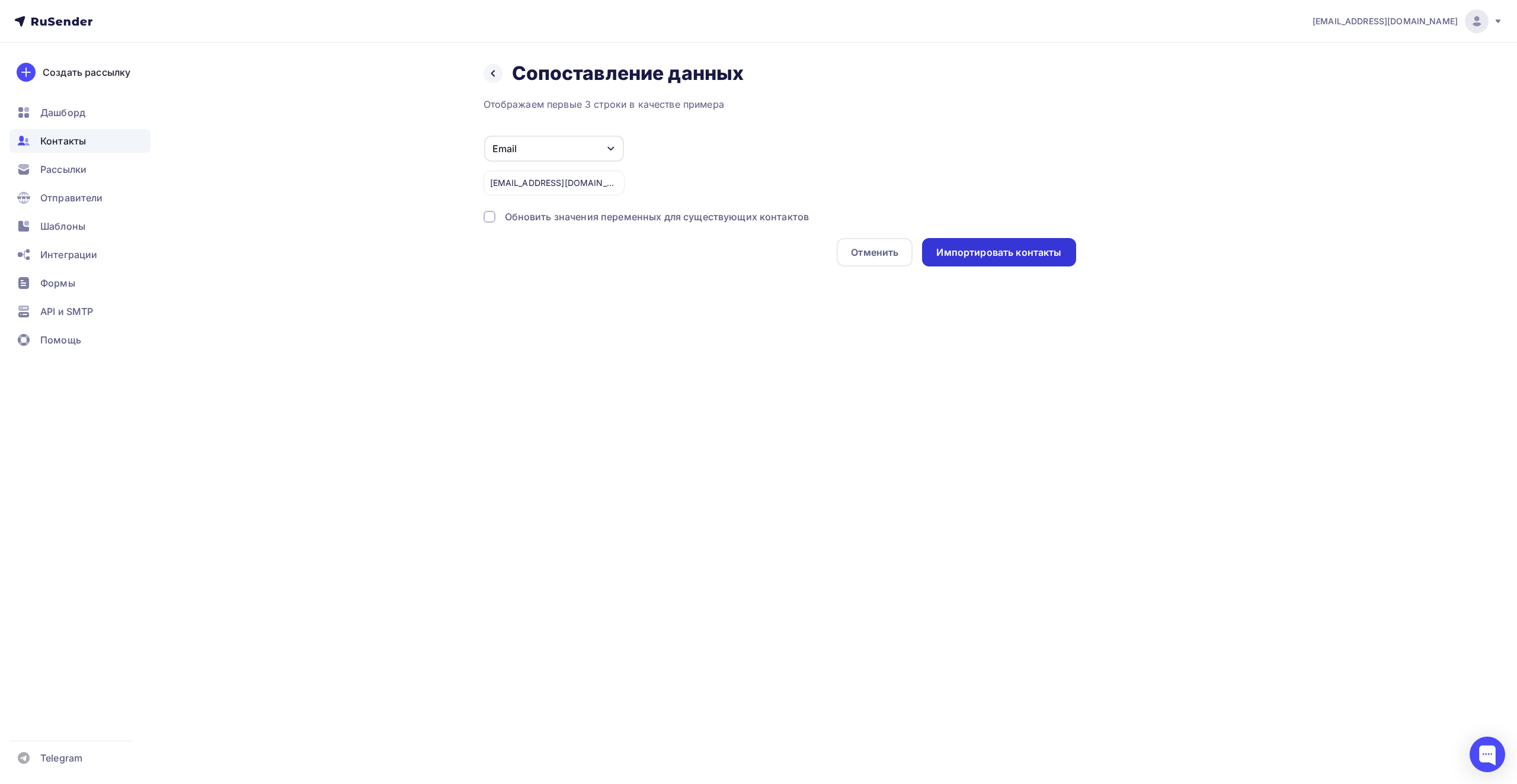
click at [936, 252] on div "Импортировать контакты" at bounding box center [999, 253] width 154 height 29
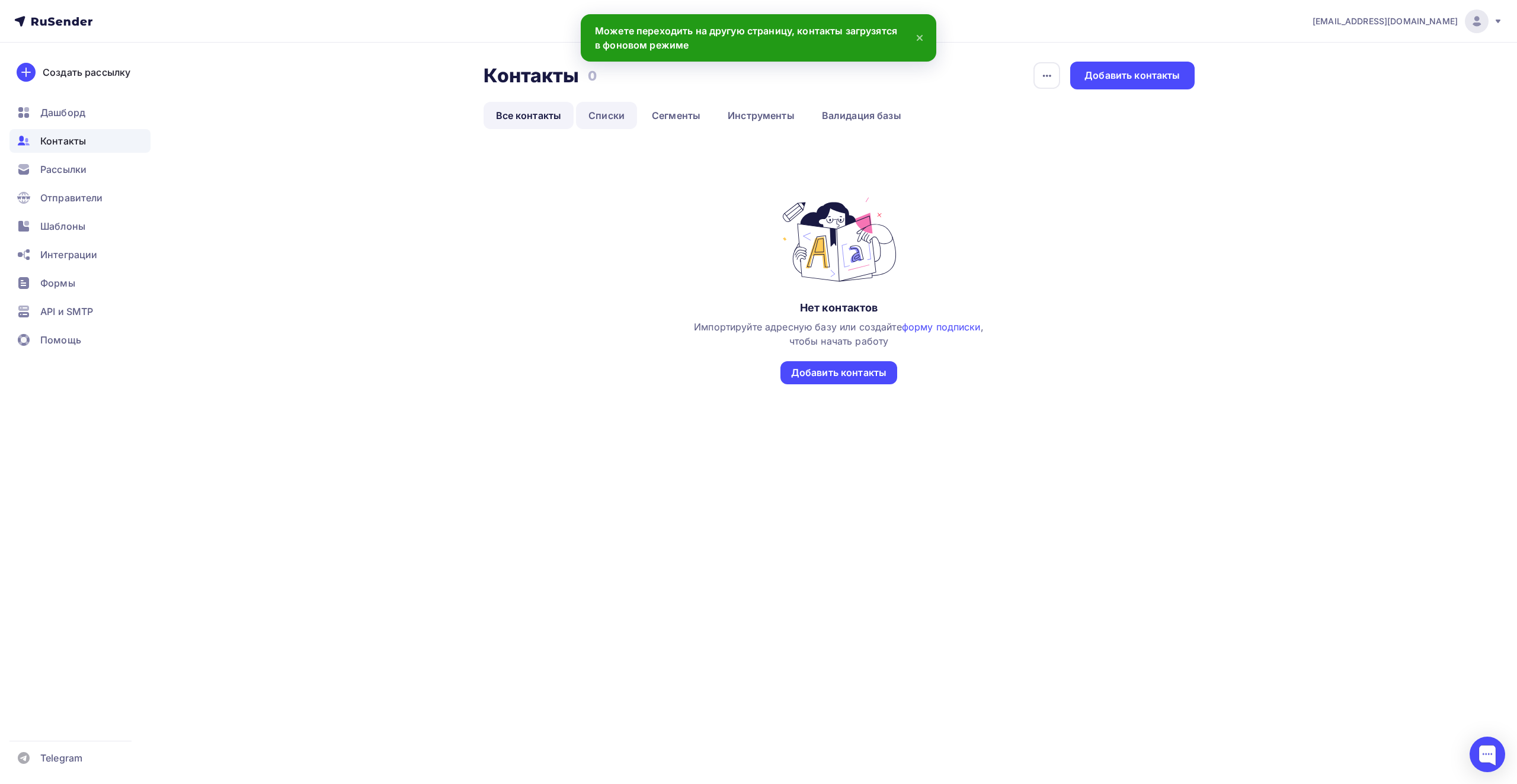
click at [603, 120] on link "Списки" at bounding box center [606, 115] width 61 height 27
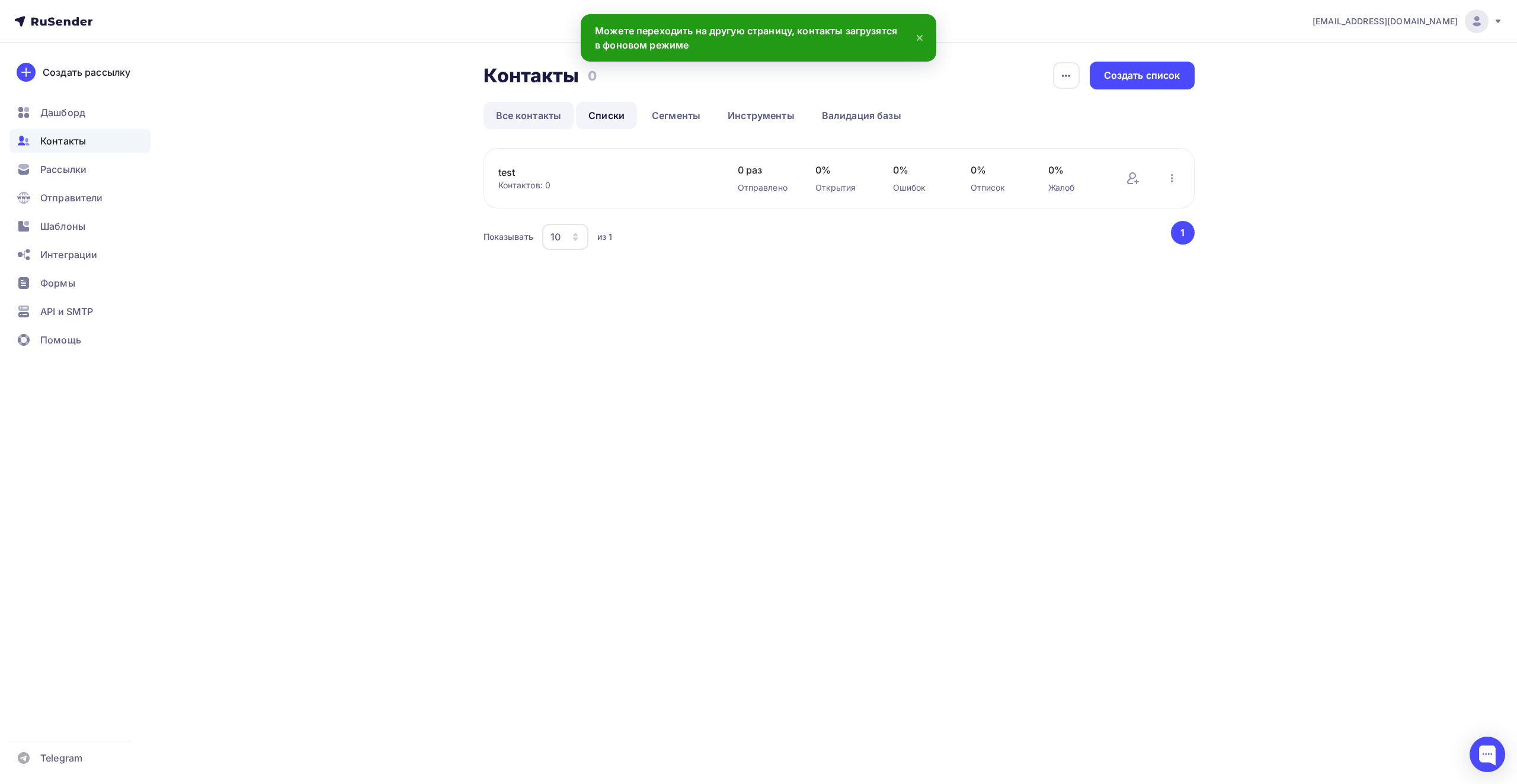
click at [543, 115] on link "Все контакты" at bounding box center [529, 115] width 90 height 27
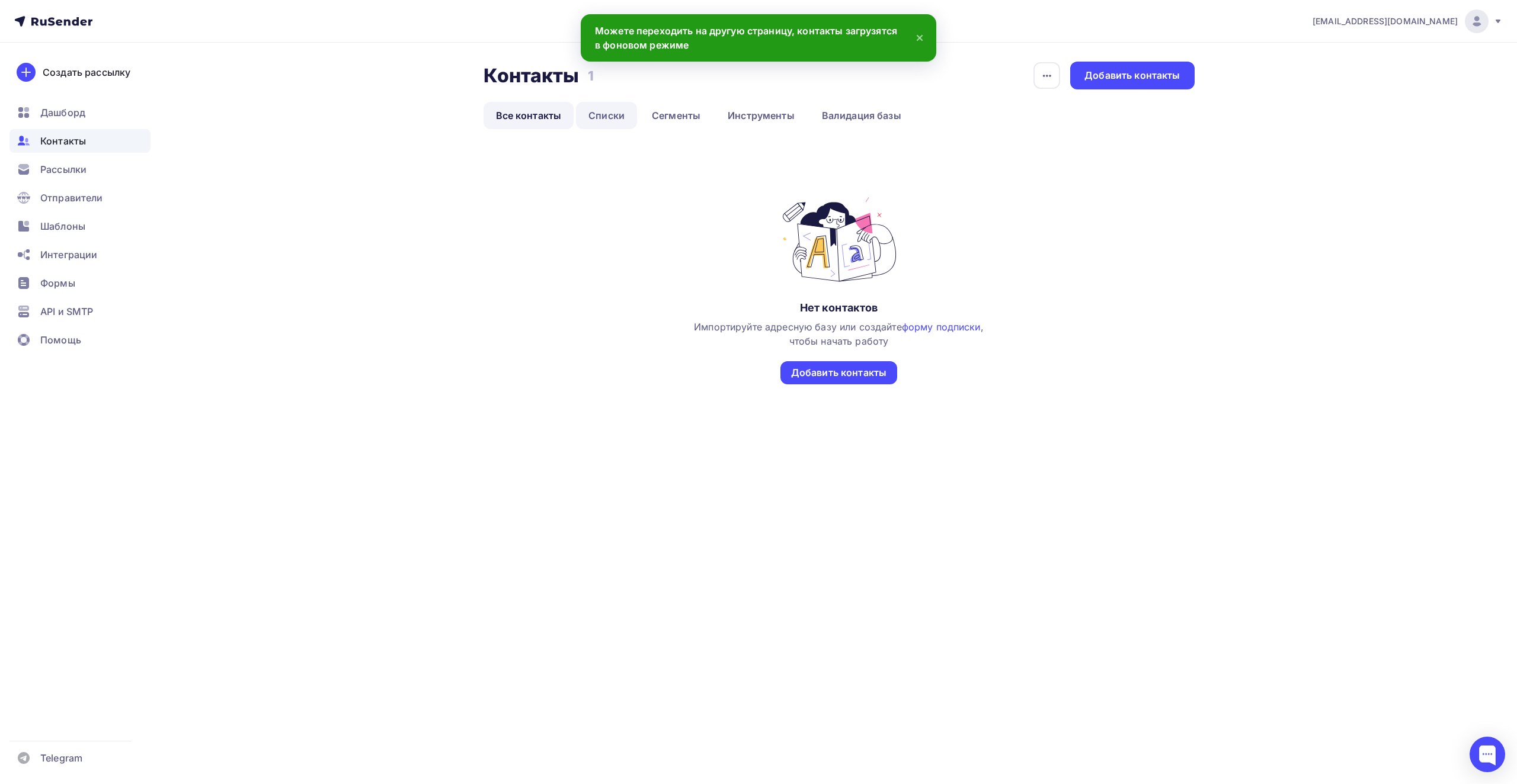
click at [618, 118] on link "Списки" at bounding box center [606, 115] width 61 height 27
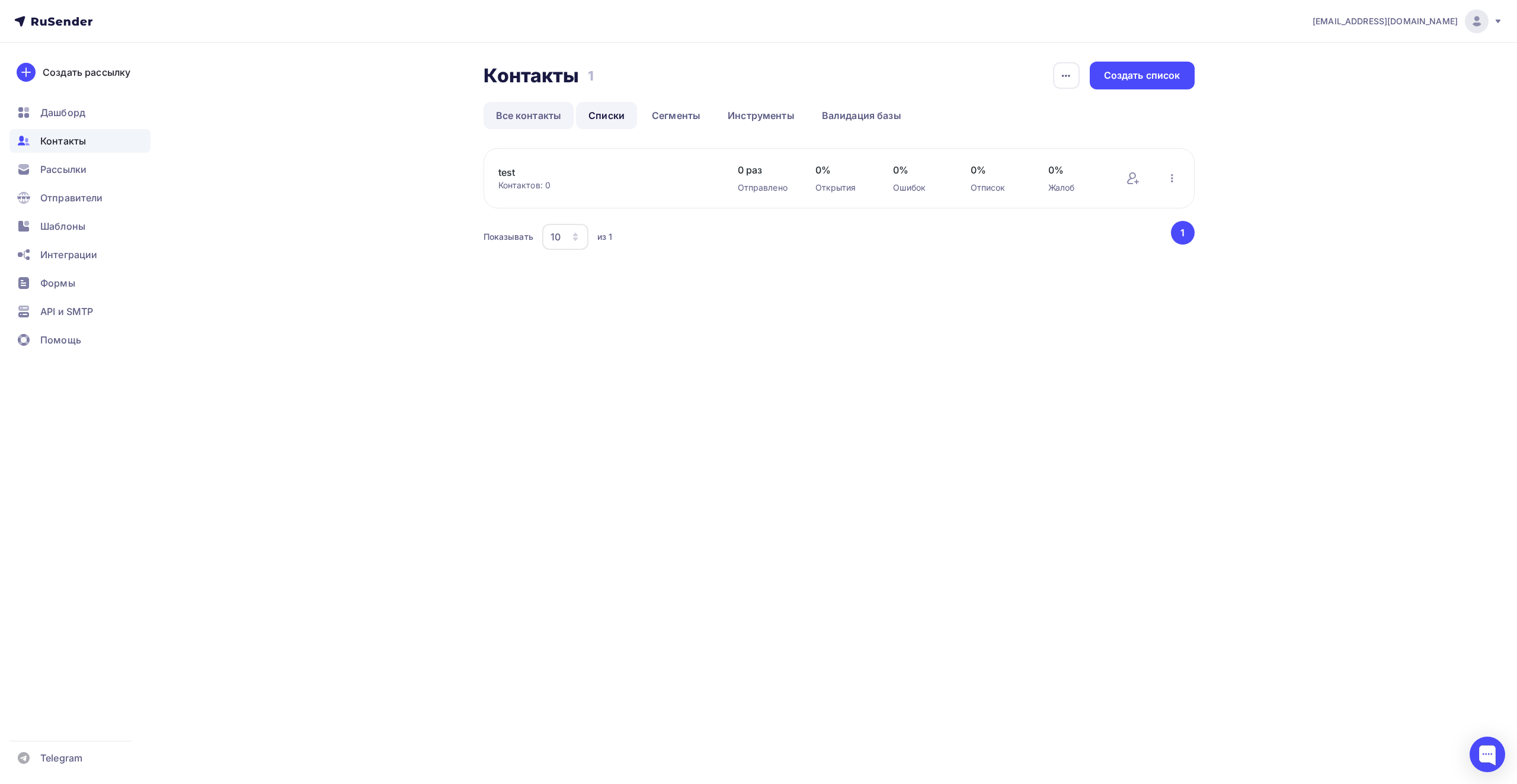
click at [563, 112] on link "Все контакты" at bounding box center [529, 115] width 90 height 27
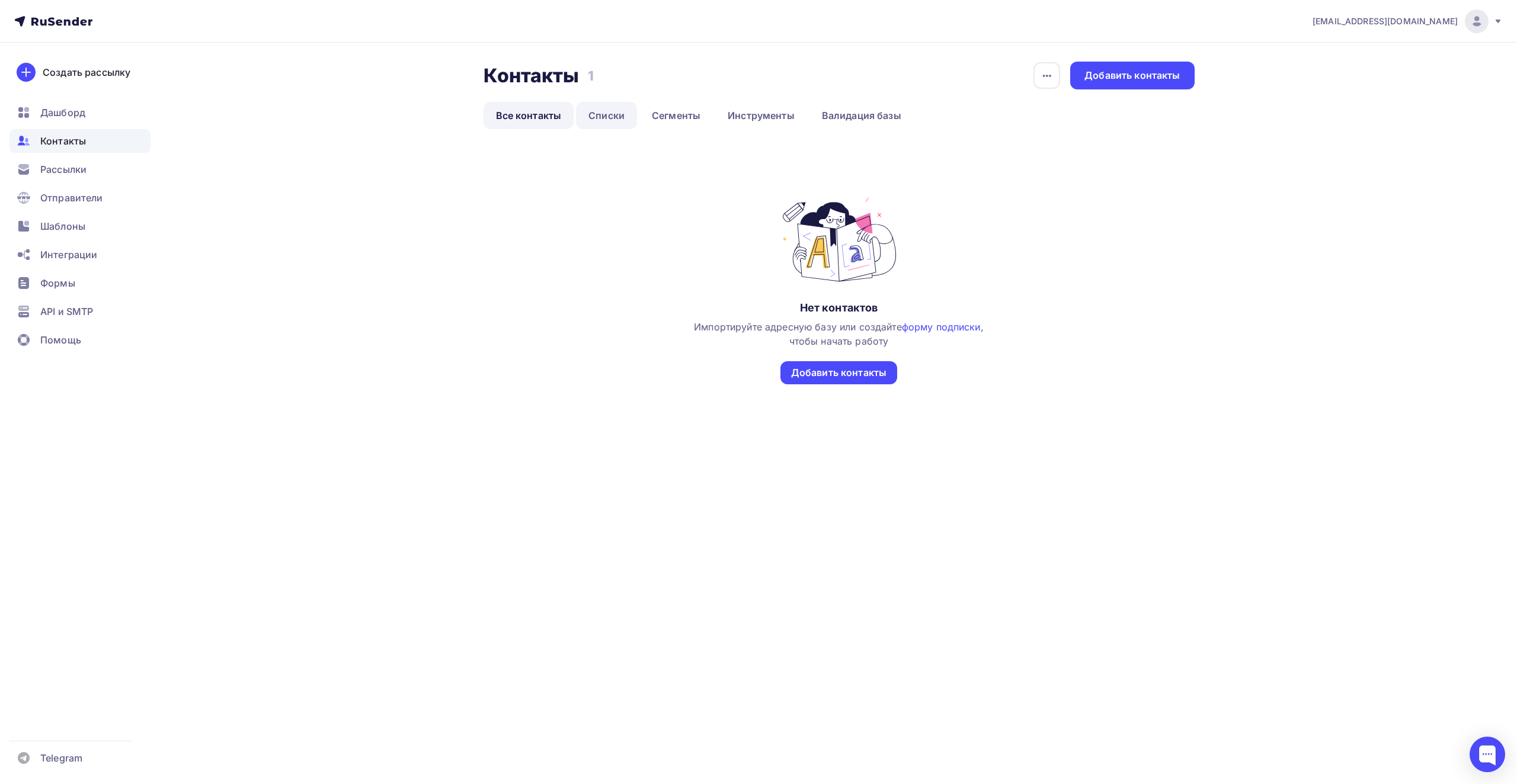
click at [615, 121] on link "Списки" at bounding box center [606, 115] width 61 height 27
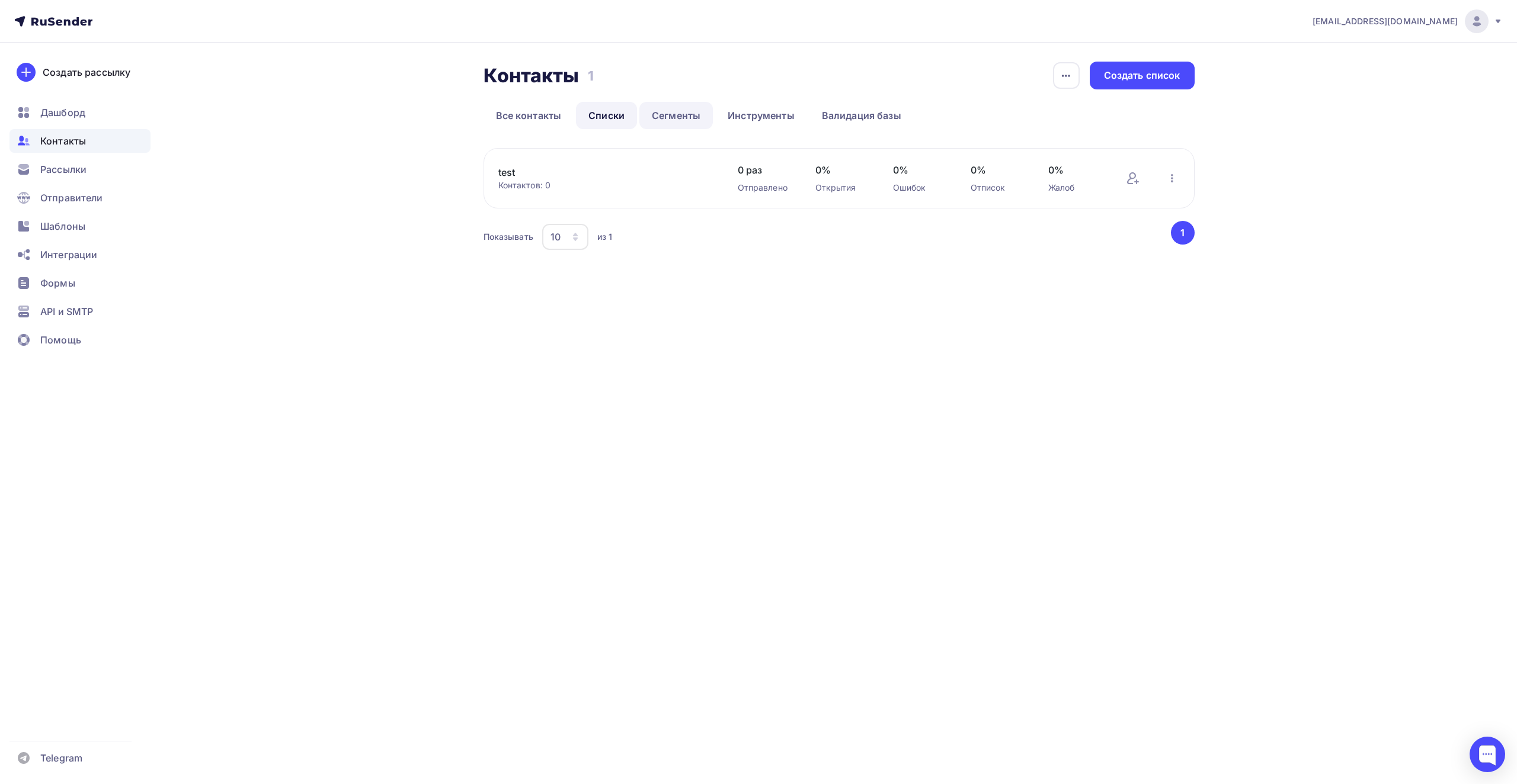
click at [698, 113] on link "Сегменты" at bounding box center [676, 115] width 73 height 27
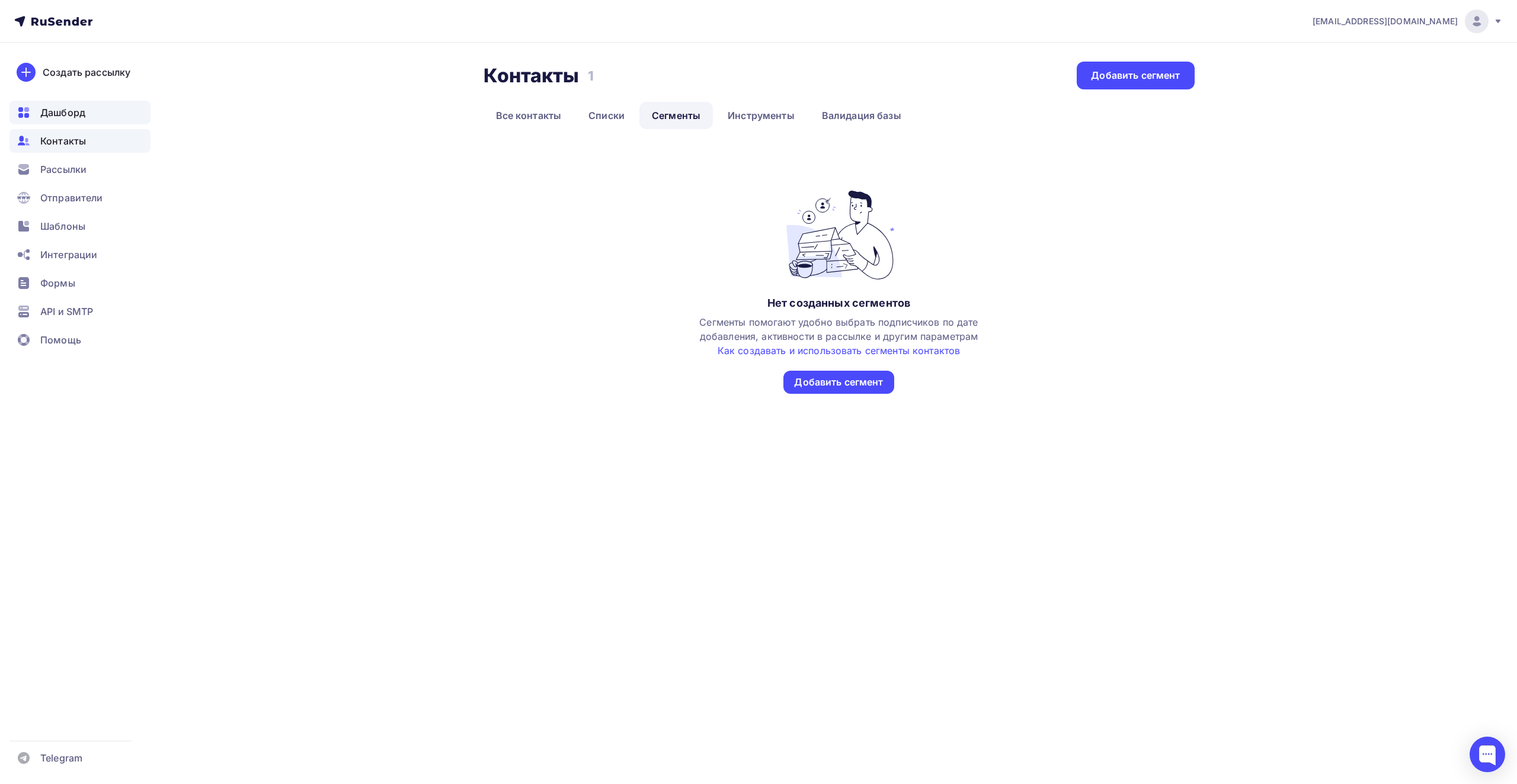
click at [88, 115] on div "Дашборд" at bounding box center [80, 112] width 141 height 24
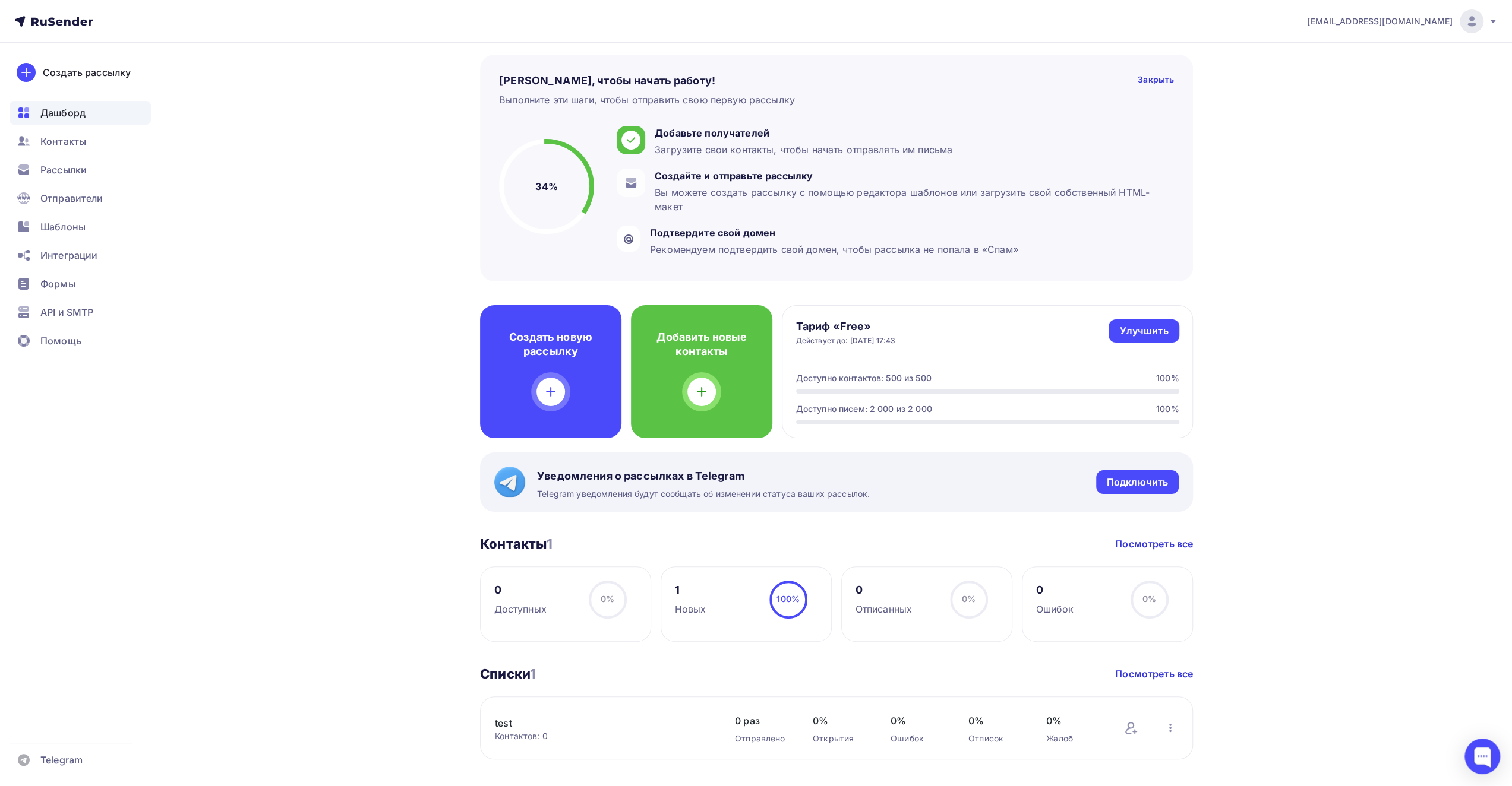
scroll to position [31, 0]
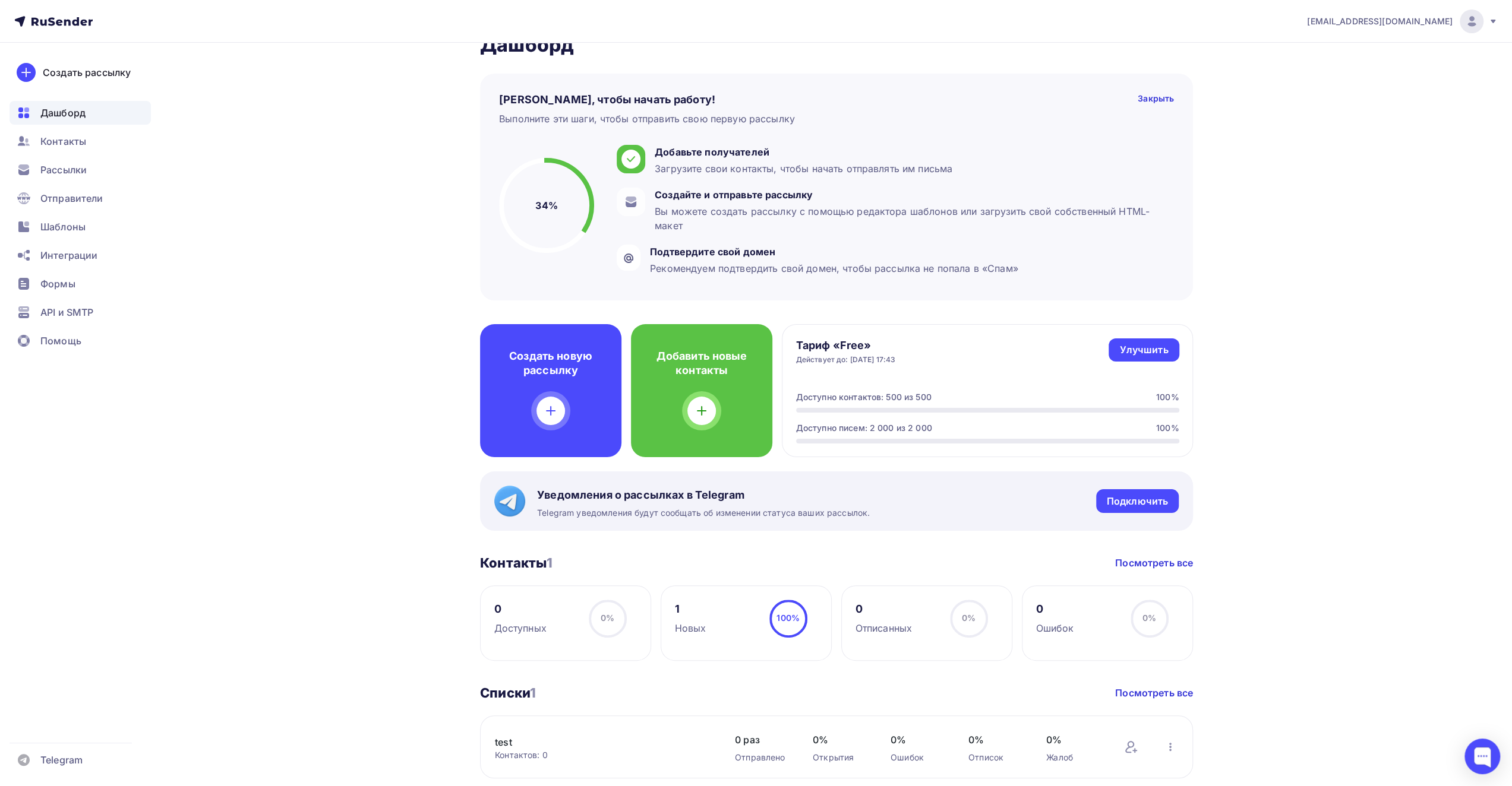
click at [524, 389] on div "Создать новую рассылку" at bounding box center [550, 391] width 142 height 133
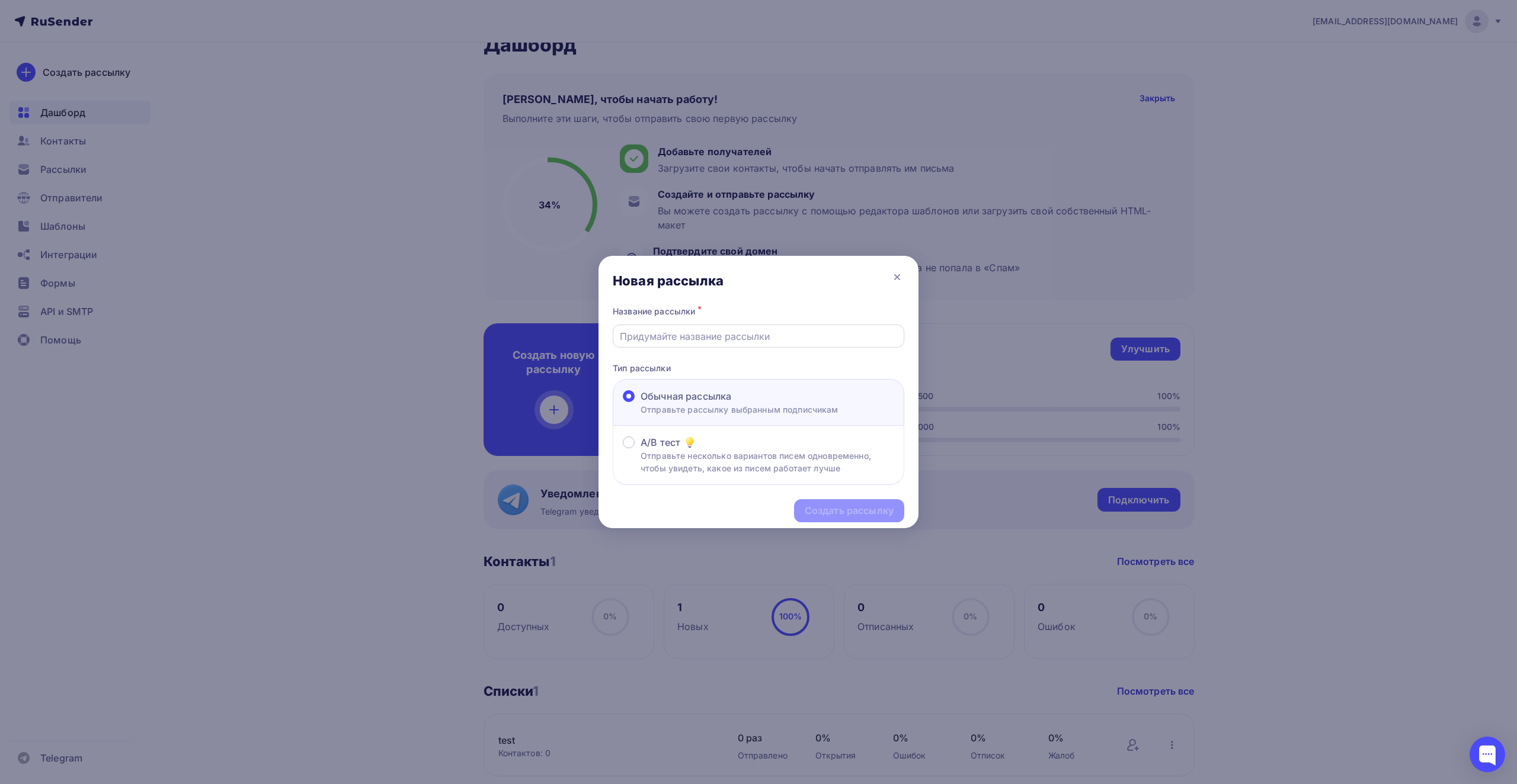
click at [721, 328] on div at bounding box center [758, 336] width 291 height 23
click at [693, 331] on input "text" at bounding box center [758, 336] width 278 height 14
type input "08test"
click at [830, 509] on div "Создать рассылку" at bounding box center [849, 511] width 88 height 13
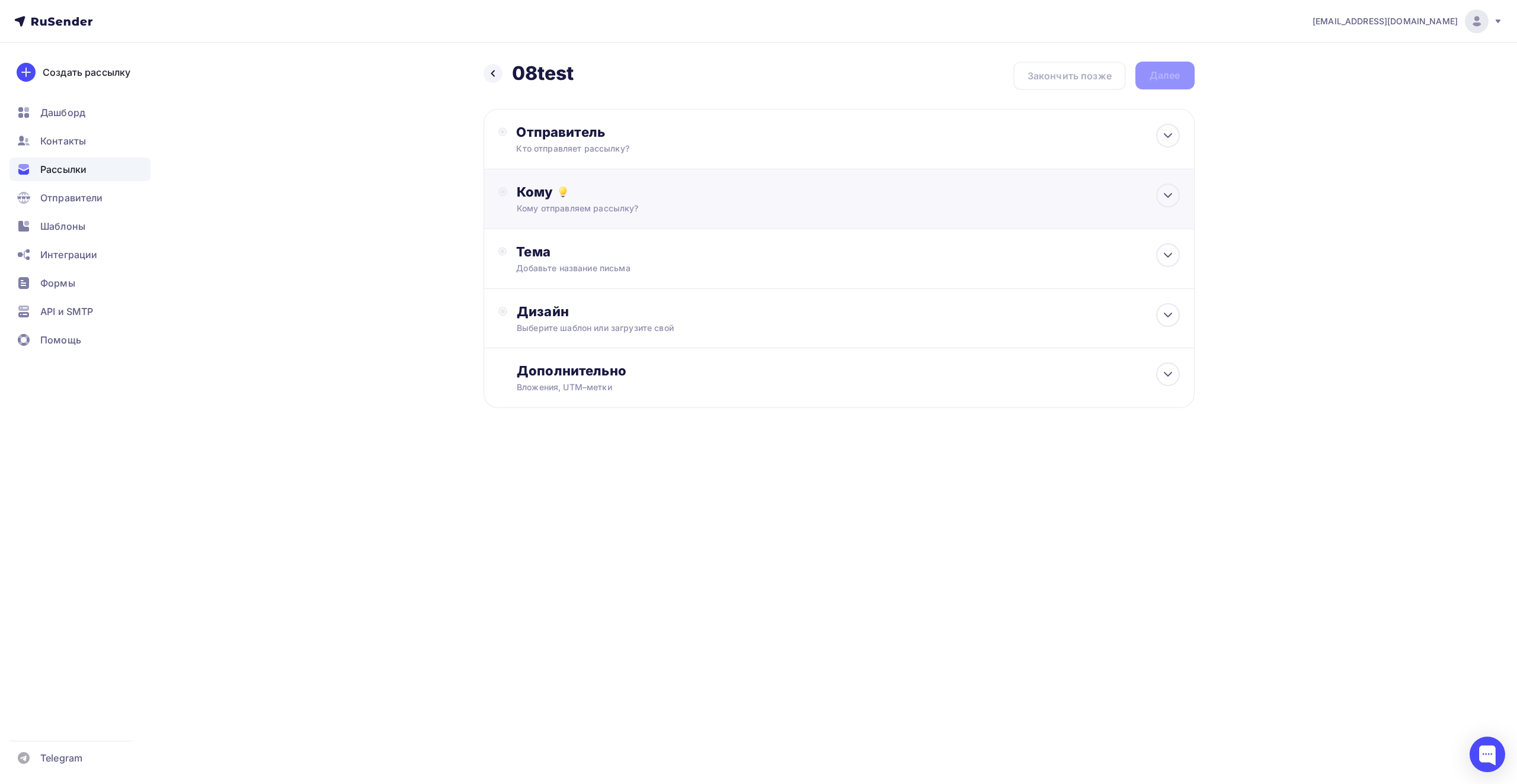
click at [607, 203] on div "Кому отправляем рассылку?" at bounding box center [814, 208] width 597 height 12
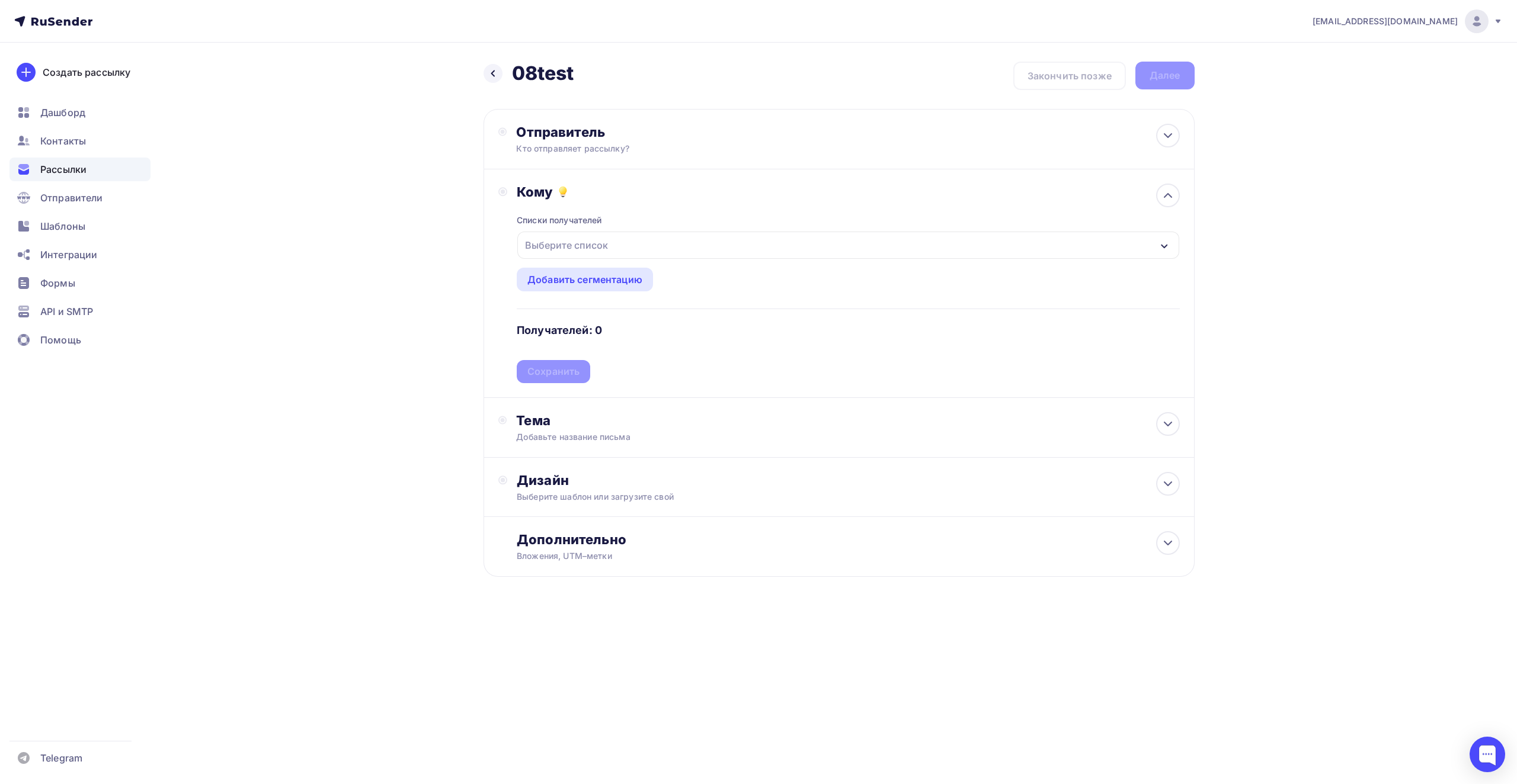
click at [597, 245] on div "Выберите список" at bounding box center [566, 245] width 92 height 21
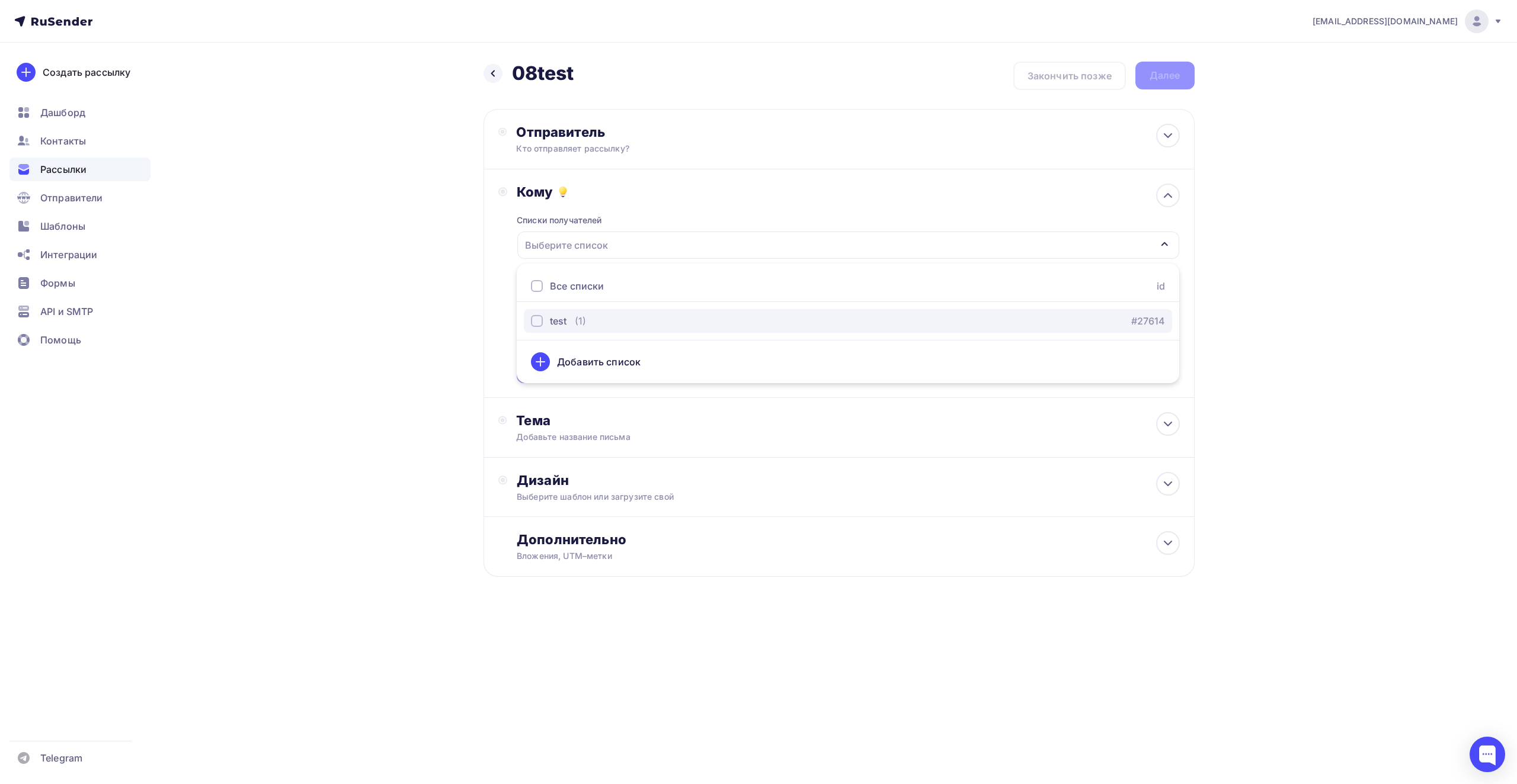
click at [560, 322] on div "test" at bounding box center [558, 321] width 16 height 14
click at [503, 273] on div "Кому Списки получателей test Все списки id test (1) #27614 Добавить список Доба…" at bounding box center [838, 283] width 682 height 200
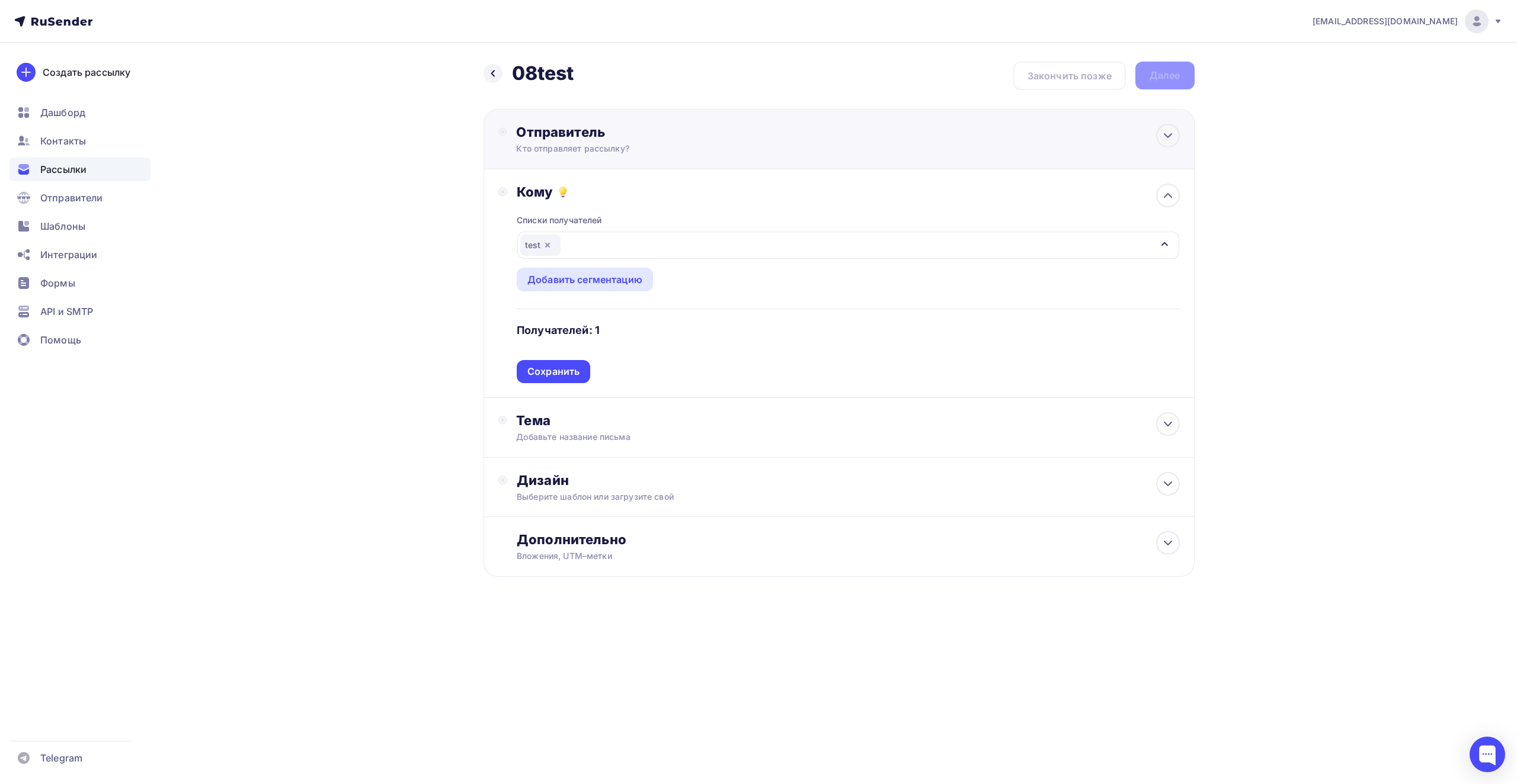
click at [579, 154] on div "Кто отправляет рассылку?" at bounding box center [632, 149] width 231 height 12
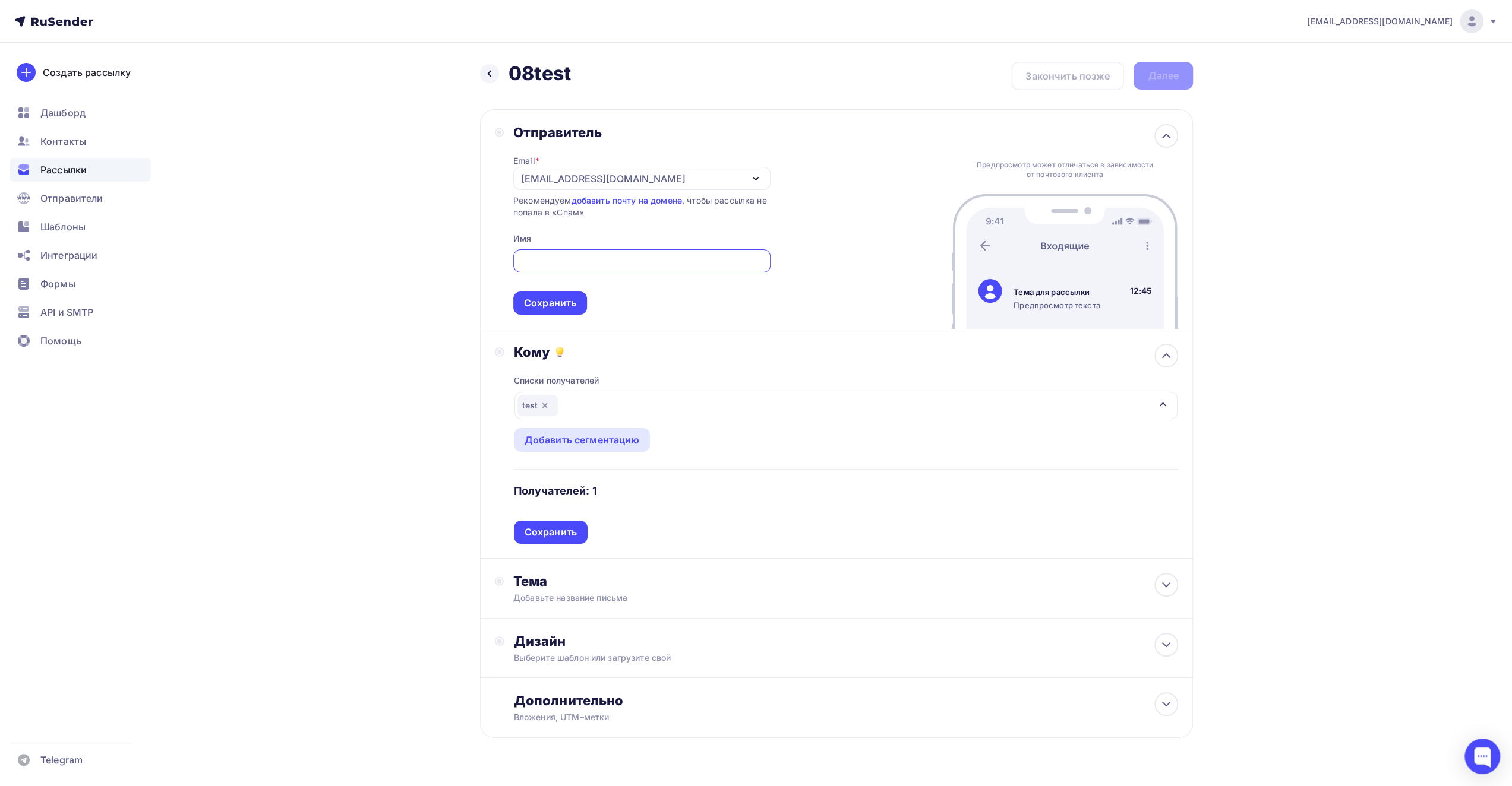
drag, startPoint x: 557, startPoint y: 206, endPoint x: 552, endPoint y: 196, distance: 11.2
click at [557, 206] on div "Рекомендуем добавить почту на домене , чтобы рассылка не попала в «Спам»" at bounding box center [642, 206] width 257 height 24
click at [554, 177] on div "[EMAIL_ADDRESS][DOMAIN_NAME]" at bounding box center [603, 178] width 165 height 14
click at [549, 257] on div "Добавить отправителя" at bounding box center [642, 257] width 243 height 29
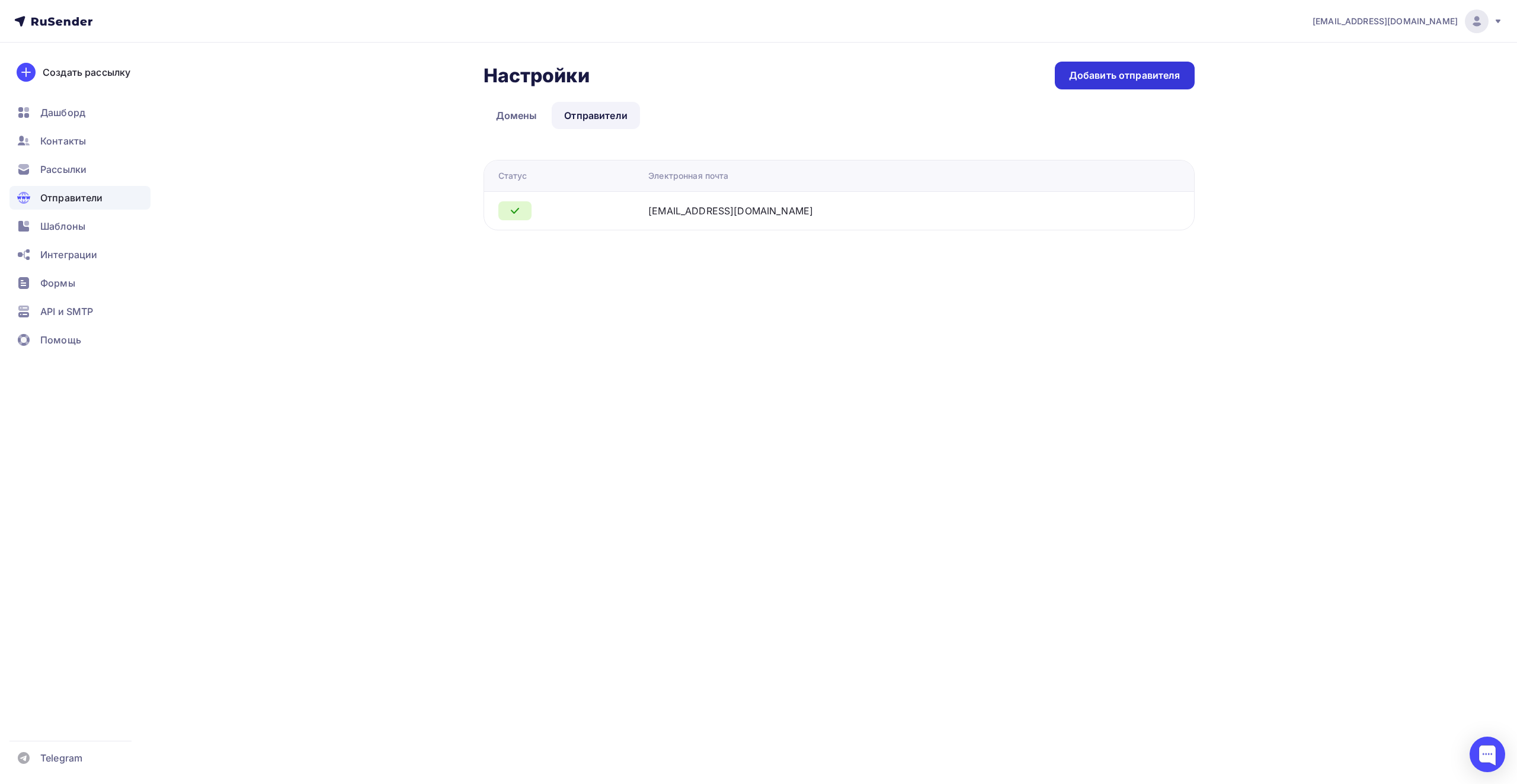
click at [1086, 73] on div "Добавить отправителя" at bounding box center [1125, 75] width 112 height 13
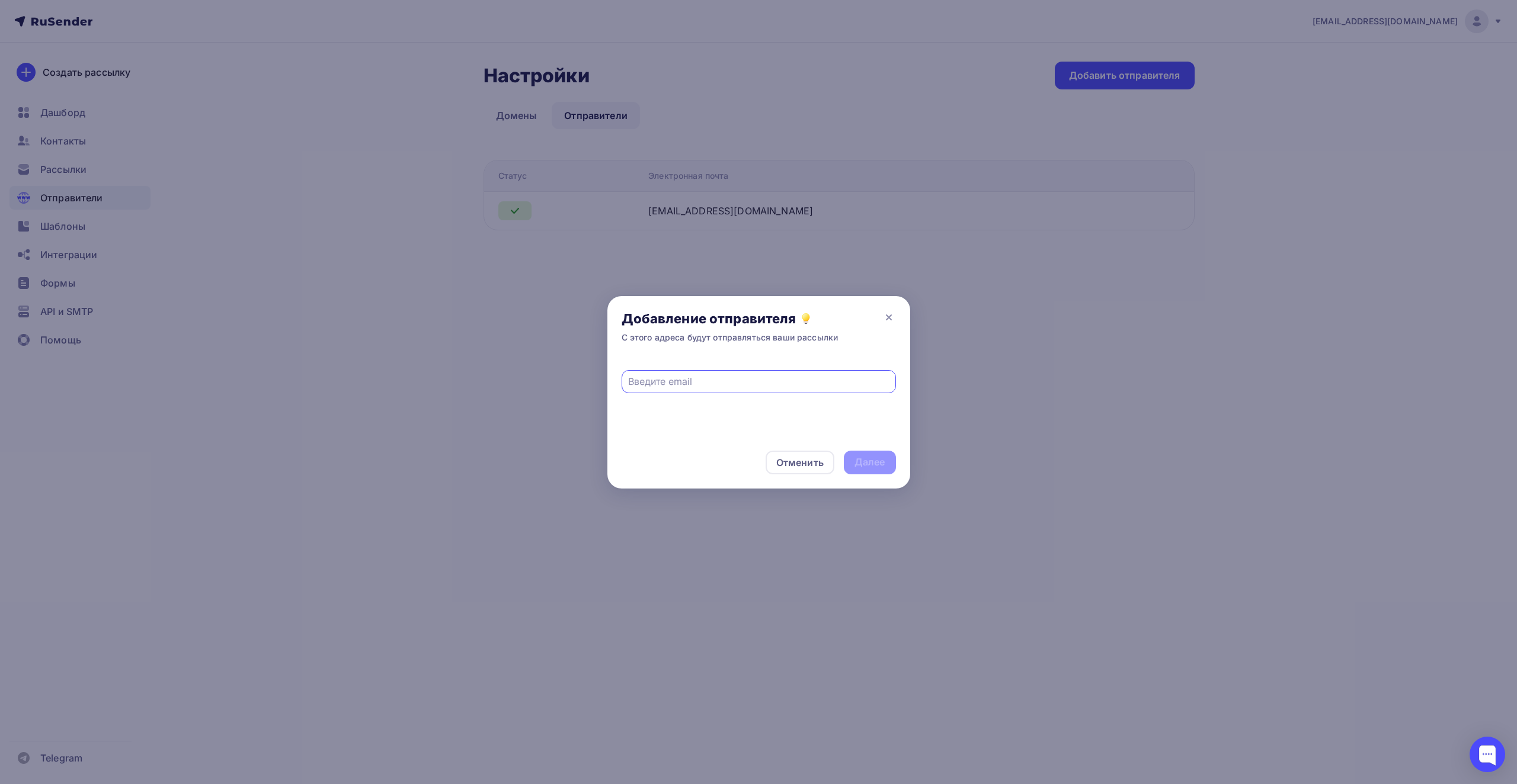
click at [709, 385] on input "text" at bounding box center [758, 381] width 261 height 14
click at [889, 316] on icon at bounding box center [888, 317] width 5 height 5
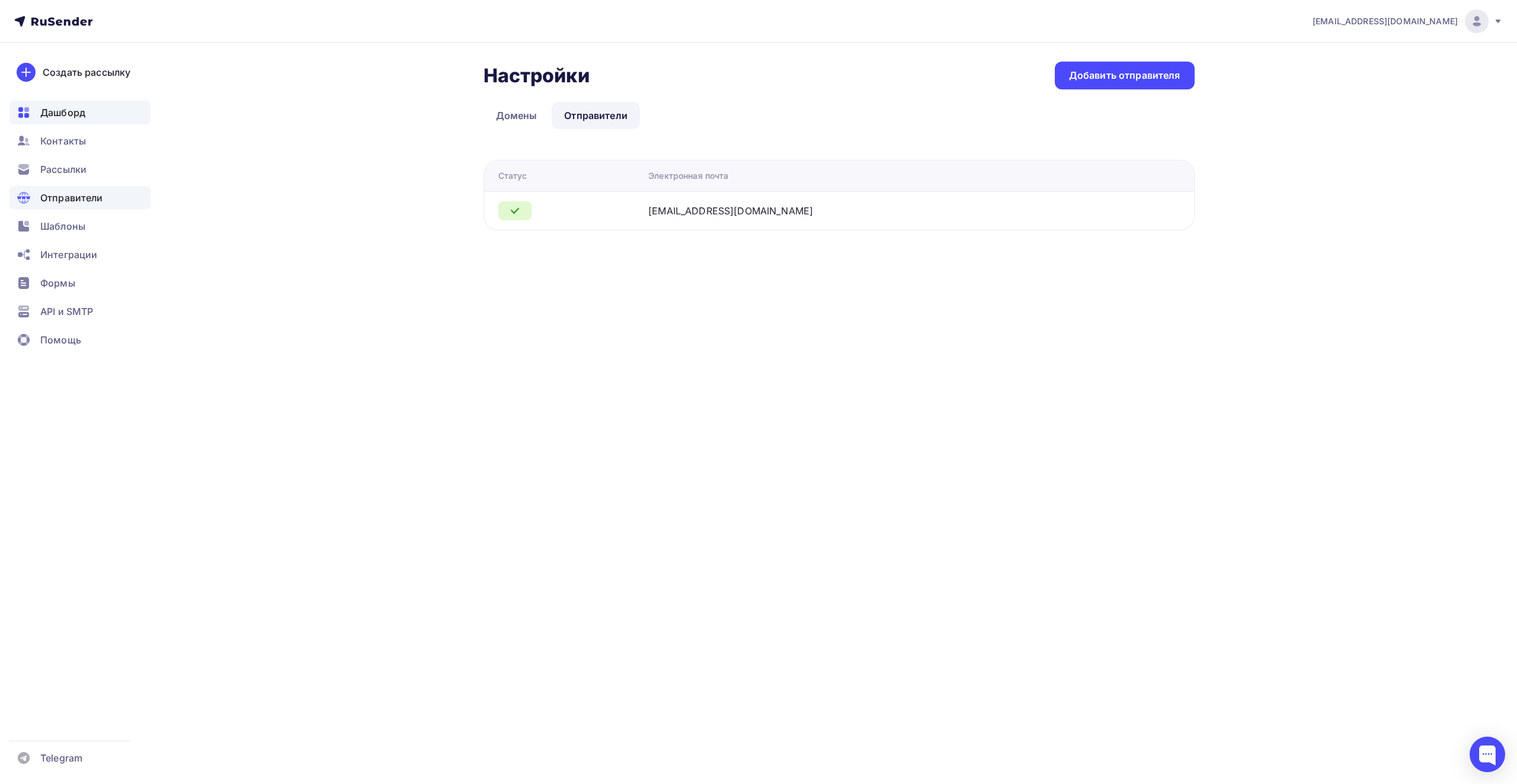
click at [84, 121] on div "Дашборд" at bounding box center [80, 112] width 141 height 24
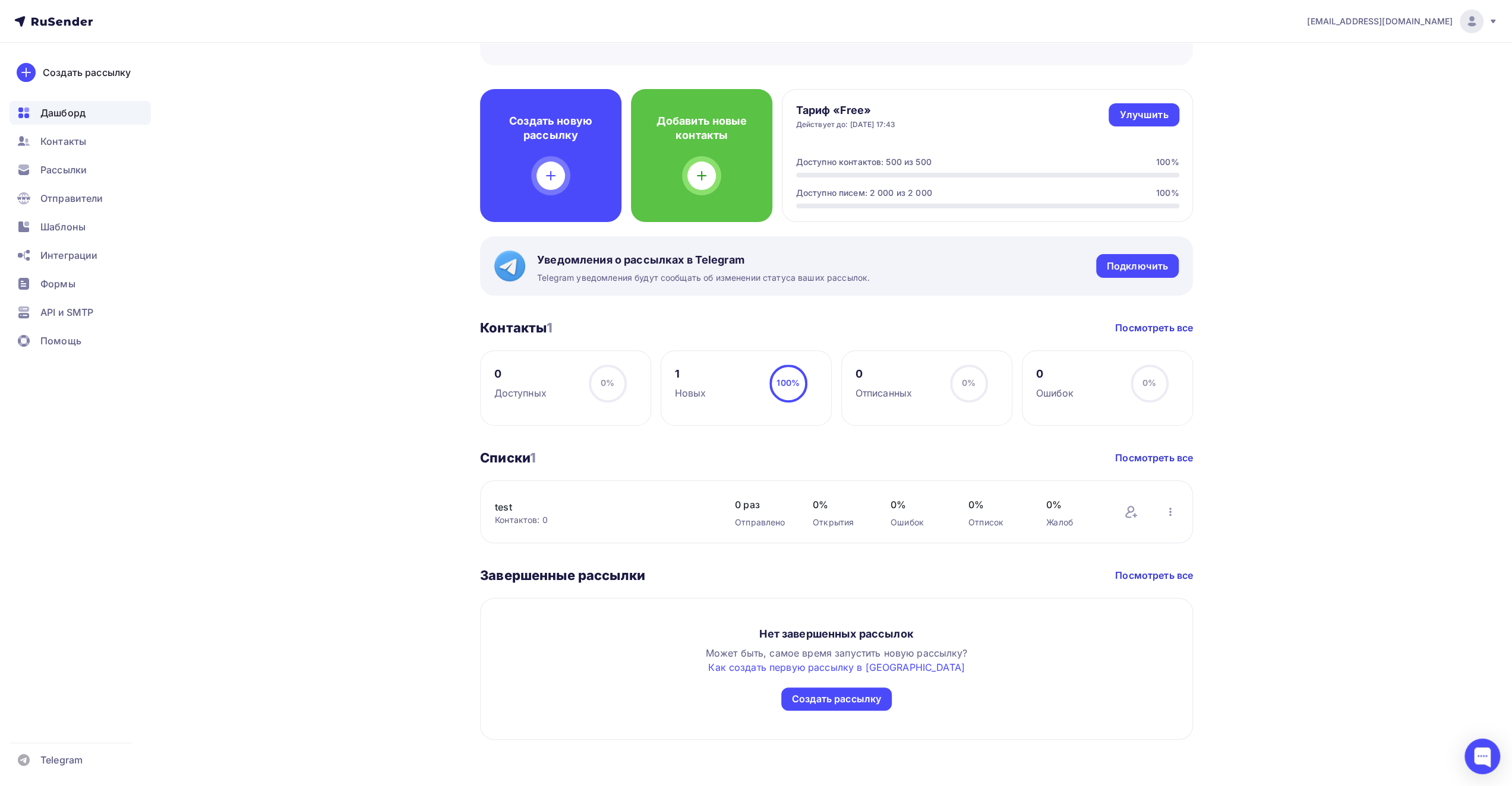
scroll to position [269, 0]
click at [1167, 459] on link "Посмотреть все" at bounding box center [1154, 457] width 78 height 14
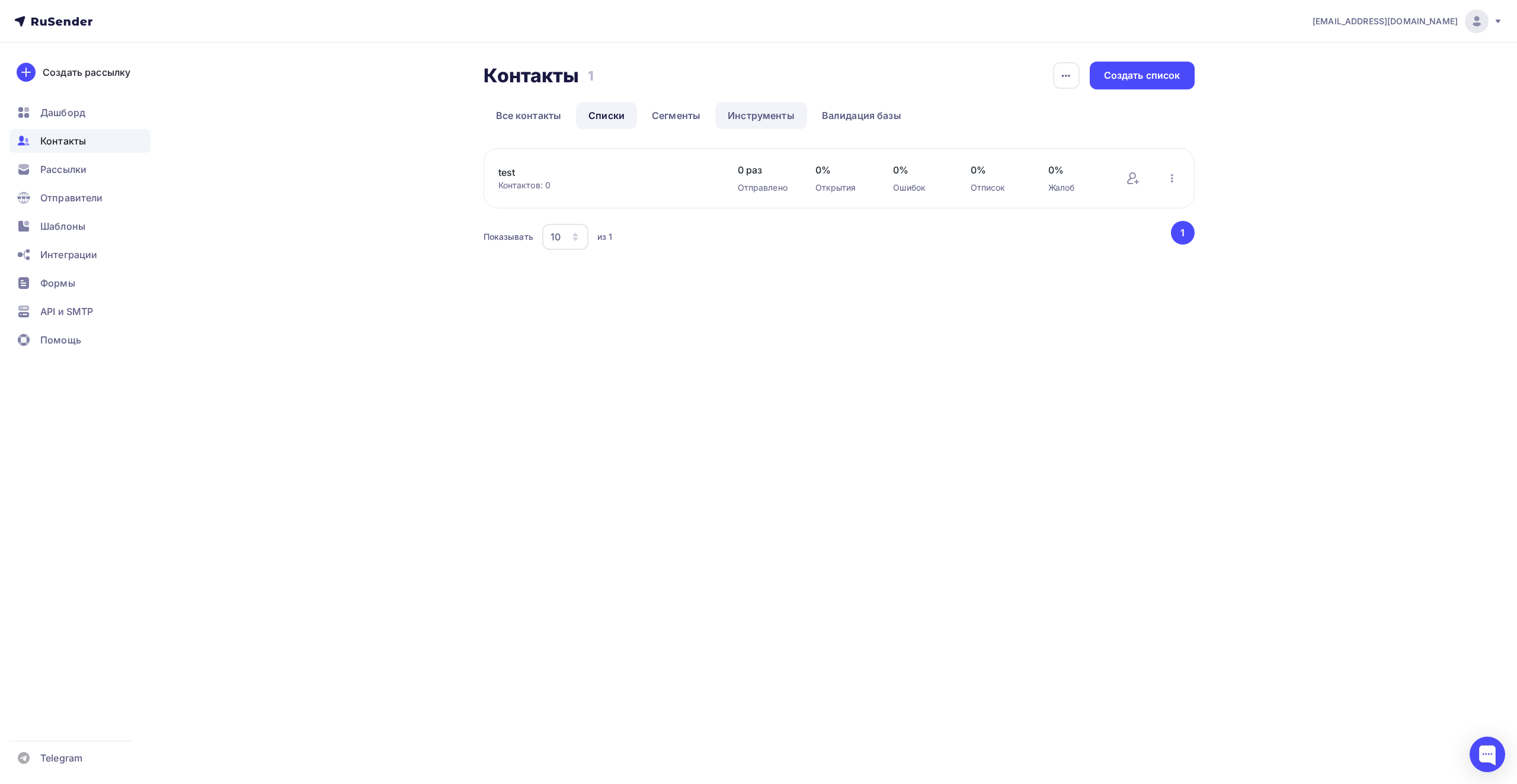
click at [757, 113] on link "Инструменты" at bounding box center [761, 115] width 92 height 27
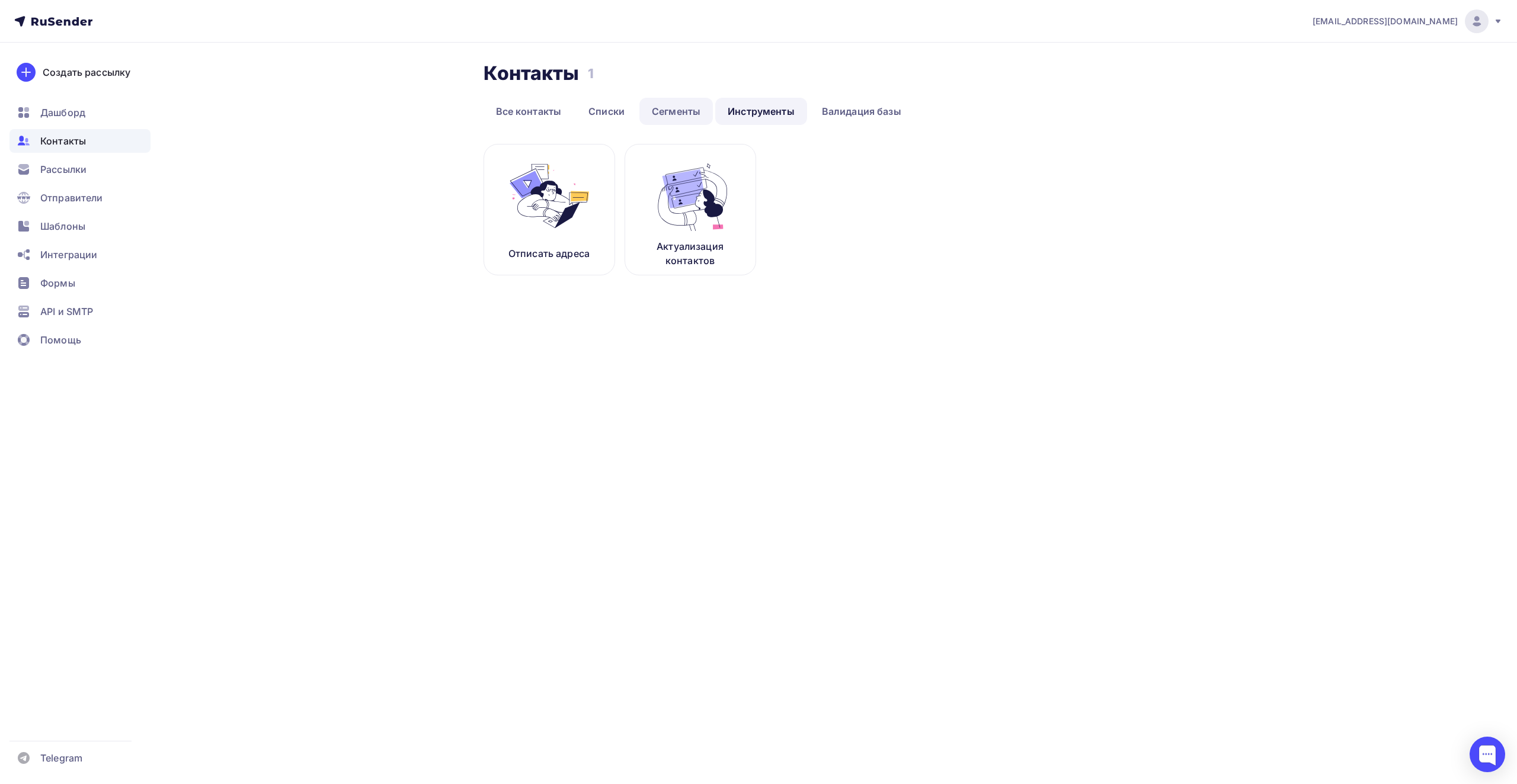
click at [669, 111] on link "Сегменты" at bounding box center [676, 111] width 73 height 27
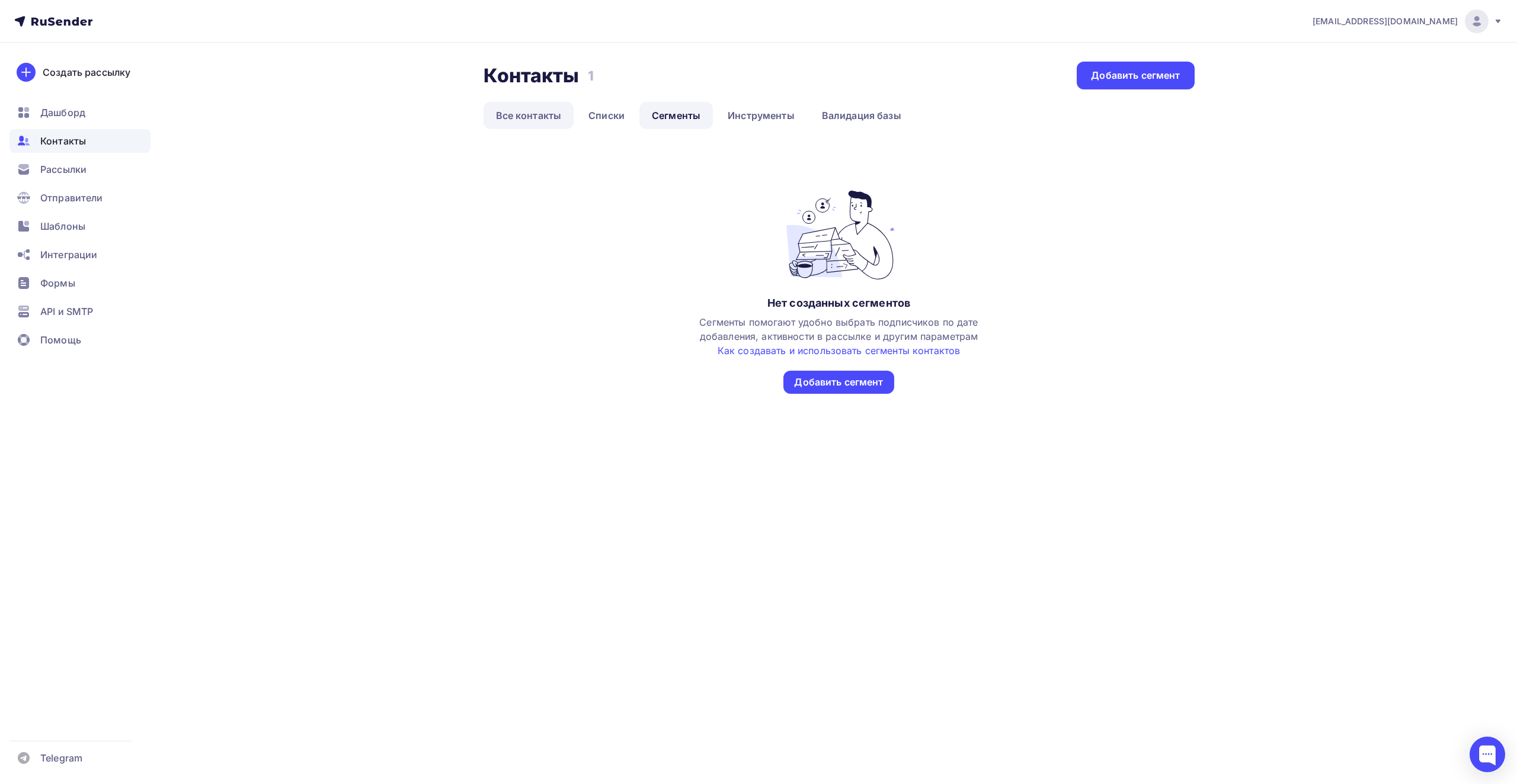
click at [516, 116] on link "Все контакты" at bounding box center [529, 115] width 90 height 27
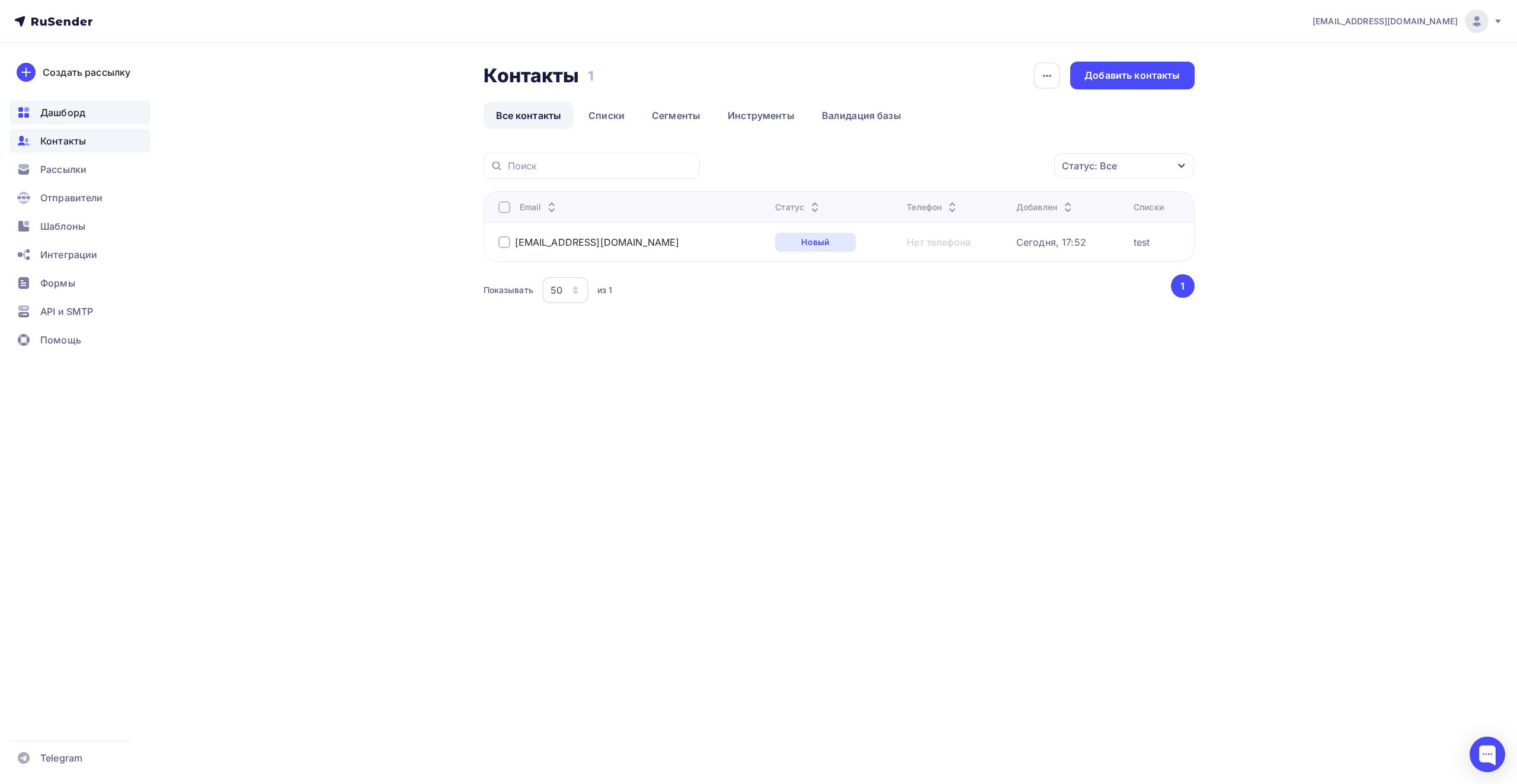
click at [87, 116] on div "Дашборд" at bounding box center [80, 112] width 141 height 24
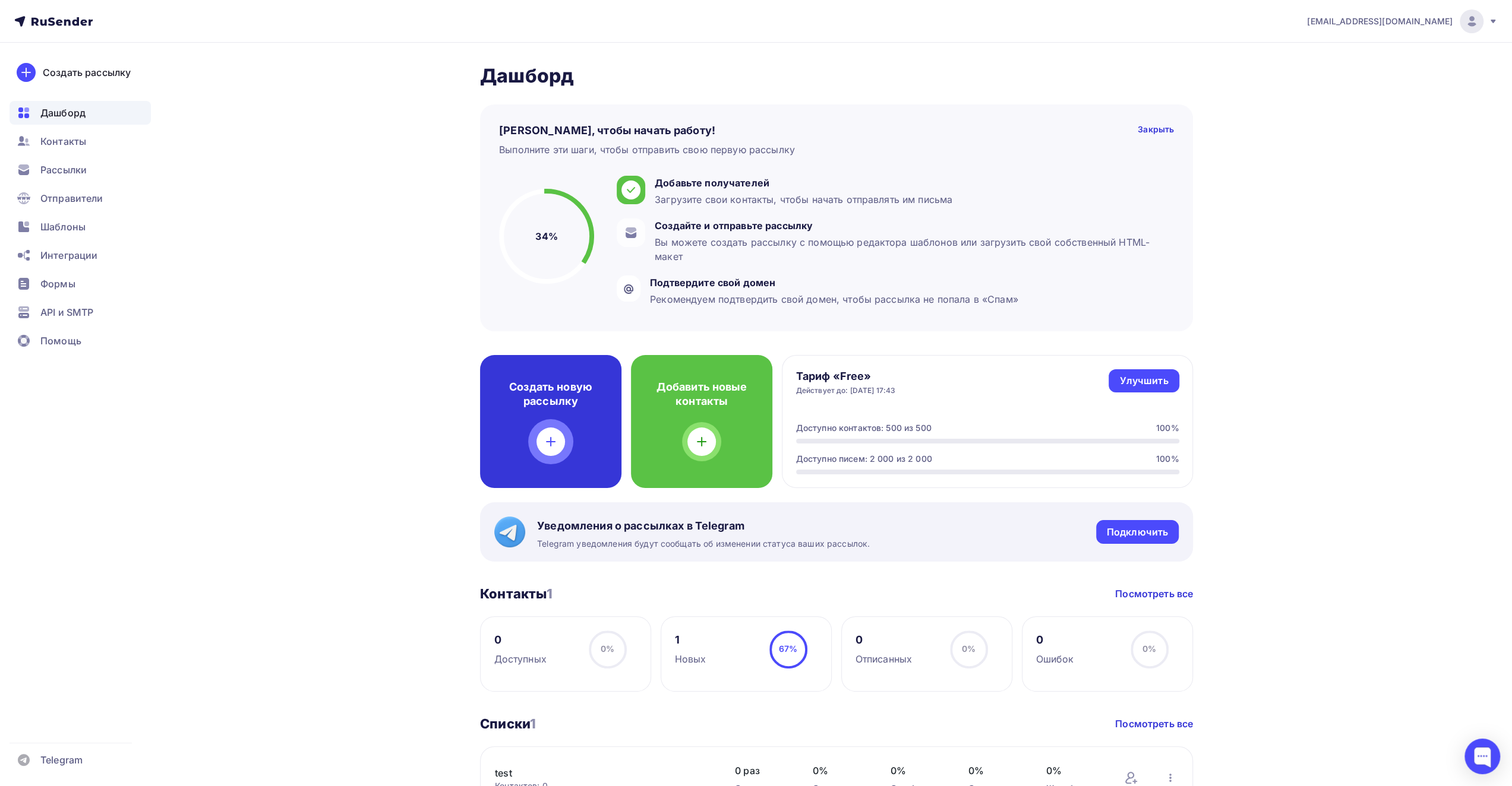
click at [552, 422] on div "Создать новую рассылку" at bounding box center [550, 422] width 142 height 133
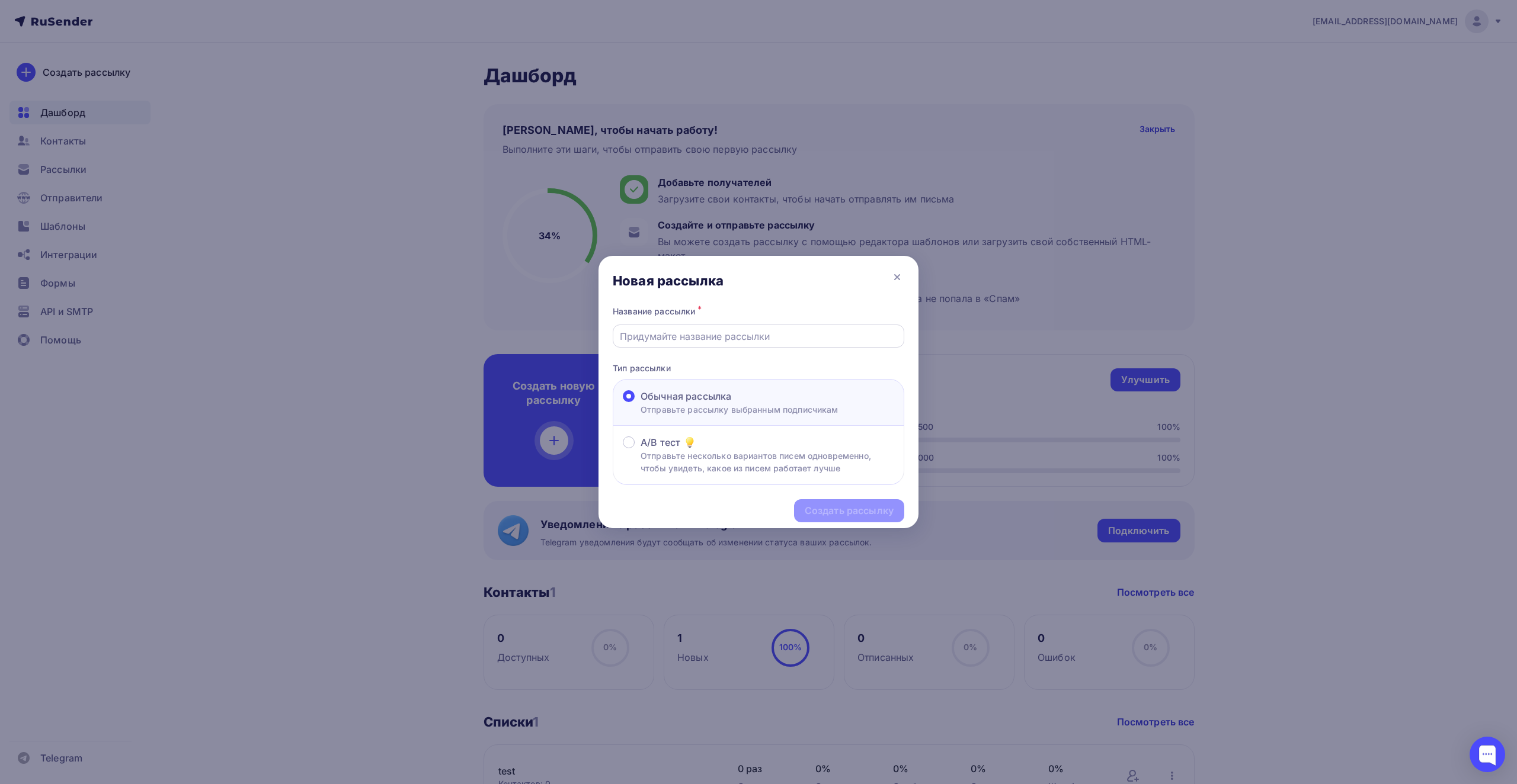
click at [748, 341] on input "text" at bounding box center [758, 336] width 278 height 14
type input "08test"
click at [818, 508] on div "Создать рассылку" at bounding box center [849, 511] width 88 height 13
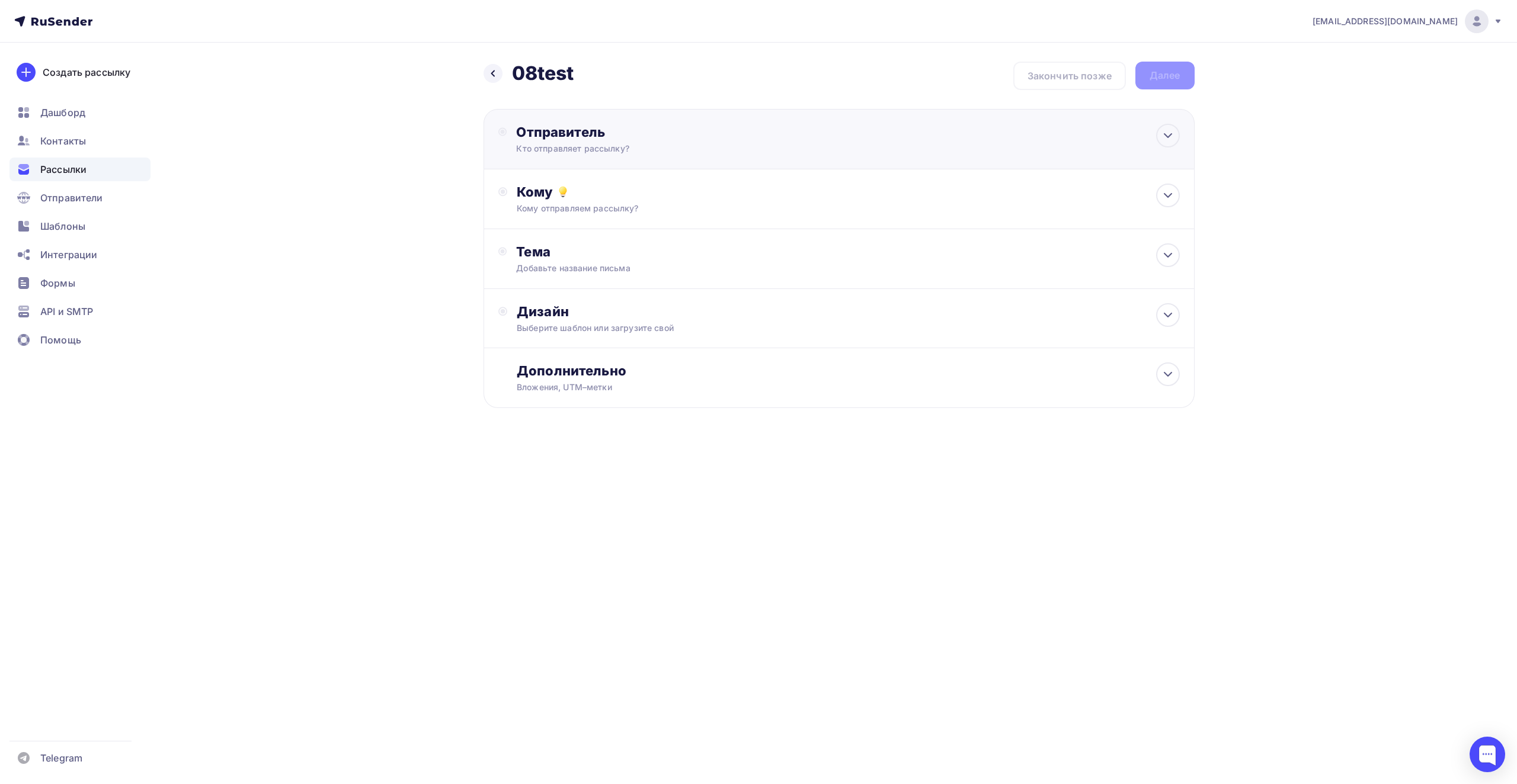
click at [575, 152] on div "Кто отправляет рассылку?" at bounding box center [632, 149] width 231 height 12
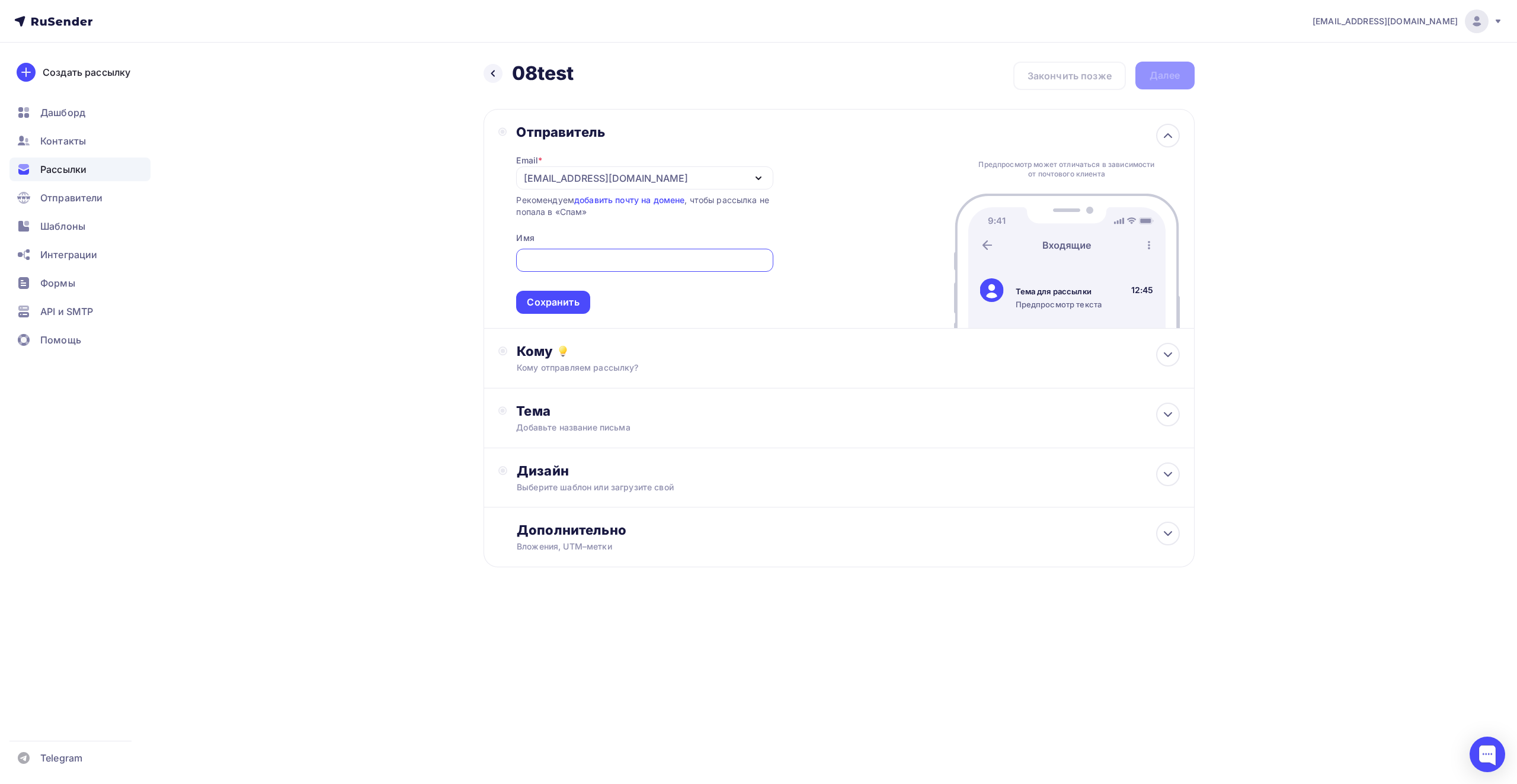
click at [555, 243] on div "Email * [EMAIL_ADDRESS][DOMAIN_NAME] [EMAIL_ADDRESS][DOMAIN_NAME] Добавить отпр…" at bounding box center [644, 227] width 257 height 174
click at [536, 268] on input "text" at bounding box center [644, 260] width 243 height 14
type input "[oioionin"
click at [579, 295] on div "Сохранить" at bounding box center [553, 303] width 73 height 23
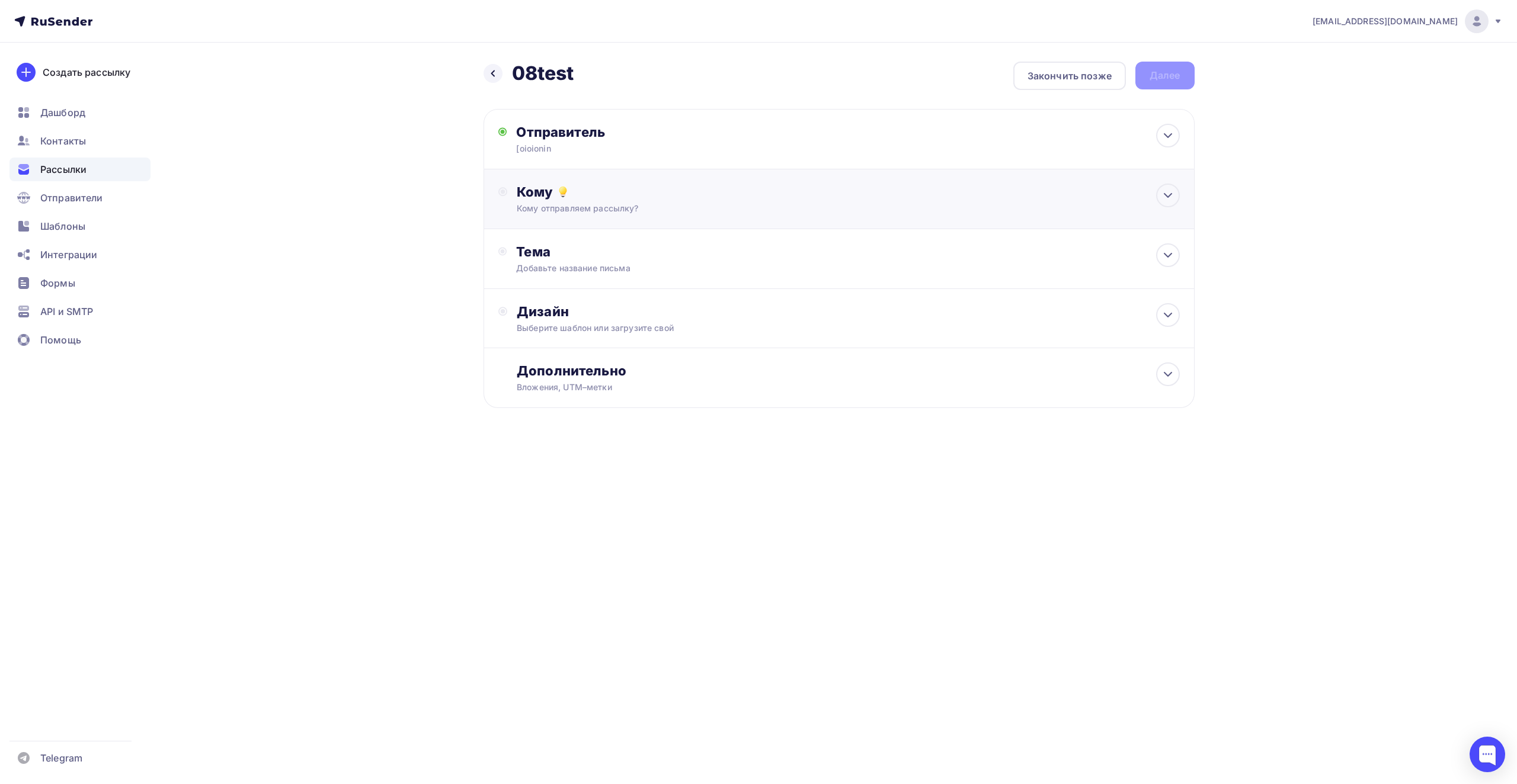
click at [571, 223] on div "Кому Кому отправляем рассылку? Списки получателей Выберите список Все списки id…" at bounding box center [839, 199] width 711 height 60
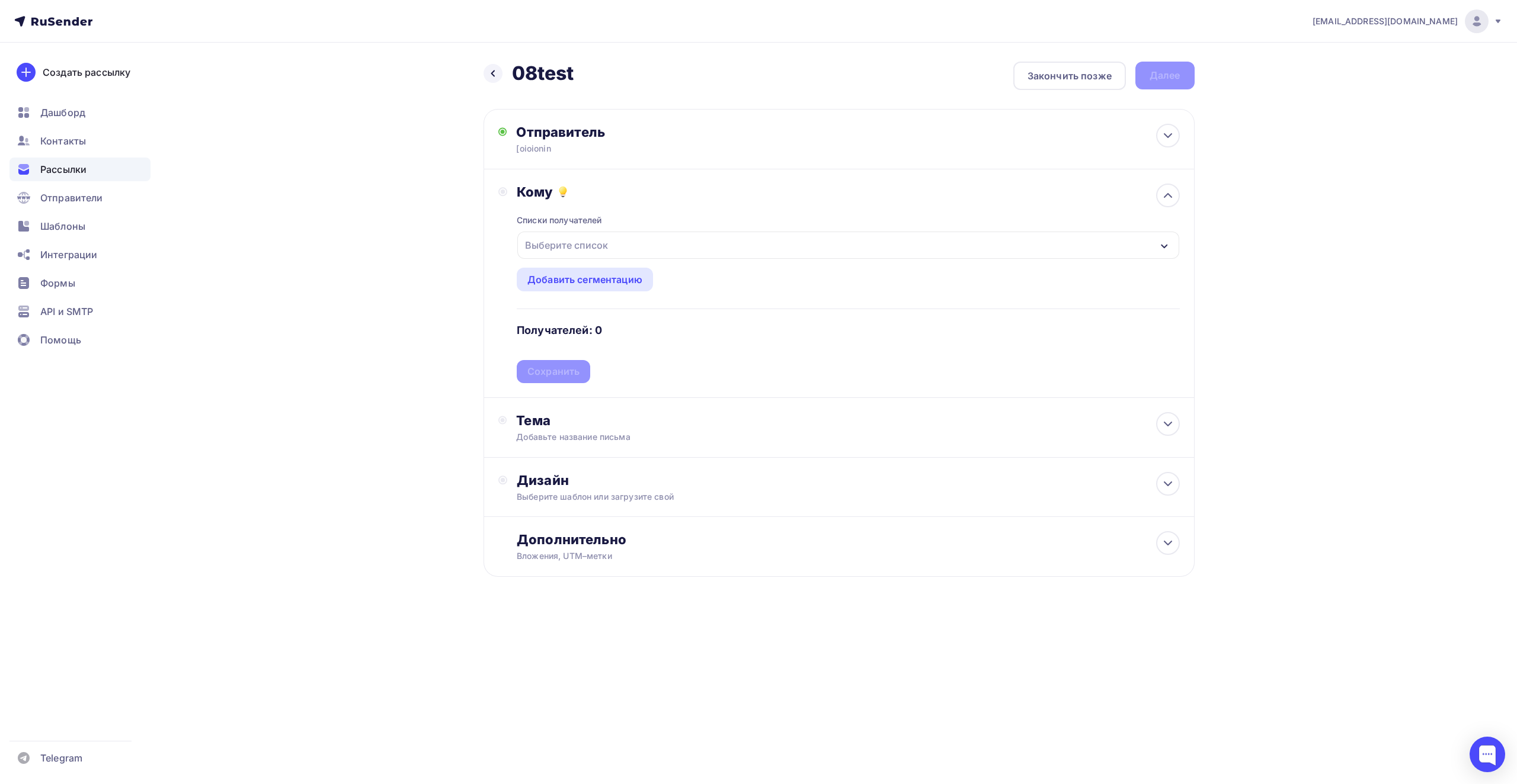
click at [582, 251] on div "Выберите список" at bounding box center [566, 245] width 92 height 21
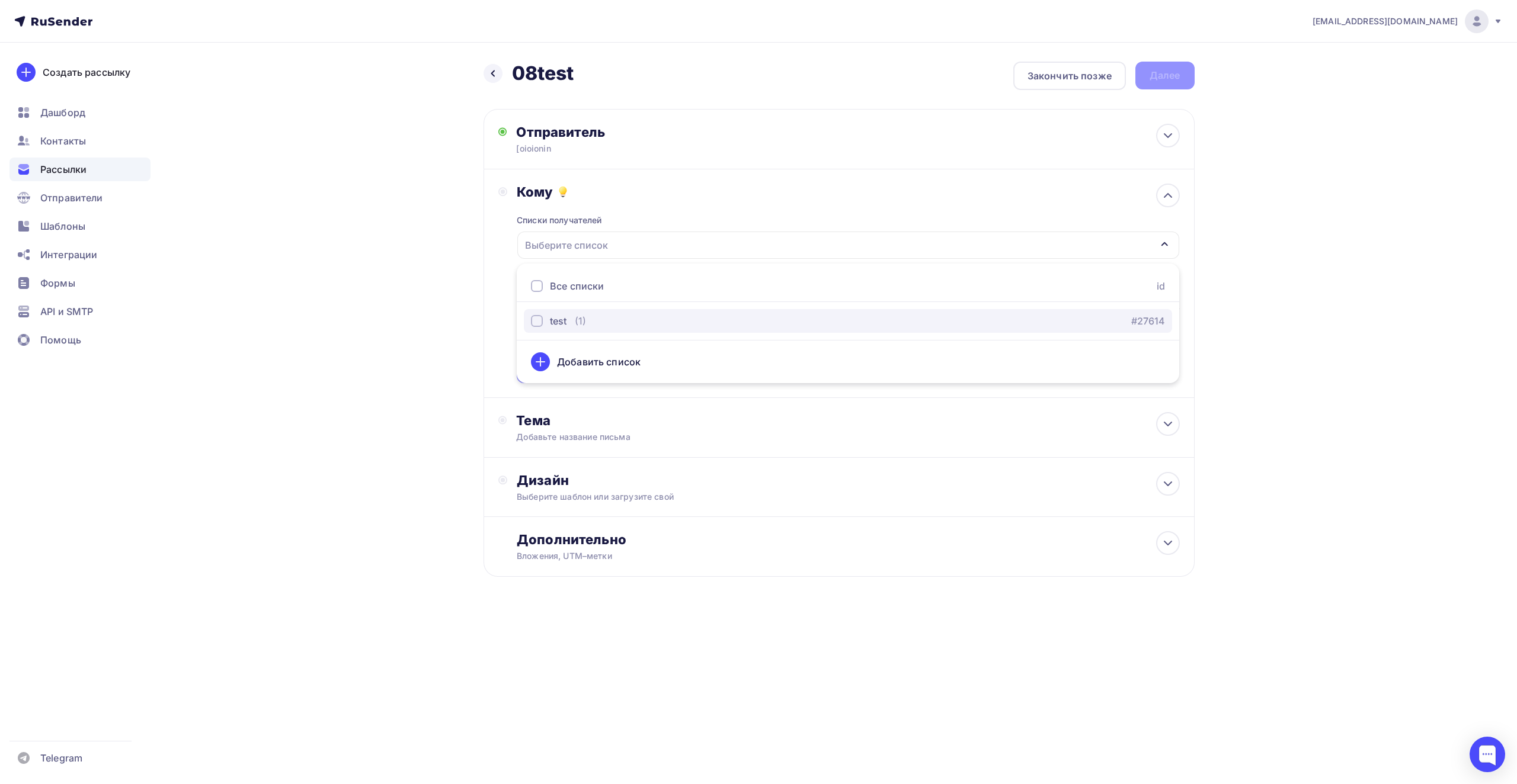
click at [579, 319] on div "(1)" at bounding box center [581, 321] width 12 height 14
click at [472, 280] on div "Назад 08test 08test Закончить позже Далее Отправитель [oioionin Email * [EMAIL_…" at bounding box center [758, 347] width 971 height 610
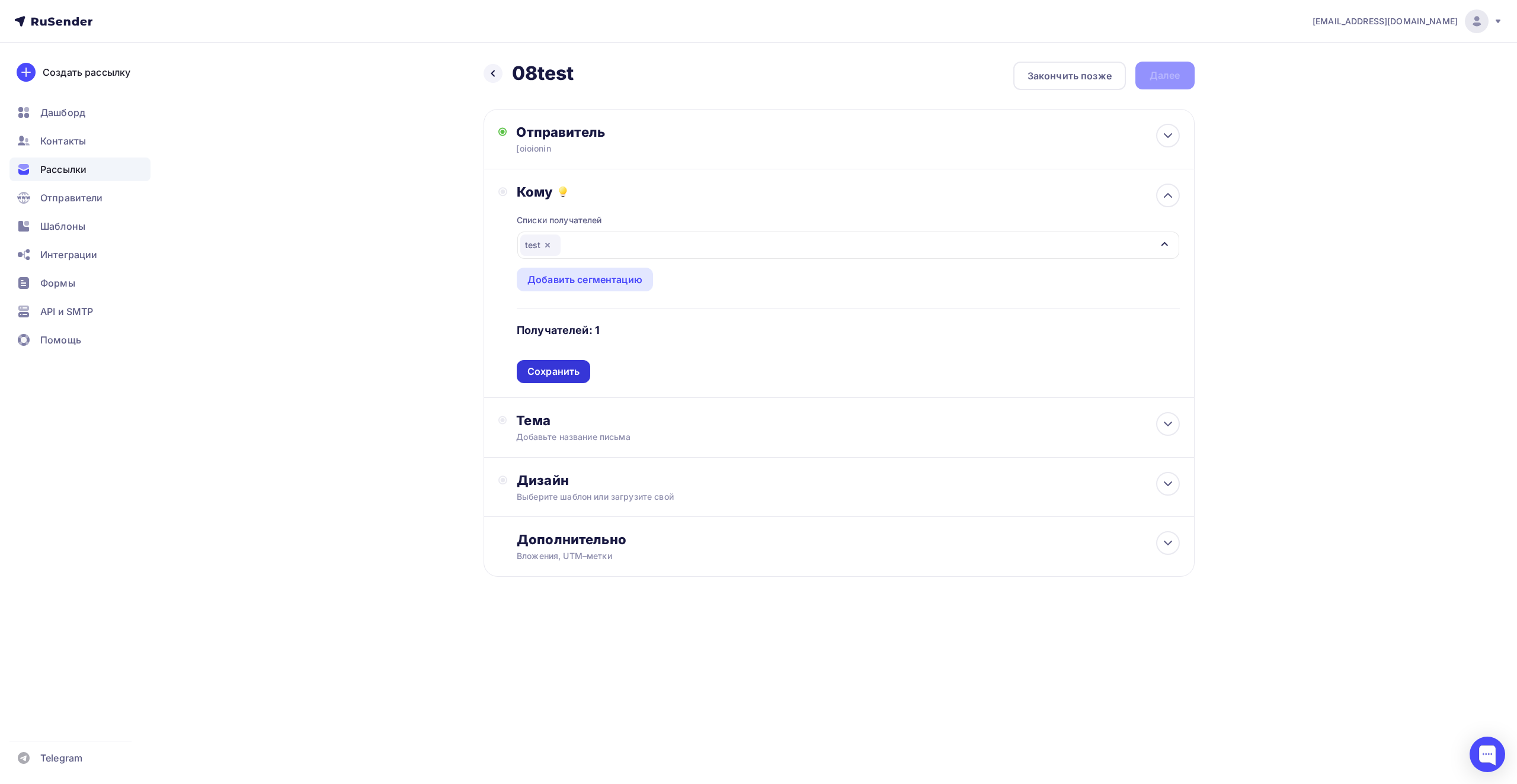
click at [571, 371] on div "Сохранить" at bounding box center [554, 372] width 52 height 13
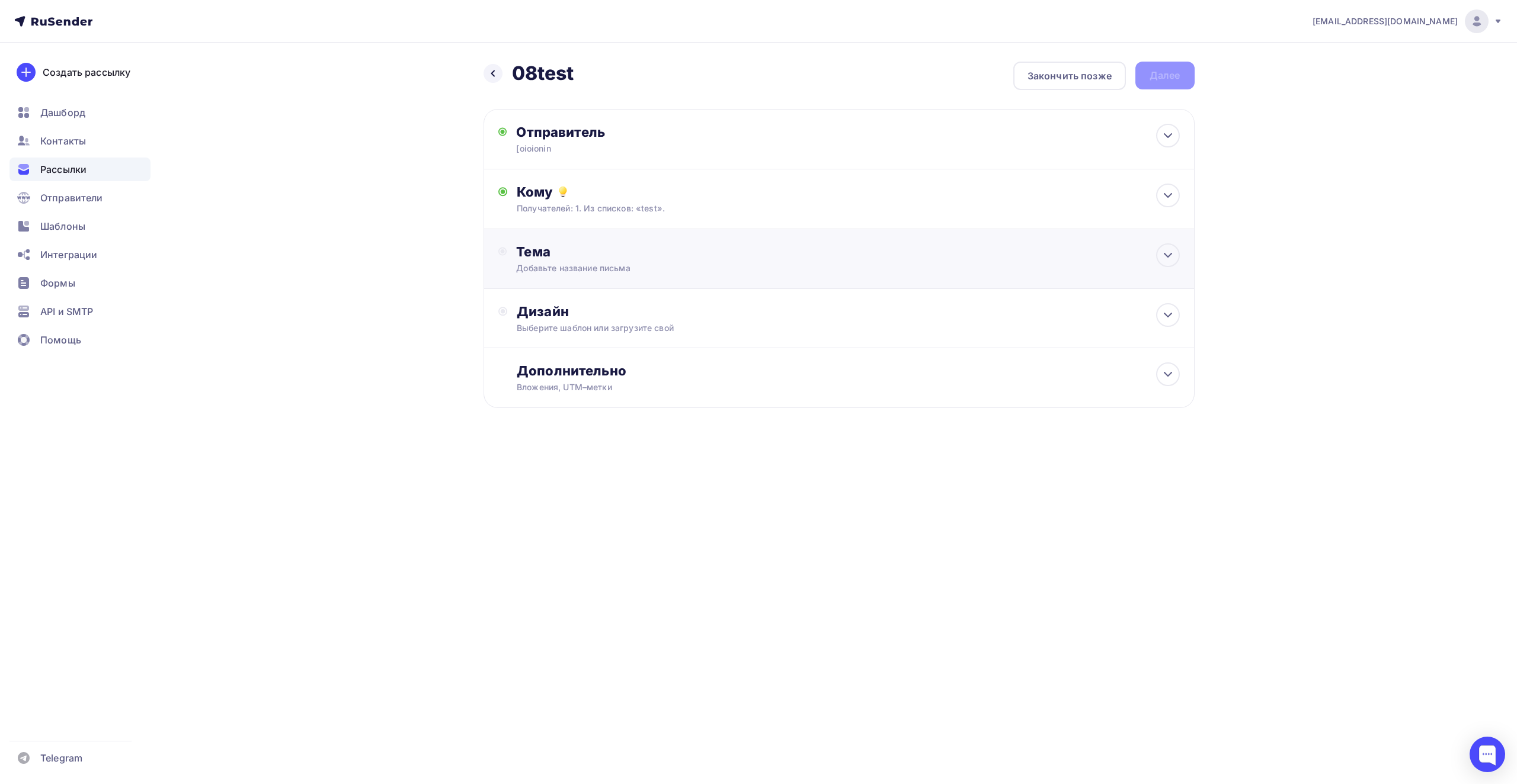
click at [560, 279] on div "Тема Добавьте название письма Тема * Рекомендуем использовать не более 150 симв…" at bounding box center [839, 259] width 711 height 60
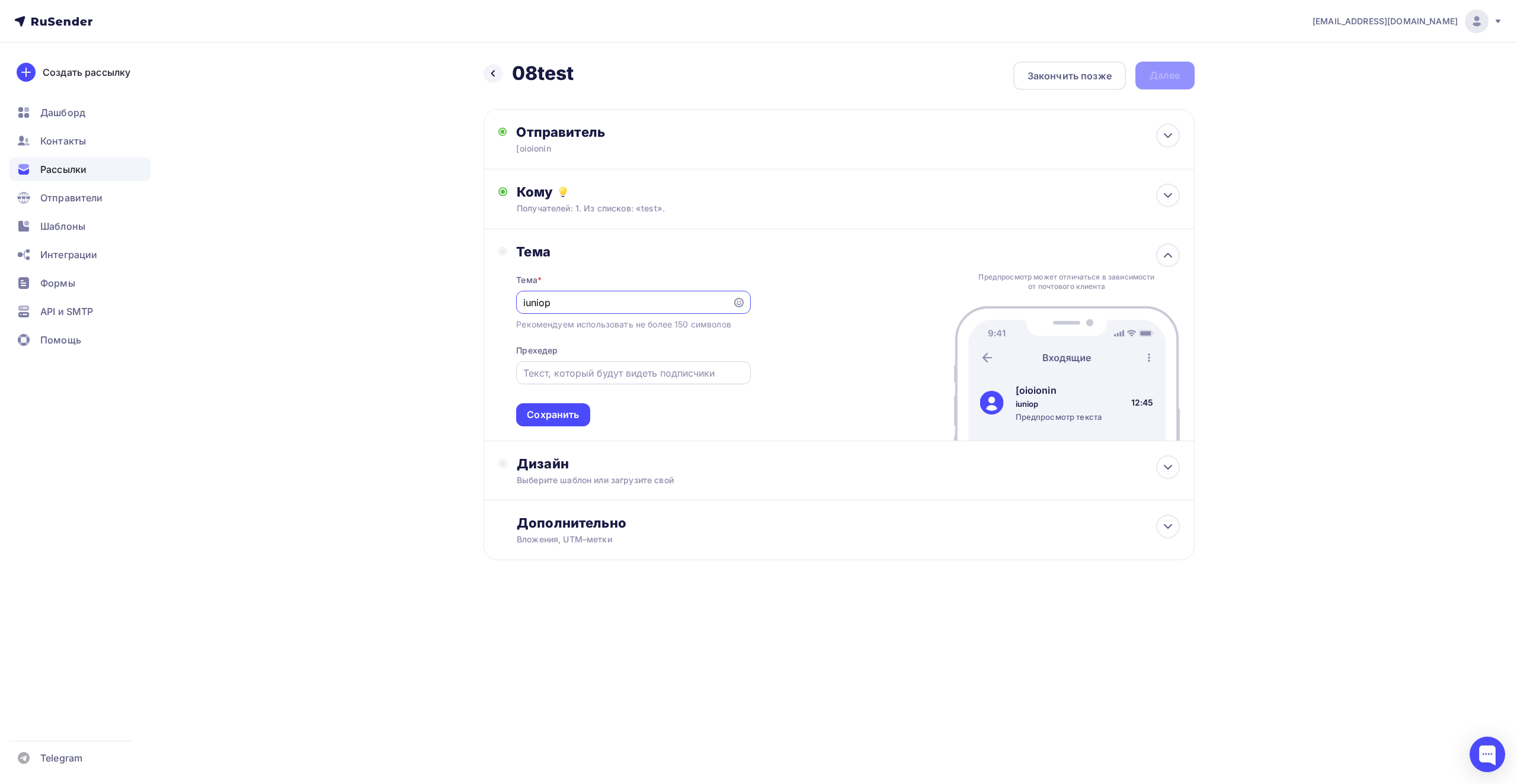
type input "iuniop"
click at [556, 371] on input "text" at bounding box center [633, 373] width 220 height 14
type input "p[ji[j[i"
click at [551, 426] on div "Сохранить" at bounding box center [553, 415] width 73 height 23
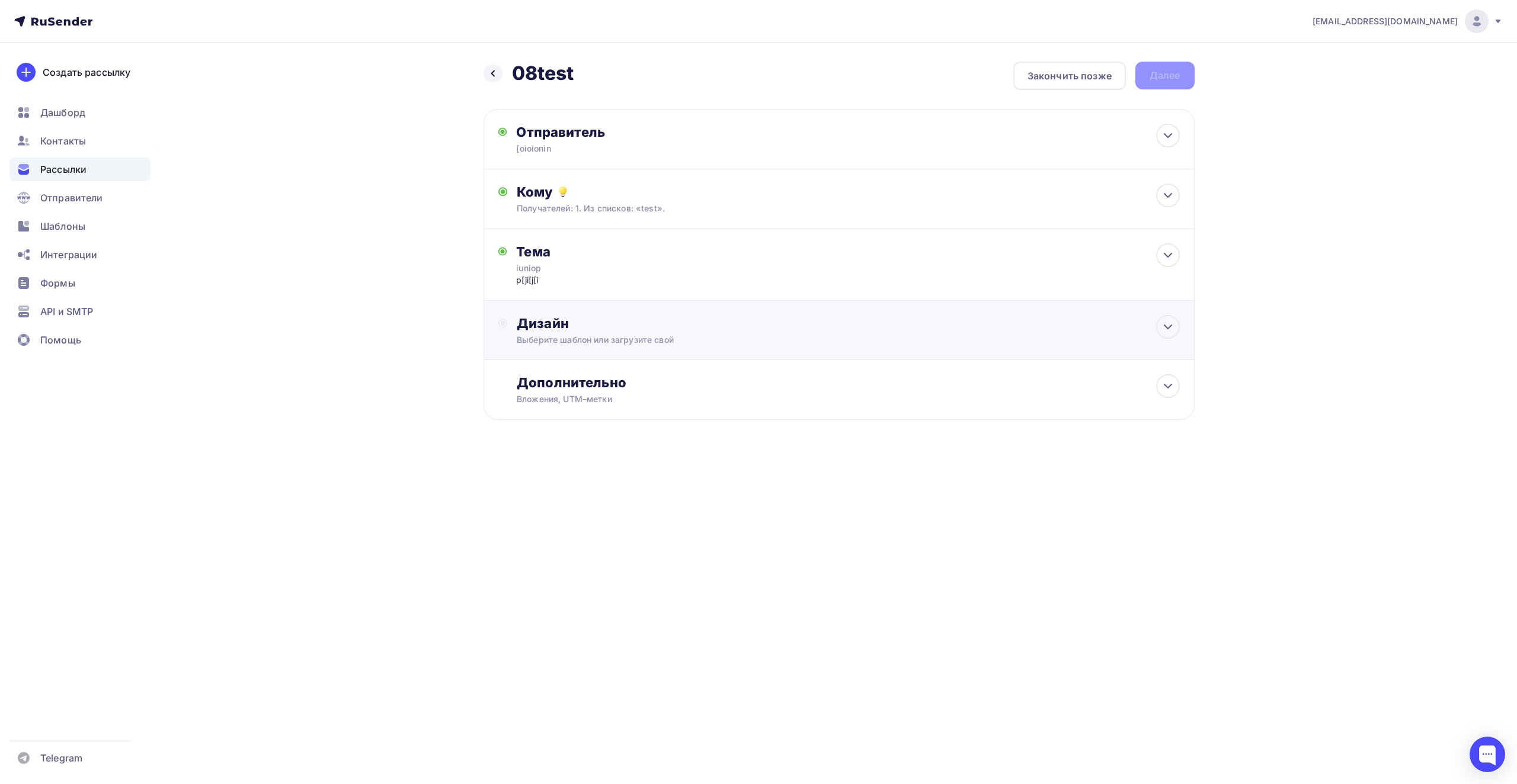
click at [546, 332] on div "Дизайн Выберите шаблон или загрузите свой" at bounding box center [847, 331] width 662 height 31
click at [544, 370] on div "Выбрать шаблон" at bounding box center [569, 372] width 83 height 13
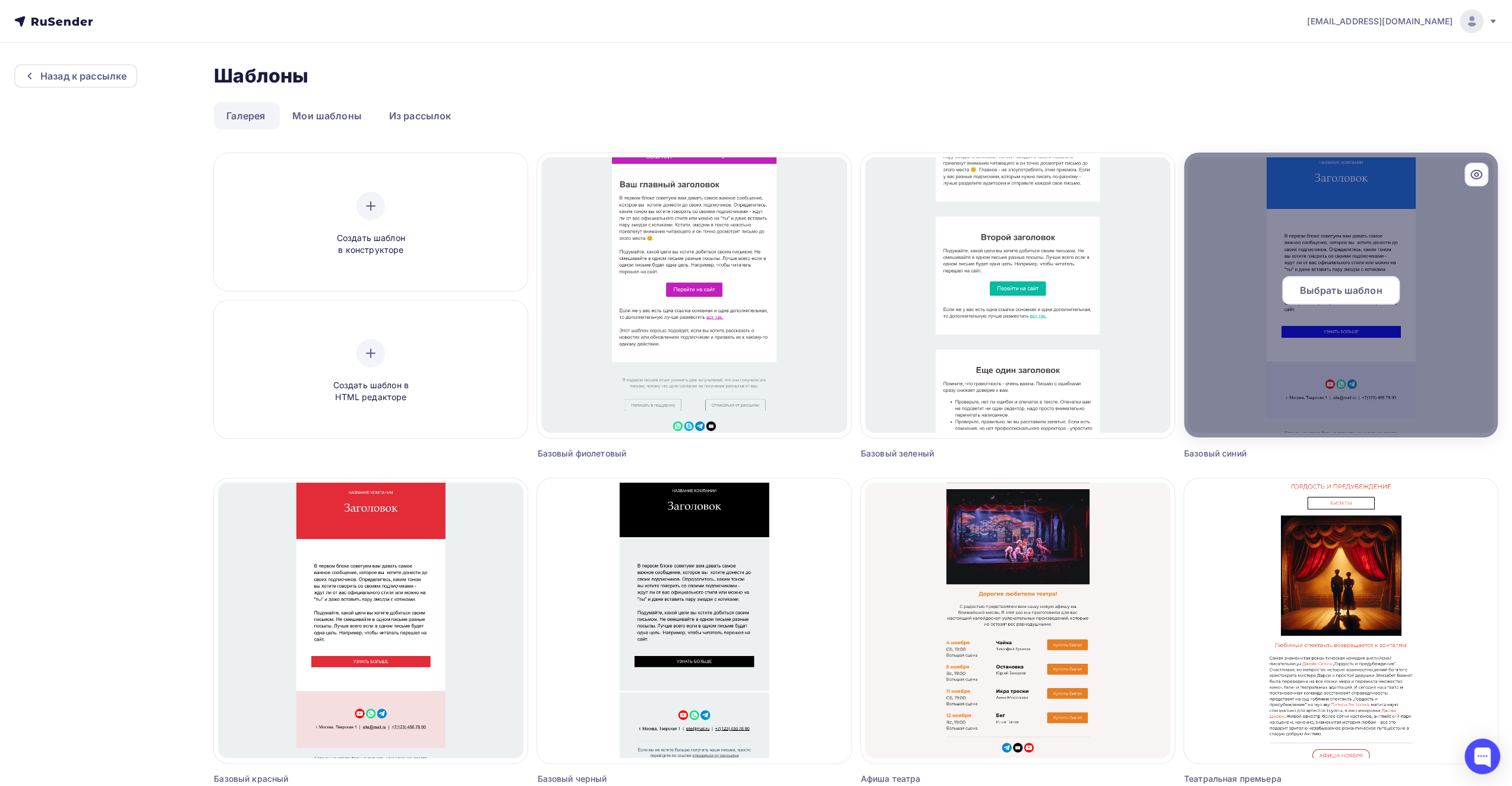
click at [1358, 288] on span "Выбрать шаблон" at bounding box center [1340, 290] width 83 height 14
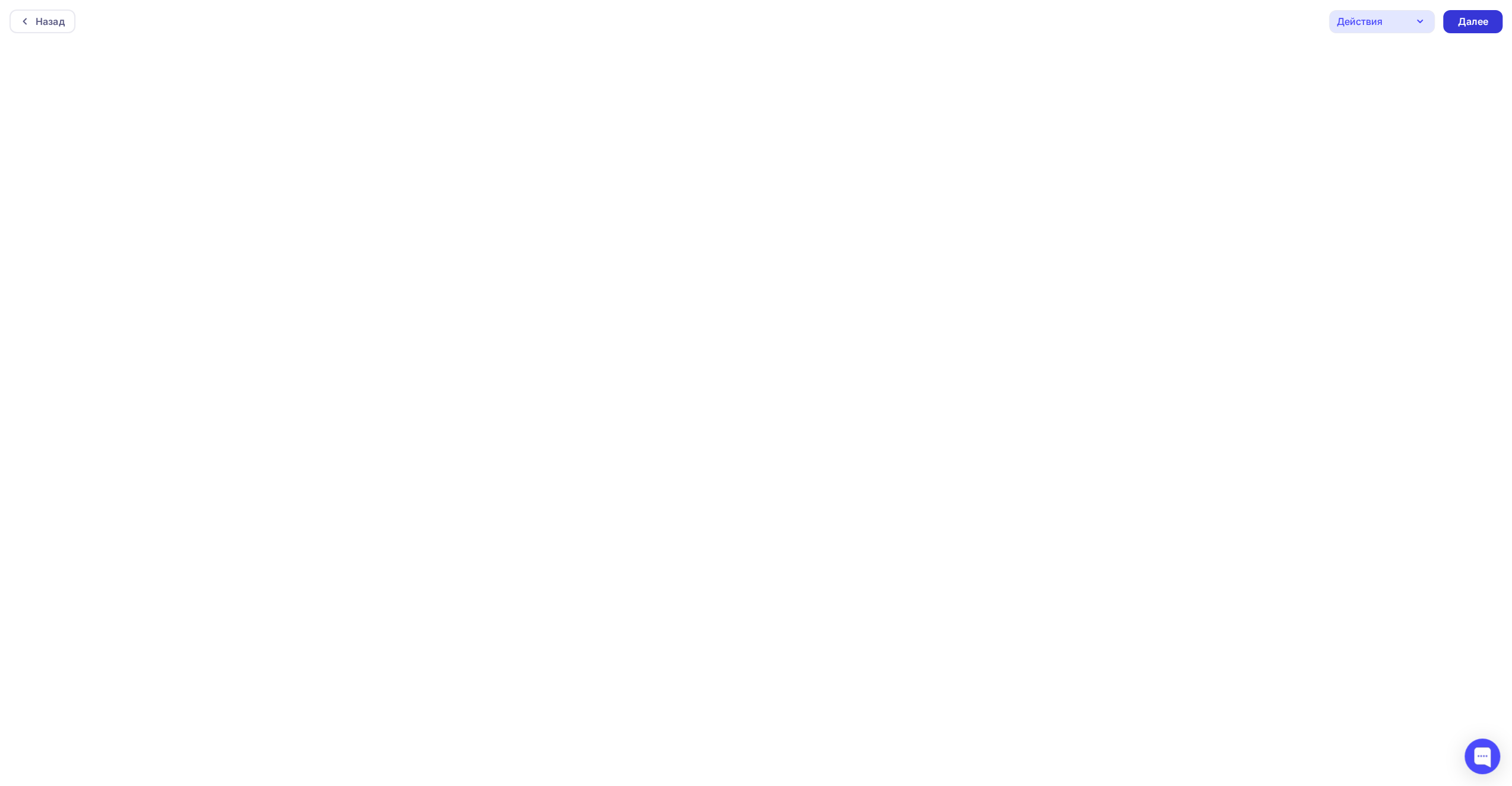
click at [1480, 20] on div "Далее" at bounding box center [1472, 21] width 31 height 13
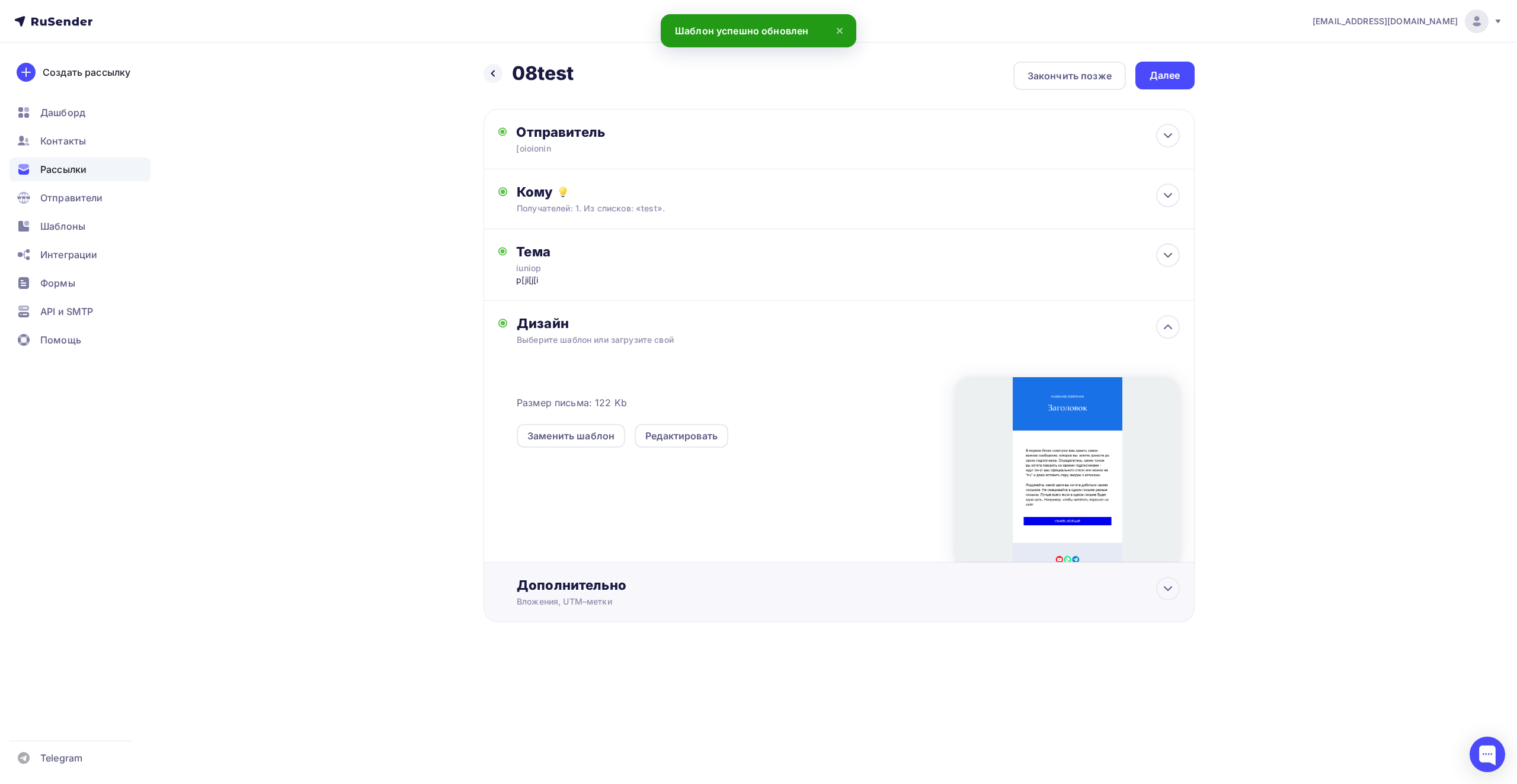
click at [569, 591] on div "Дополнительно" at bounding box center [847, 584] width 662 height 16
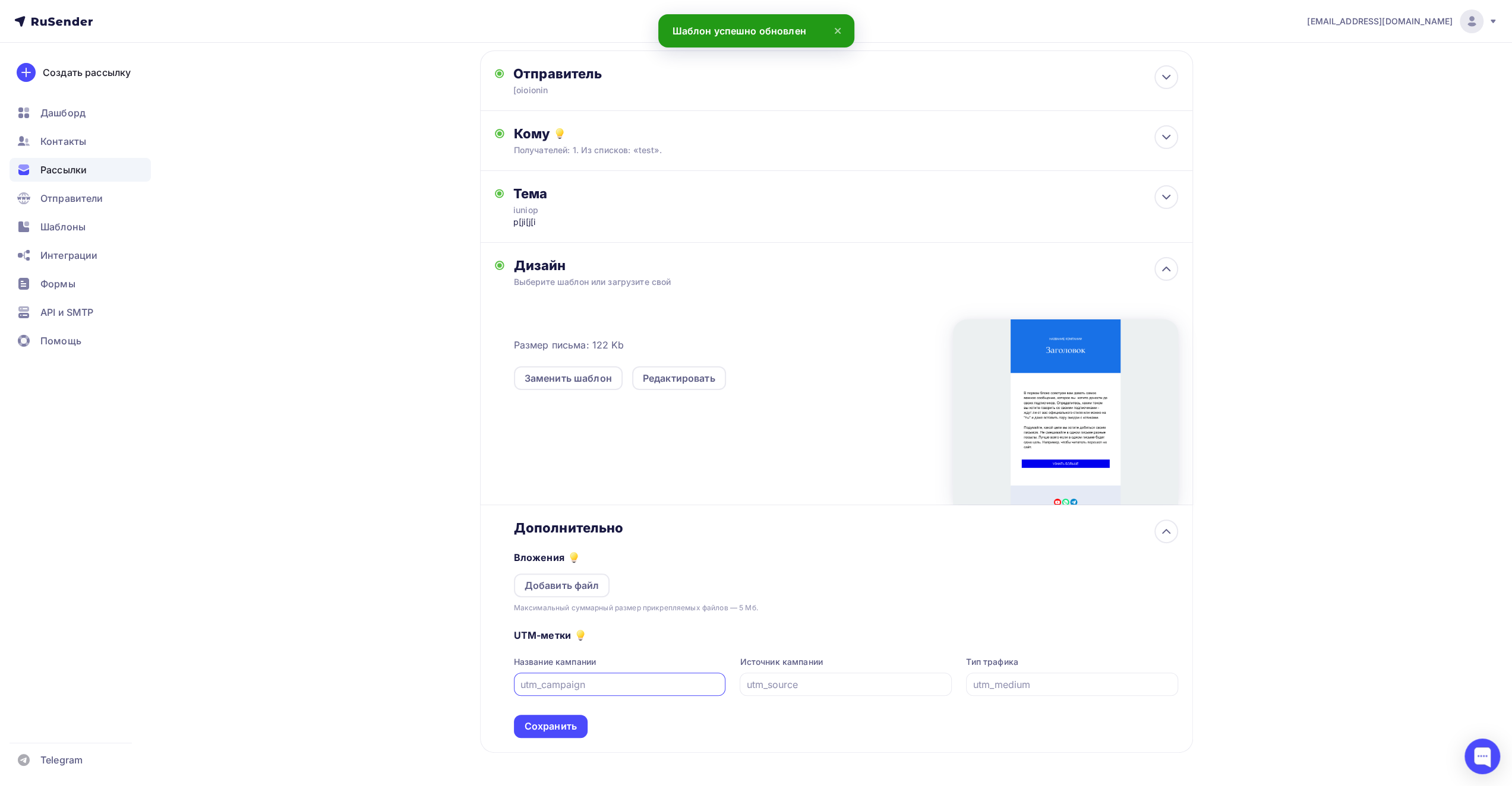
scroll to position [103, 0]
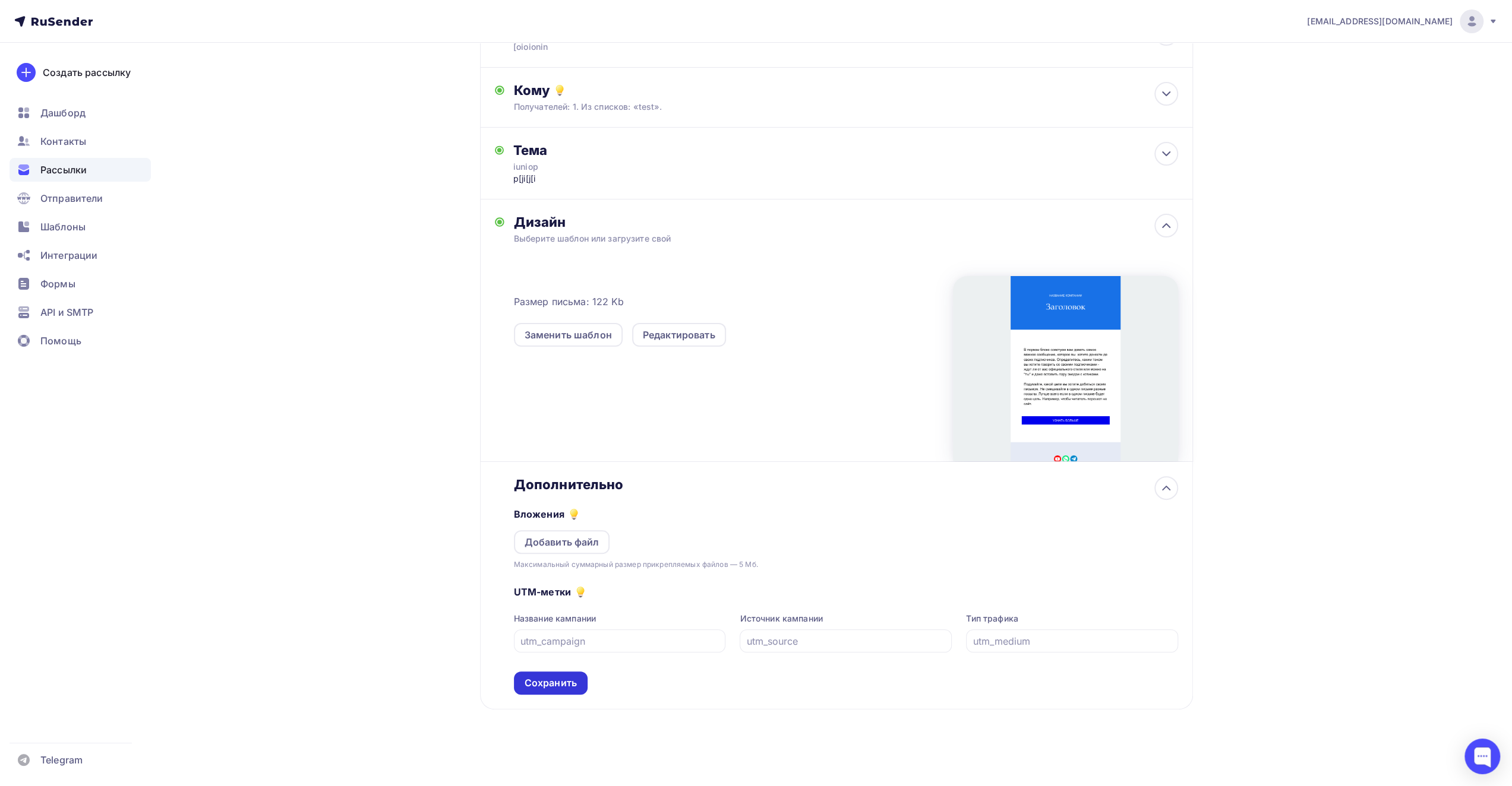
click at [566, 678] on div "Сохранить" at bounding box center [550, 683] width 52 height 13
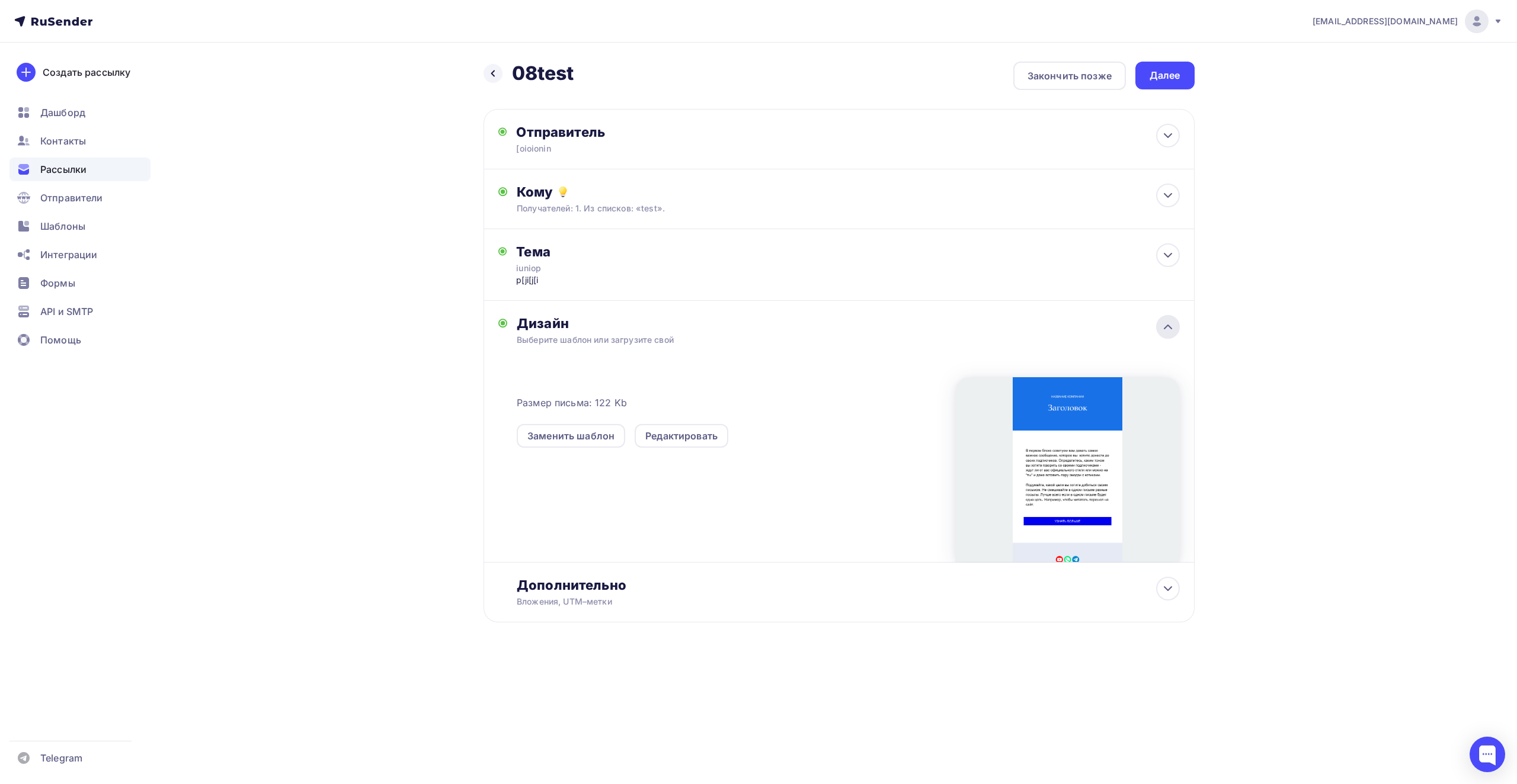
click at [1173, 324] on div at bounding box center [1168, 327] width 24 height 24
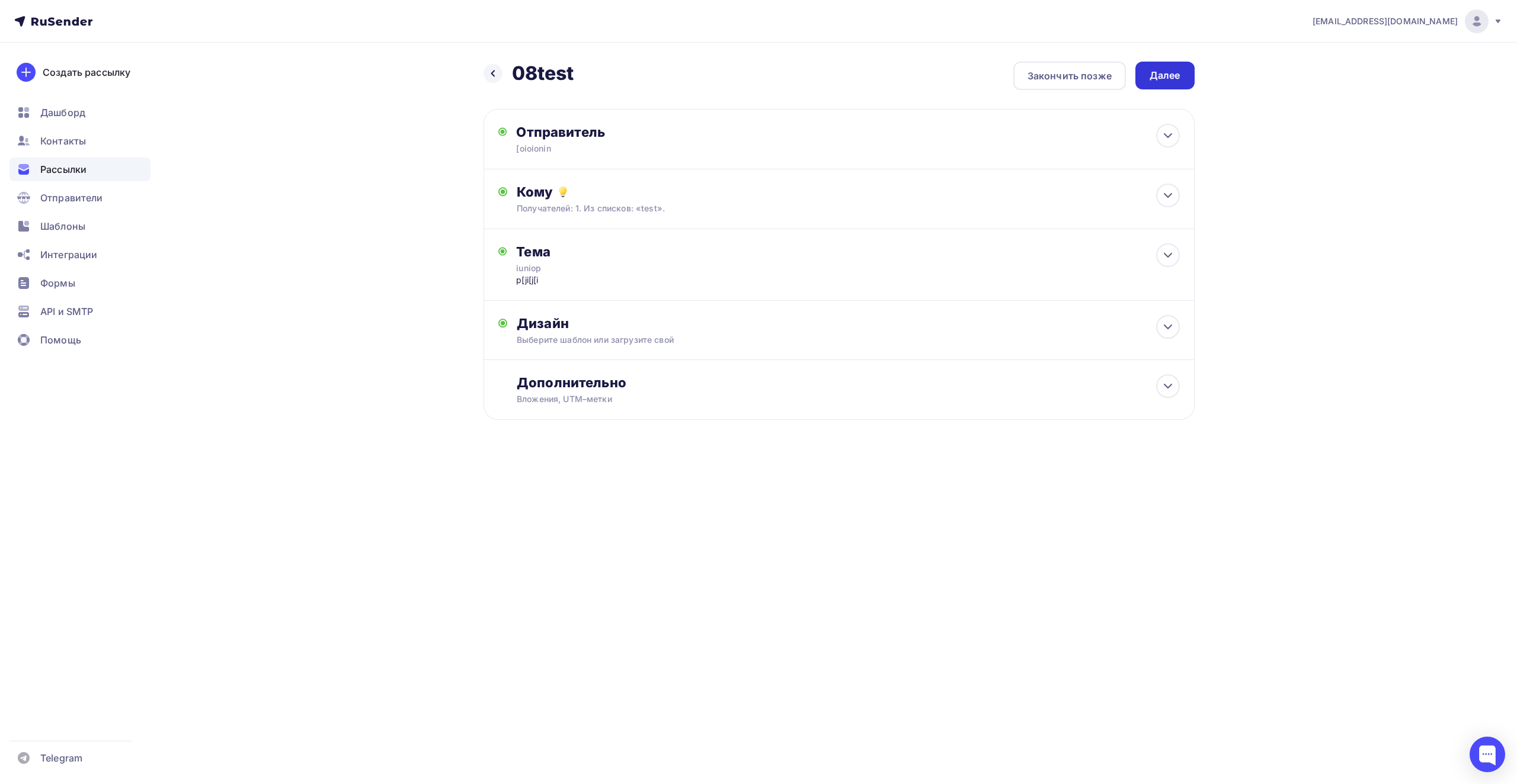
click at [1182, 73] on div "Далее" at bounding box center [1165, 75] width 60 height 28
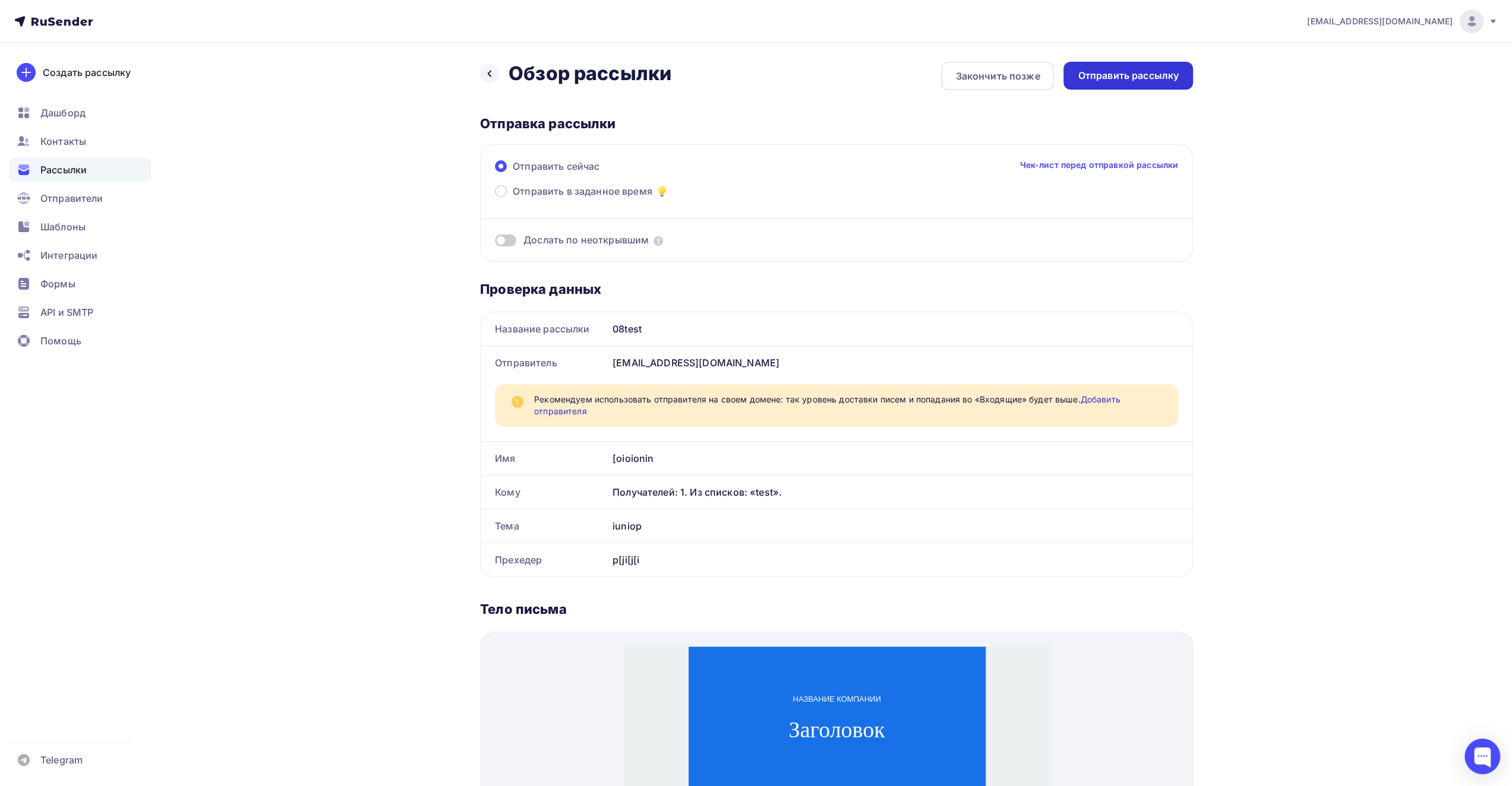
click at [1170, 79] on div "Отправить рассылку" at bounding box center [1127, 75] width 101 height 13
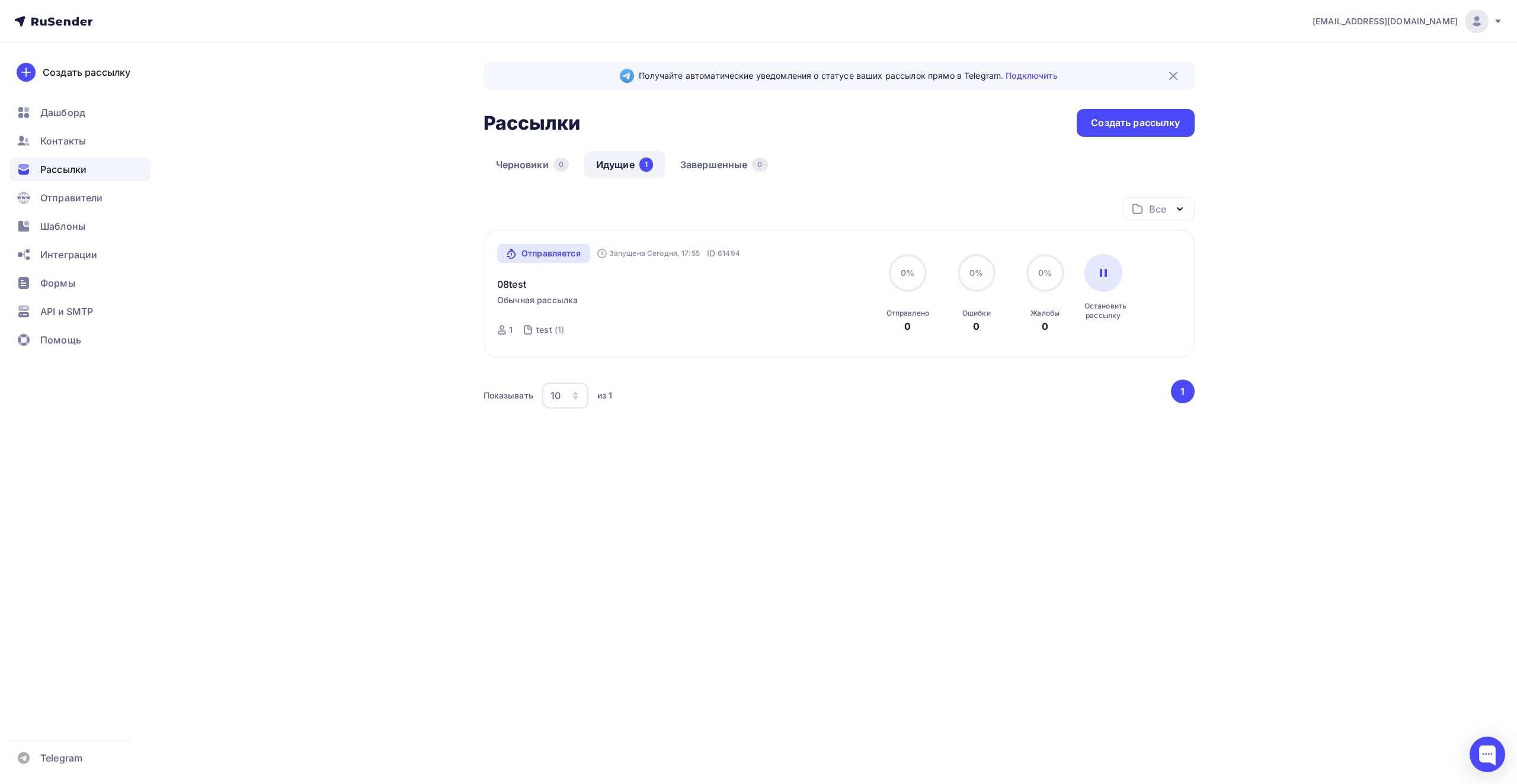
click at [614, 175] on link "Идущие 1" at bounding box center [624, 164] width 82 height 27
click at [704, 164] on link "Завершенные 0" at bounding box center [724, 164] width 112 height 27
click at [617, 168] on link "Идущие 0" at bounding box center [625, 164] width 84 height 27
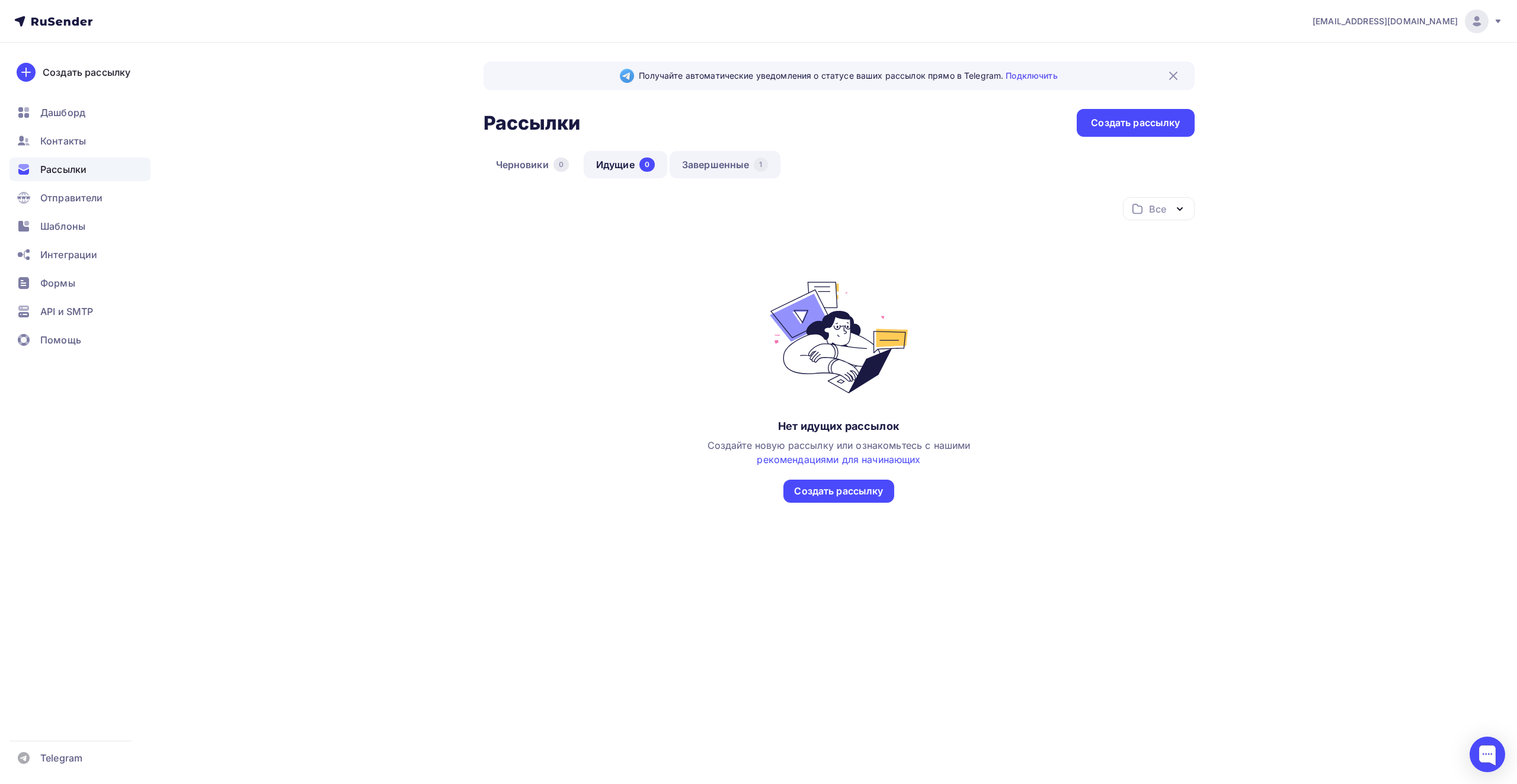
click at [719, 161] on link "Завершенные 1" at bounding box center [725, 164] width 111 height 27
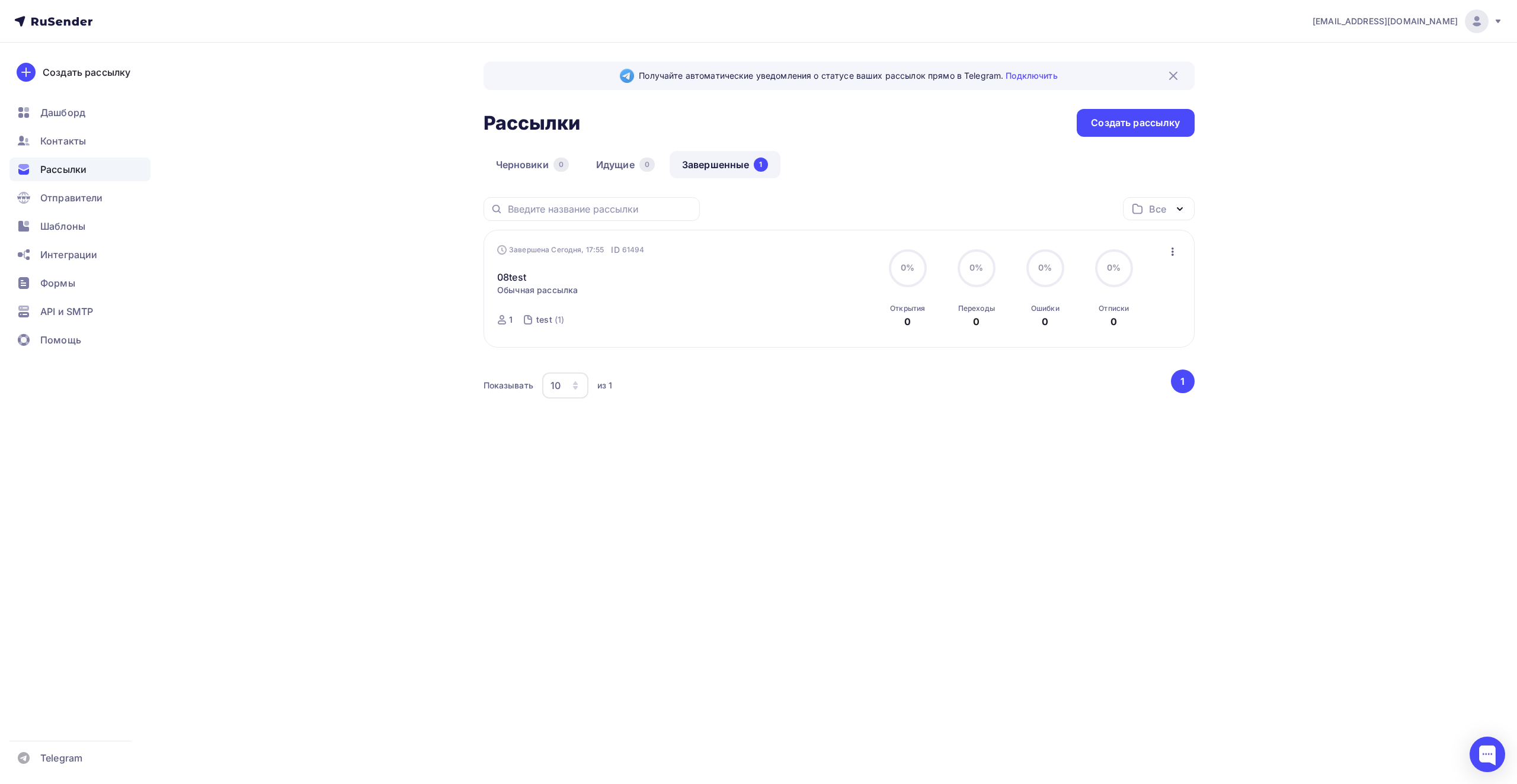
click at [1473, 17] on img at bounding box center [1477, 21] width 14 height 14
click at [1354, 108] on span "Выйти" at bounding box center [1340, 108] width 31 height 14
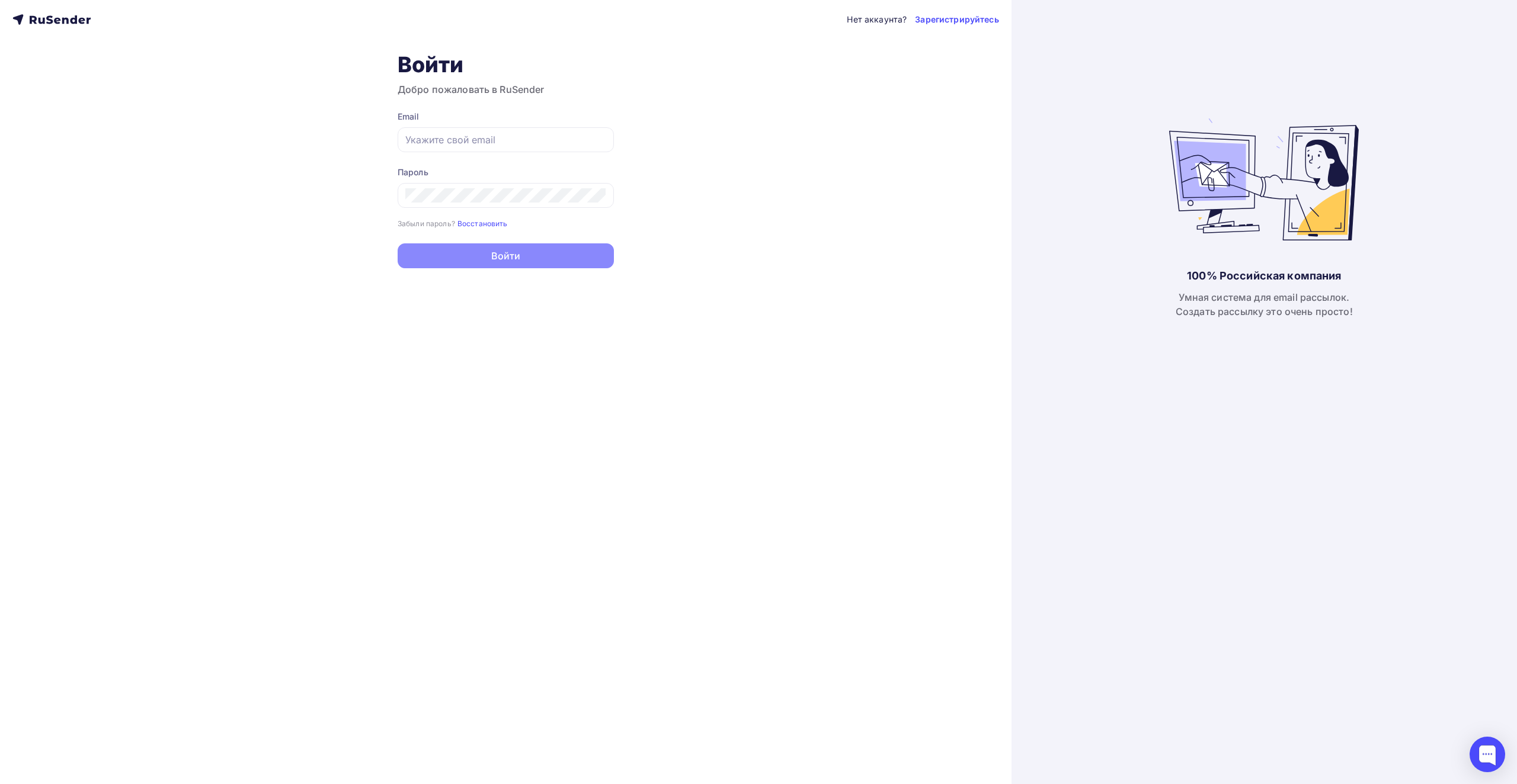
type input "[EMAIL_ADDRESS][DOMAIN_NAME]"
